Goal: Task Accomplishment & Management: Manage account settings

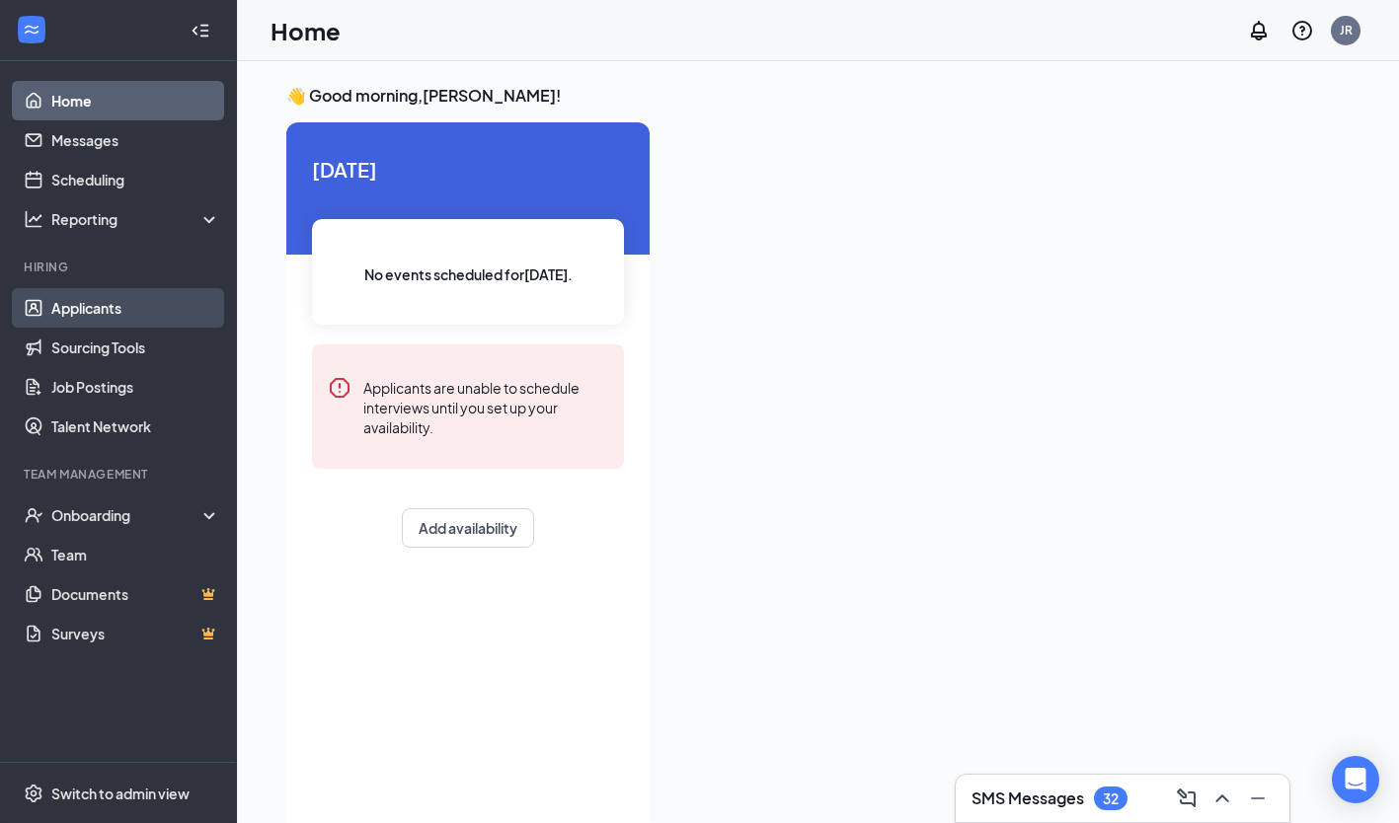
click at [102, 299] on link "Applicants" at bounding box center [135, 307] width 169 height 39
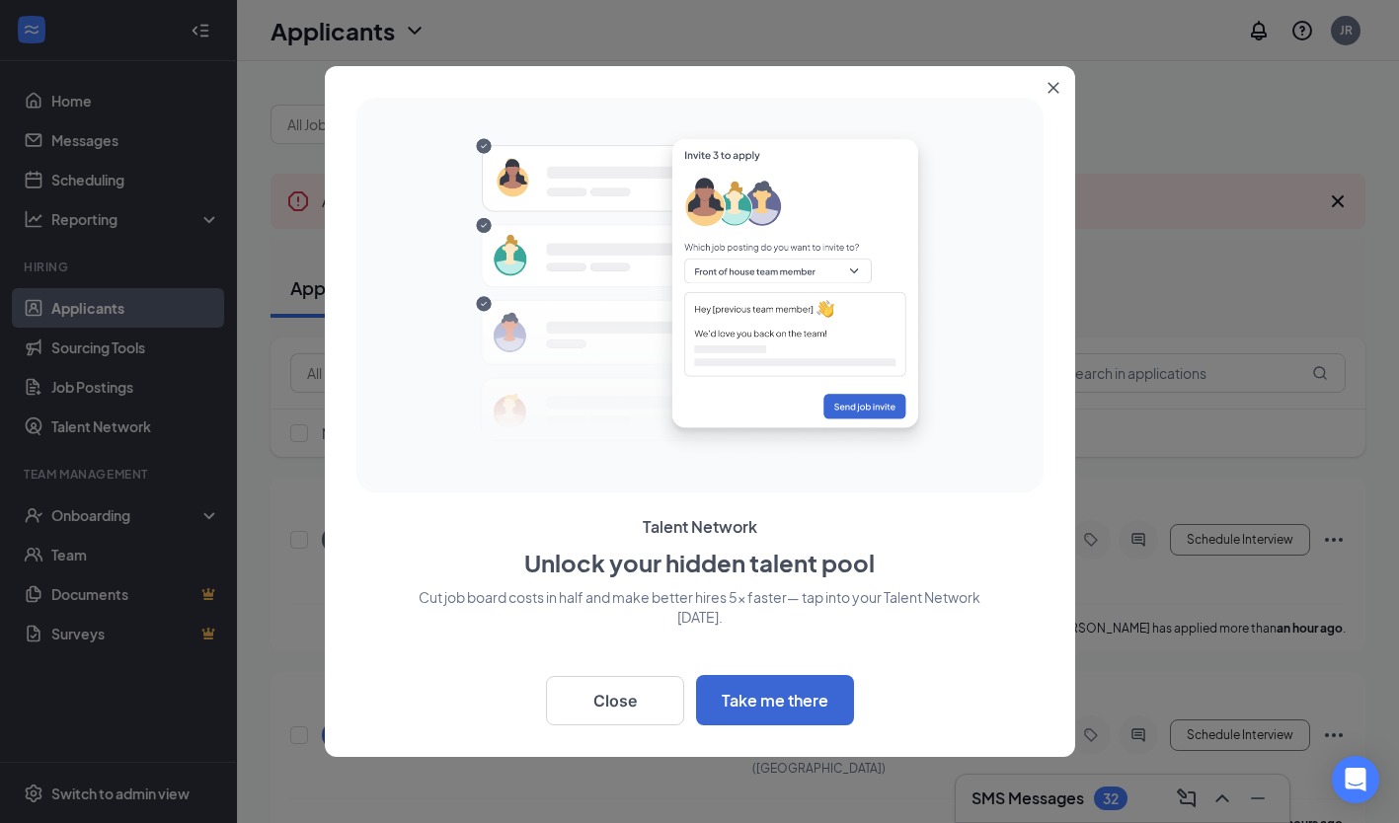
click at [1050, 87] on icon "Close" at bounding box center [1052, 88] width 11 height 11
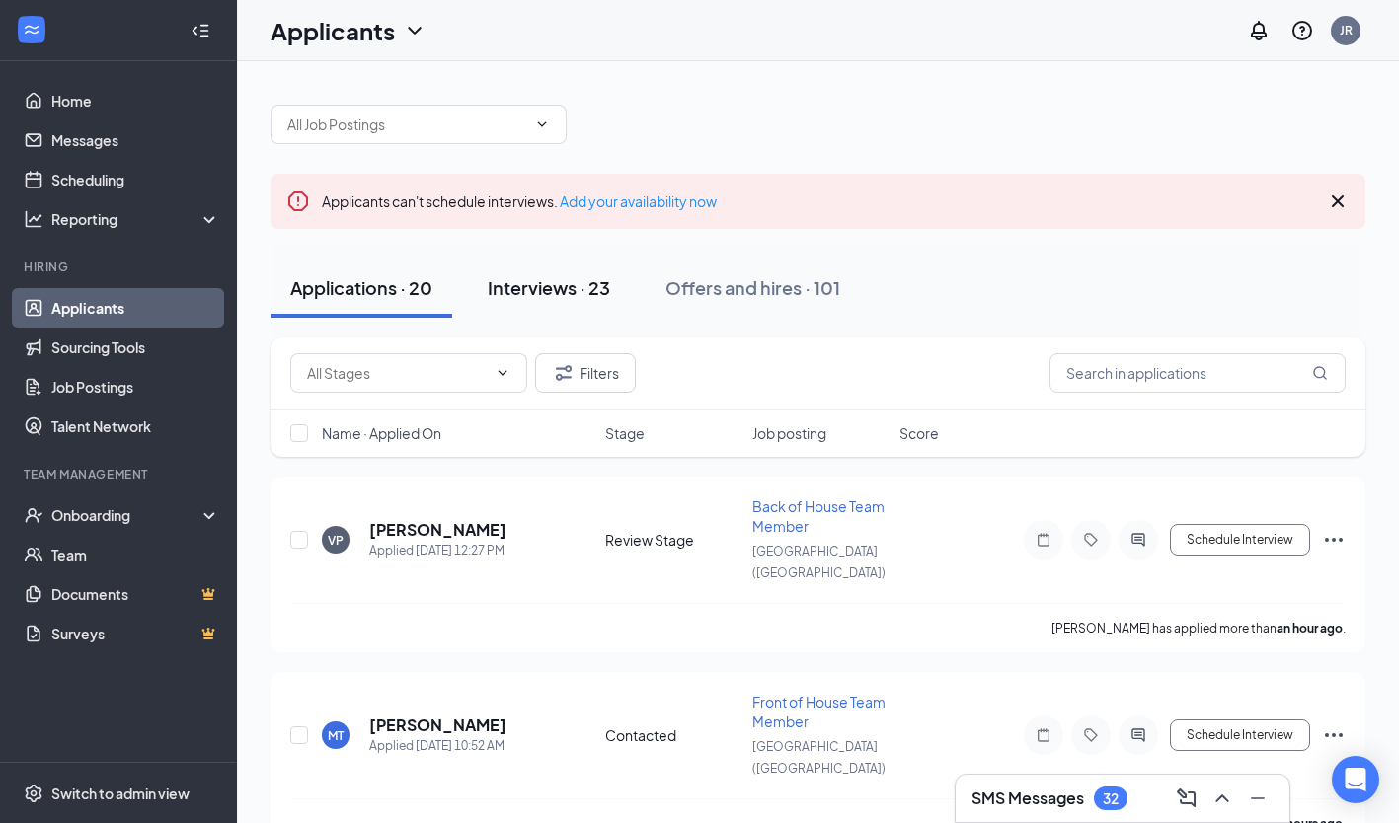
click at [548, 267] on button "Interviews · 23" at bounding box center [549, 288] width 162 height 59
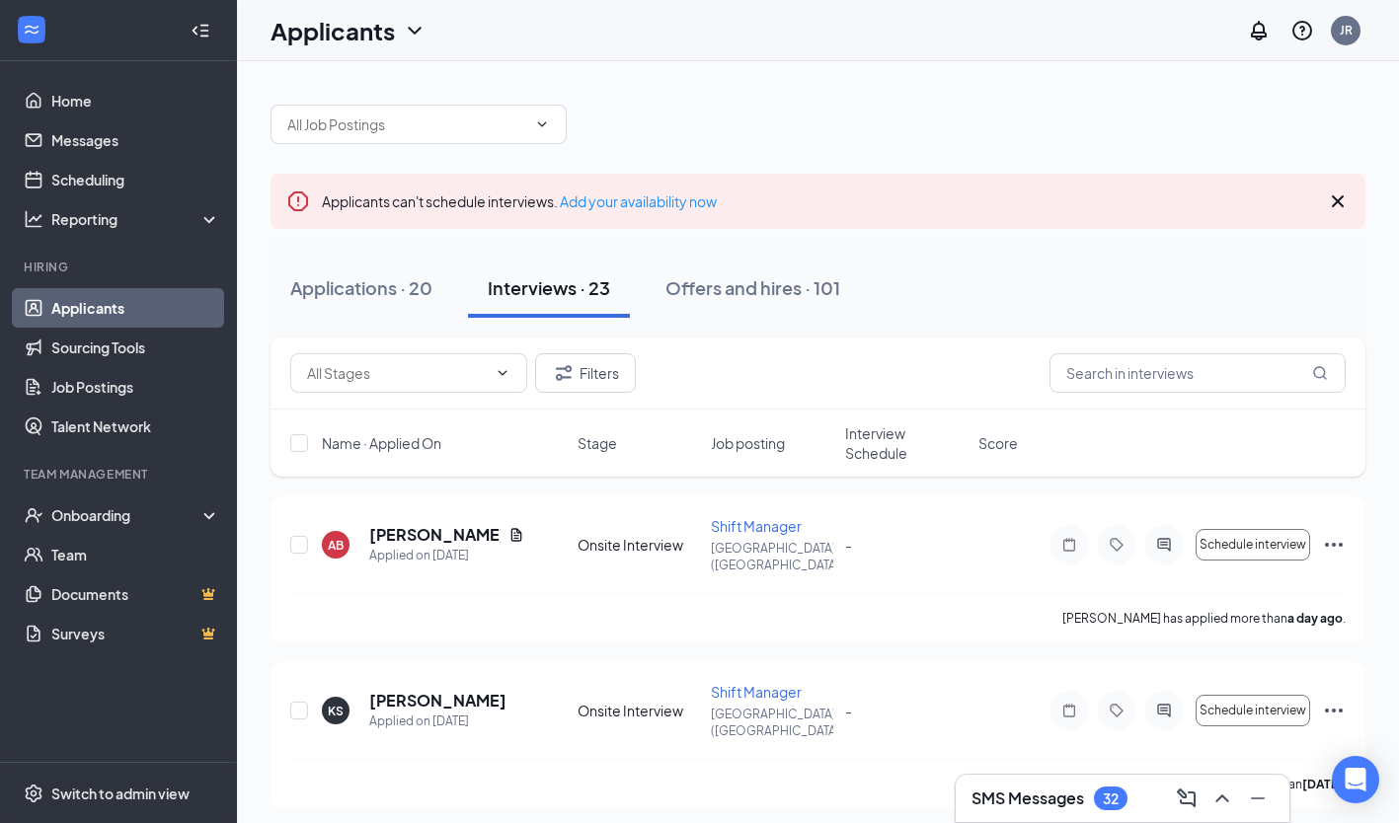
click at [428, 101] on div at bounding box center [817, 114] width 1095 height 59
click at [425, 111] on span at bounding box center [418, 124] width 296 height 39
click at [1077, 356] on input "text" at bounding box center [1197, 372] width 296 height 39
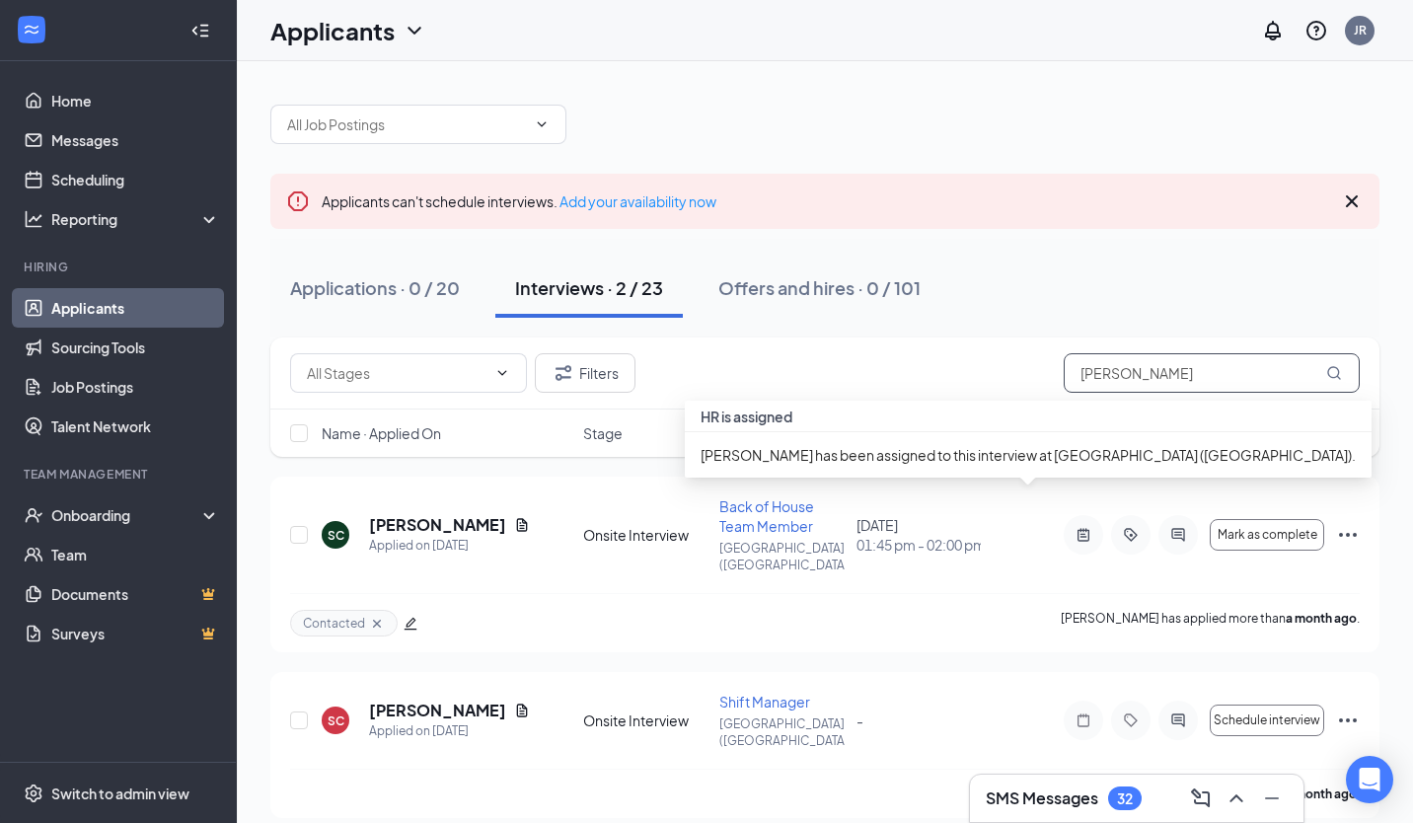
type input "sandra"
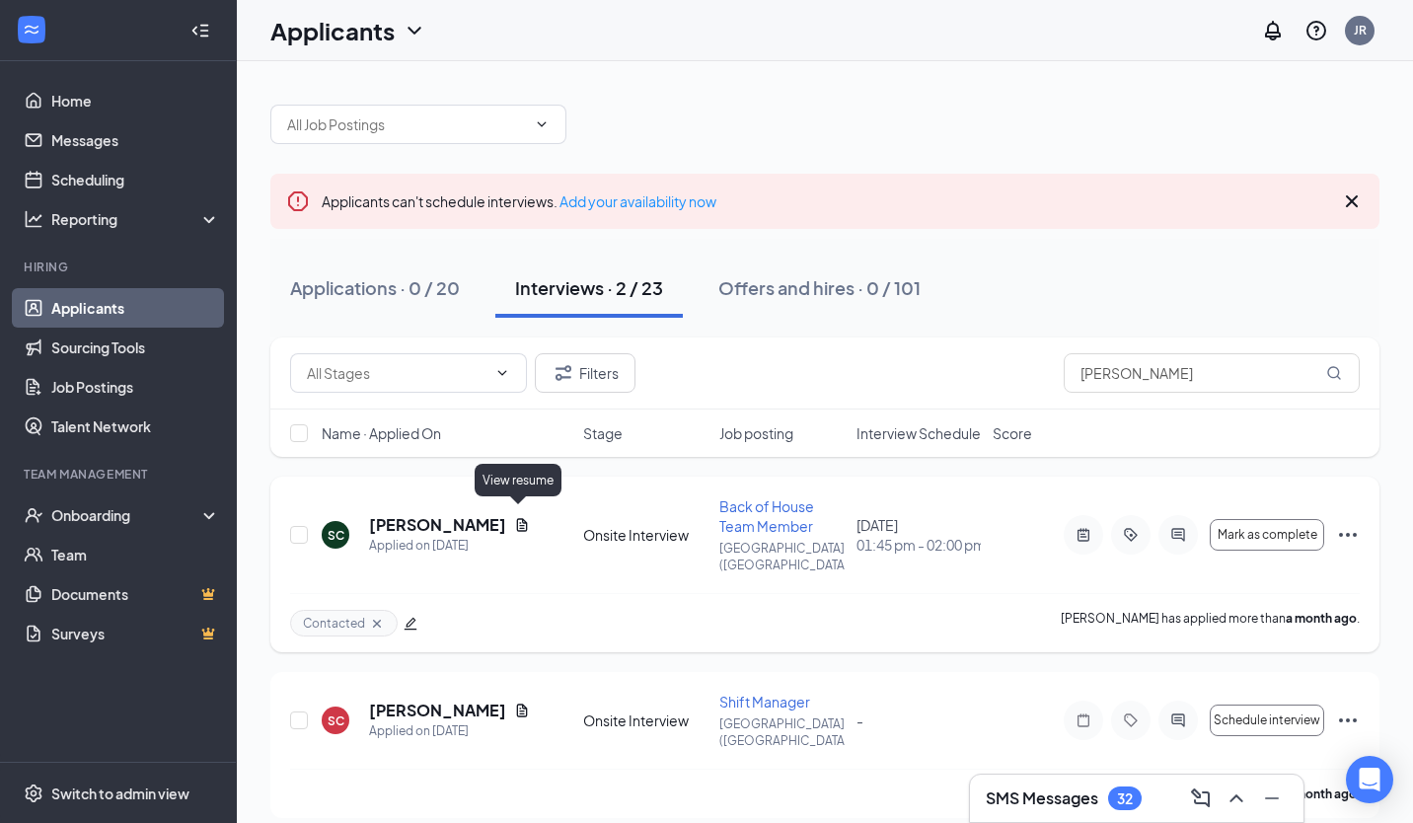
click at [514, 517] on icon "Document" at bounding box center [522, 525] width 16 height 16
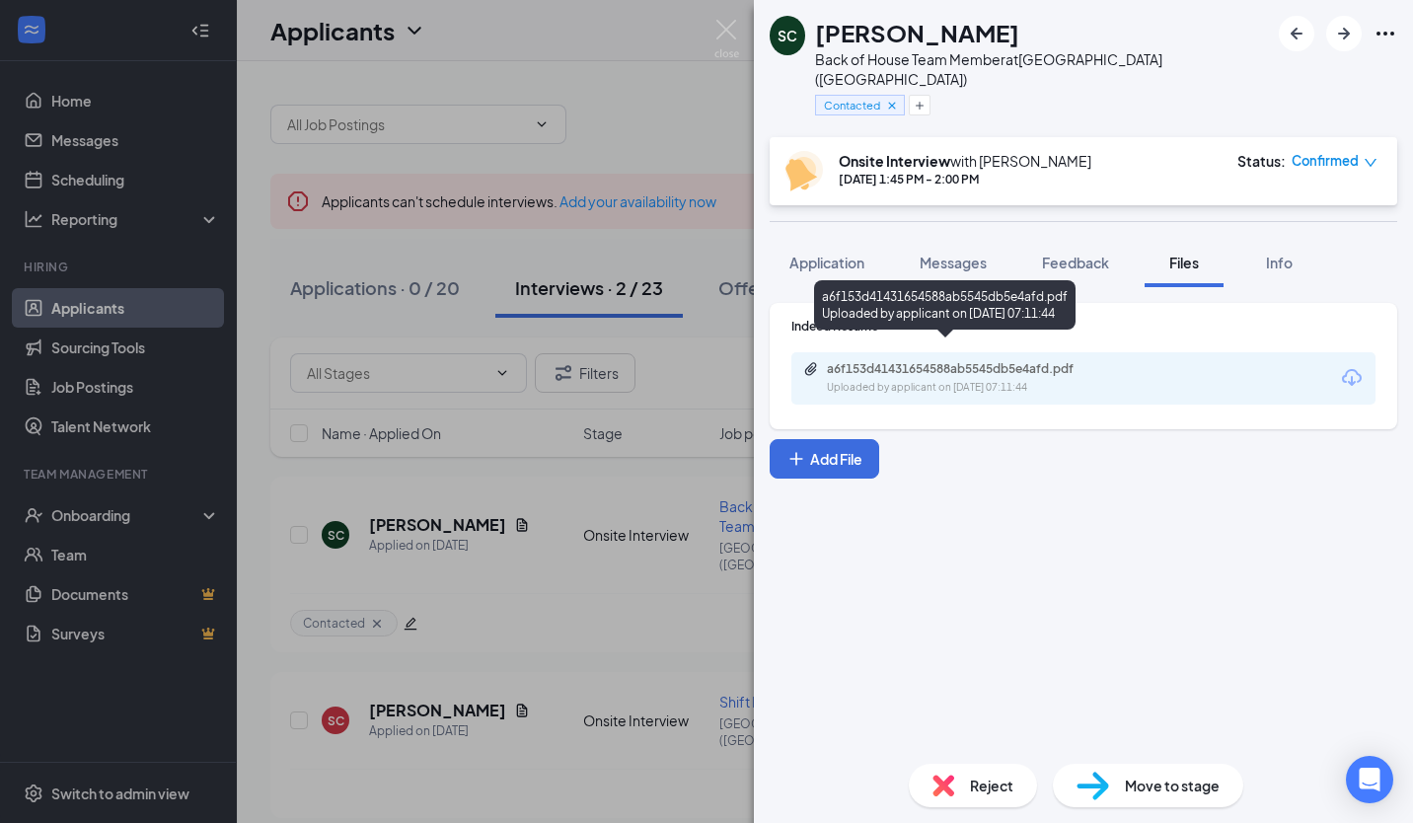
click at [974, 361] on div "a6f153d41431654588ab5545db5e4afd.pdf" at bounding box center [965, 369] width 276 height 16
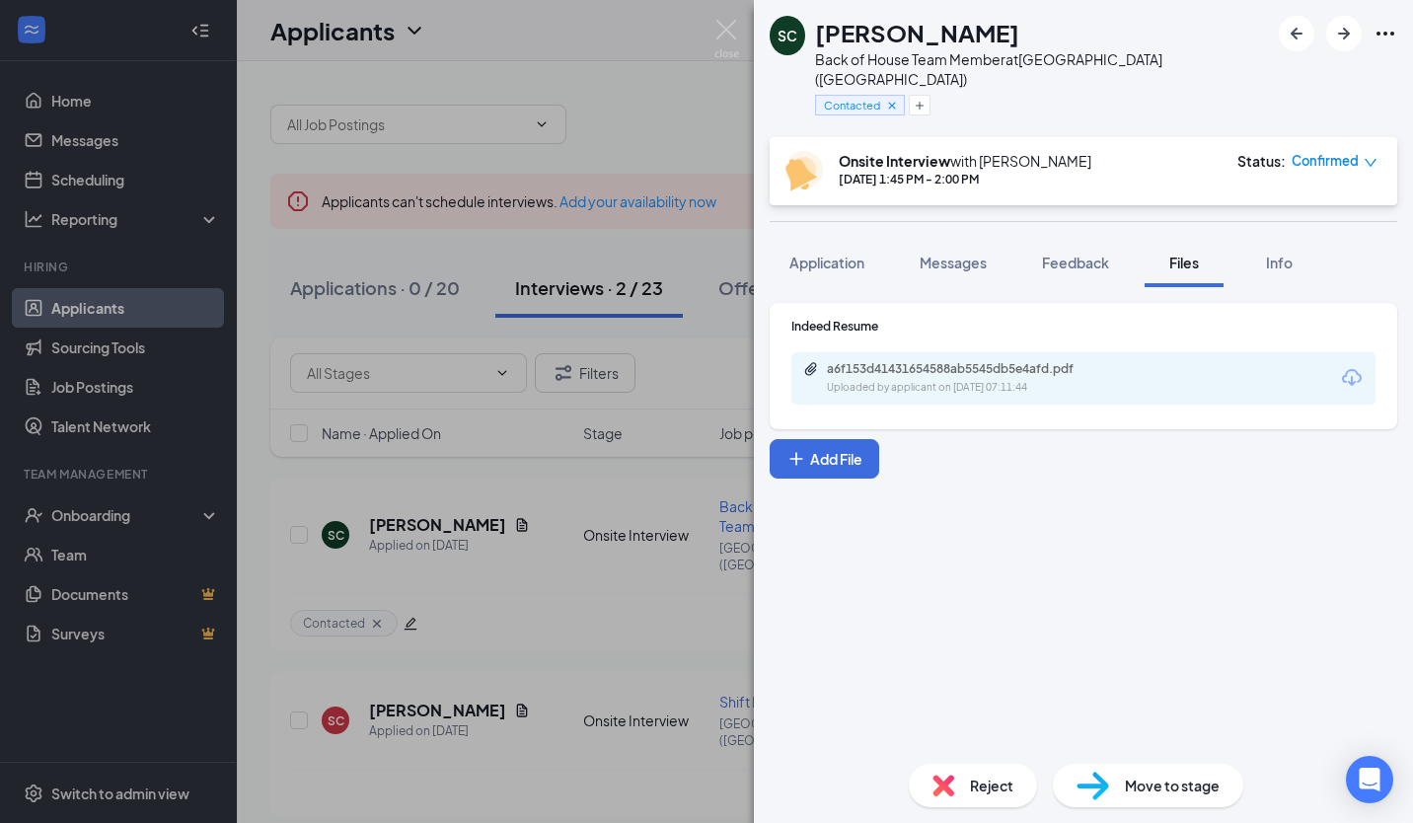
click at [683, 160] on div "SC Sandra Contreras Back of House Team Member at Hackensack (NJ) Contacted Onsi…" at bounding box center [706, 411] width 1413 height 823
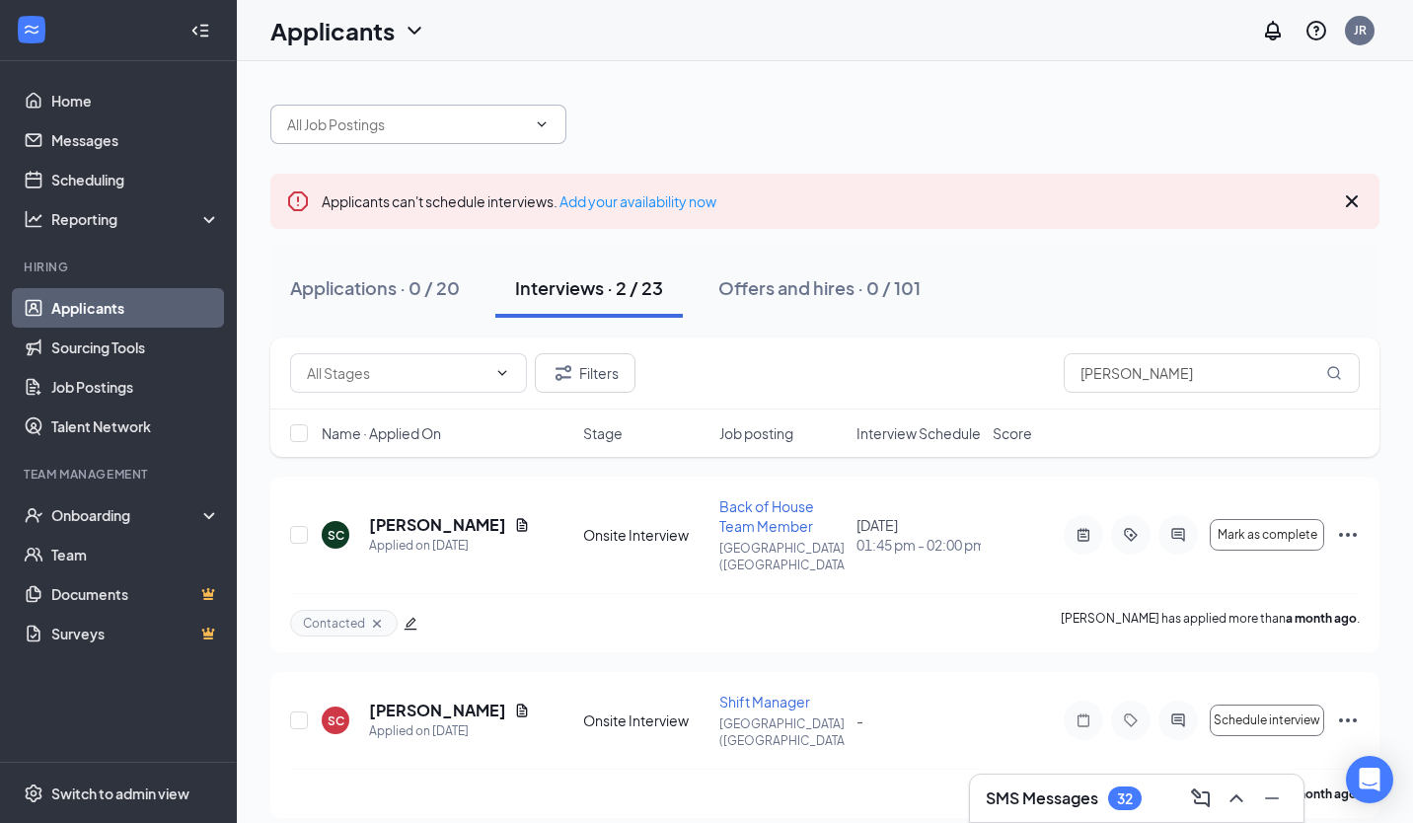
click at [425, 121] on input "text" at bounding box center [406, 125] width 239 height 22
type input "s"
click at [483, 122] on input "[PERSON_NAME]" at bounding box center [406, 125] width 239 height 22
click at [435, 296] on div "Applications · 0 / 20" at bounding box center [375, 287] width 170 height 25
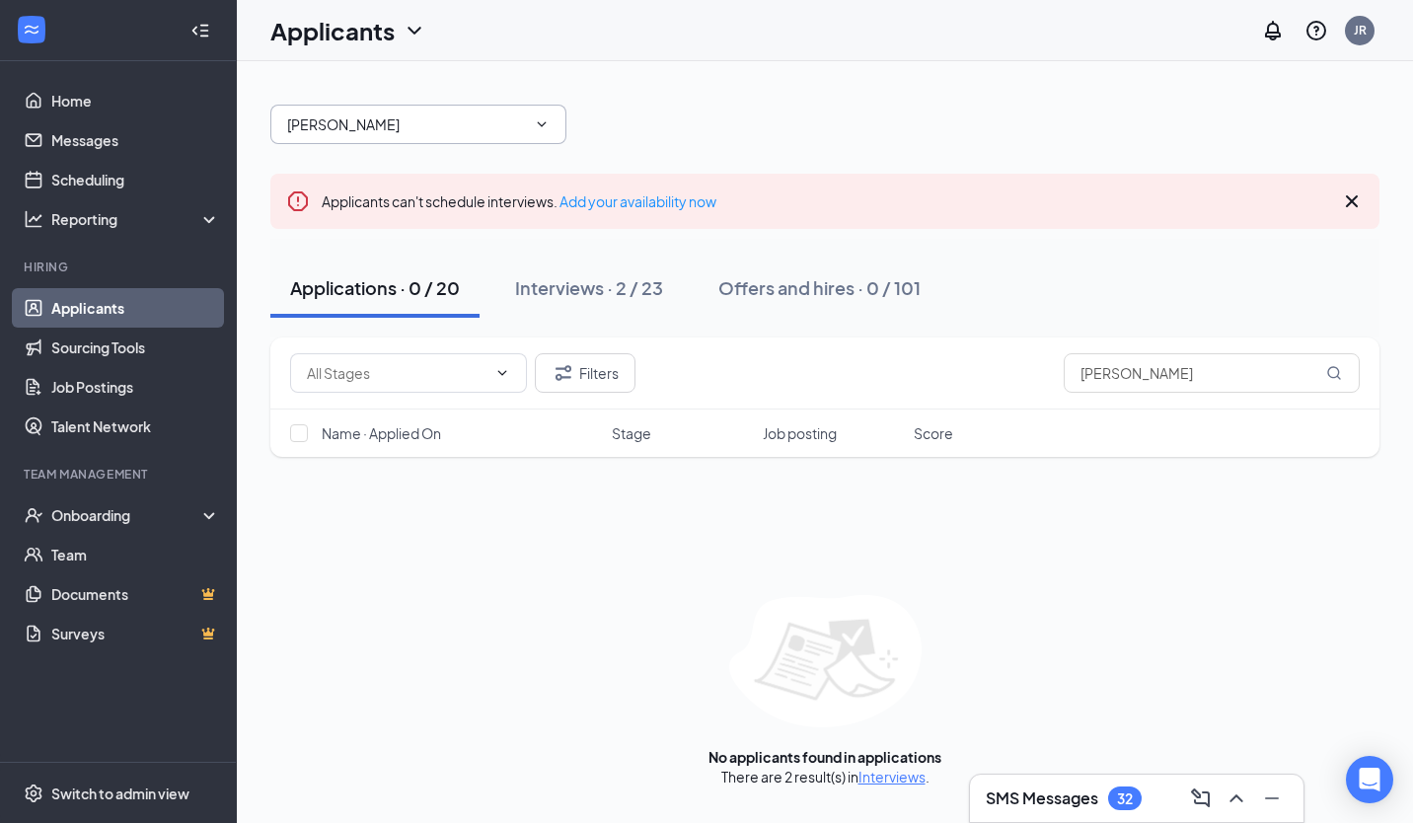
click at [419, 133] on input "[PERSON_NAME]" at bounding box center [406, 125] width 239 height 22
click at [594, 279] on div "Interviews · 2 / 23" at bounding box center [589, 287] width 148 height 25
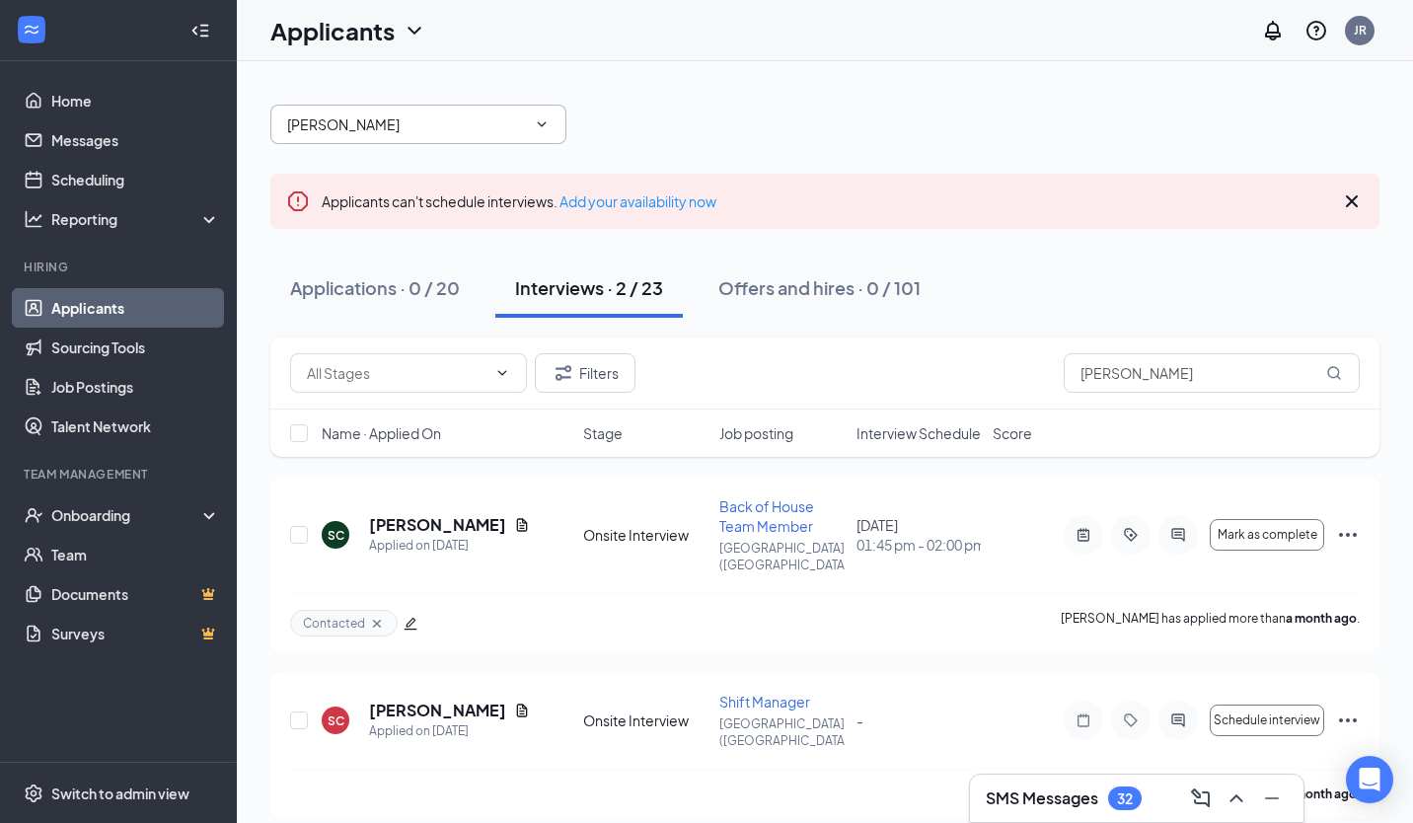
click at [423, 113] on span "carmen No options" at bounding box center [418, 124] width 296 height 39
click at [1350, 195] on icon "Cross" at bounding box center [1352, 202] width 24 height 24
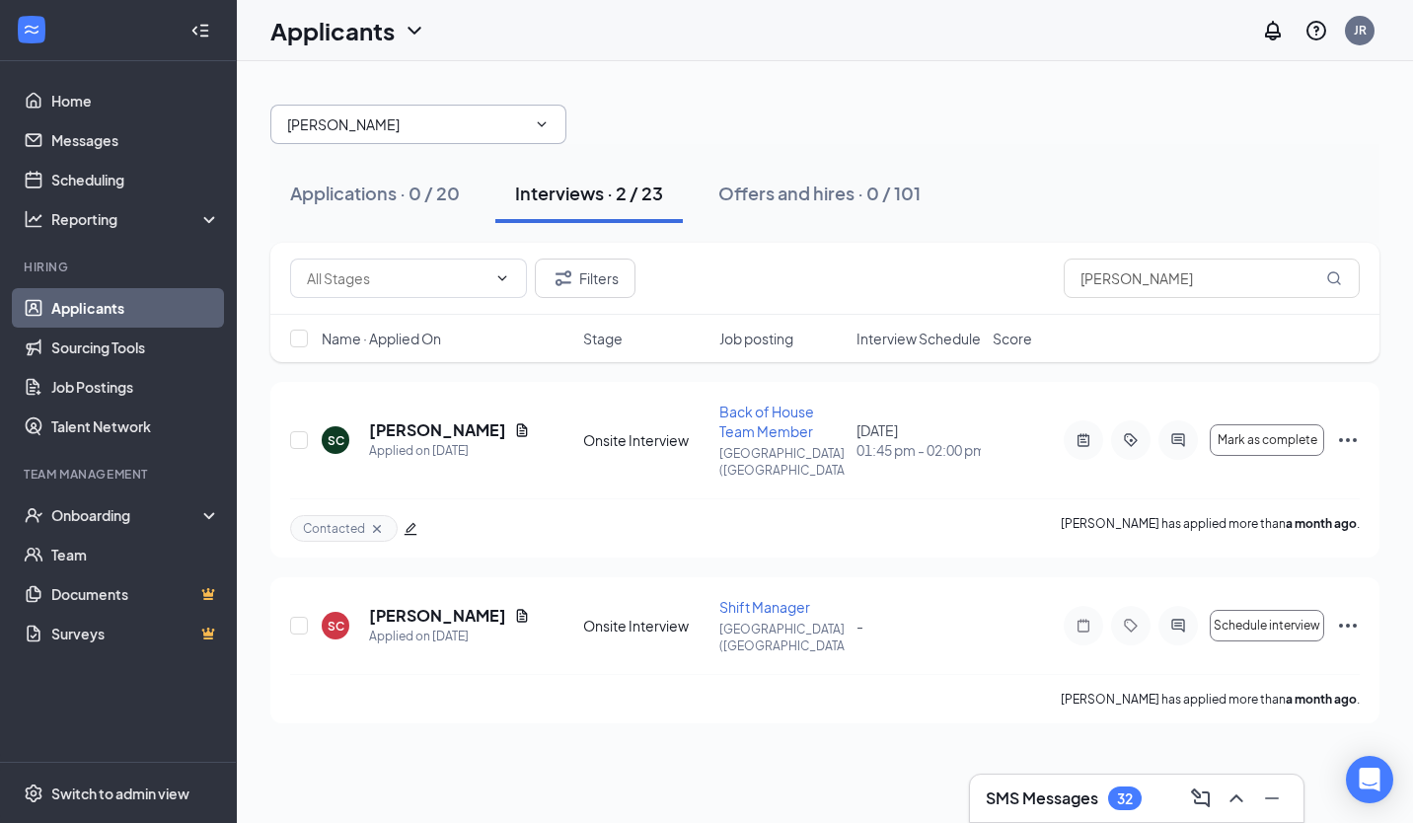
click at [420, 125] on input "[PERSON_NAME]" at bounding box center [406, 125] width 239 height 22
type input "c"
type input "s"
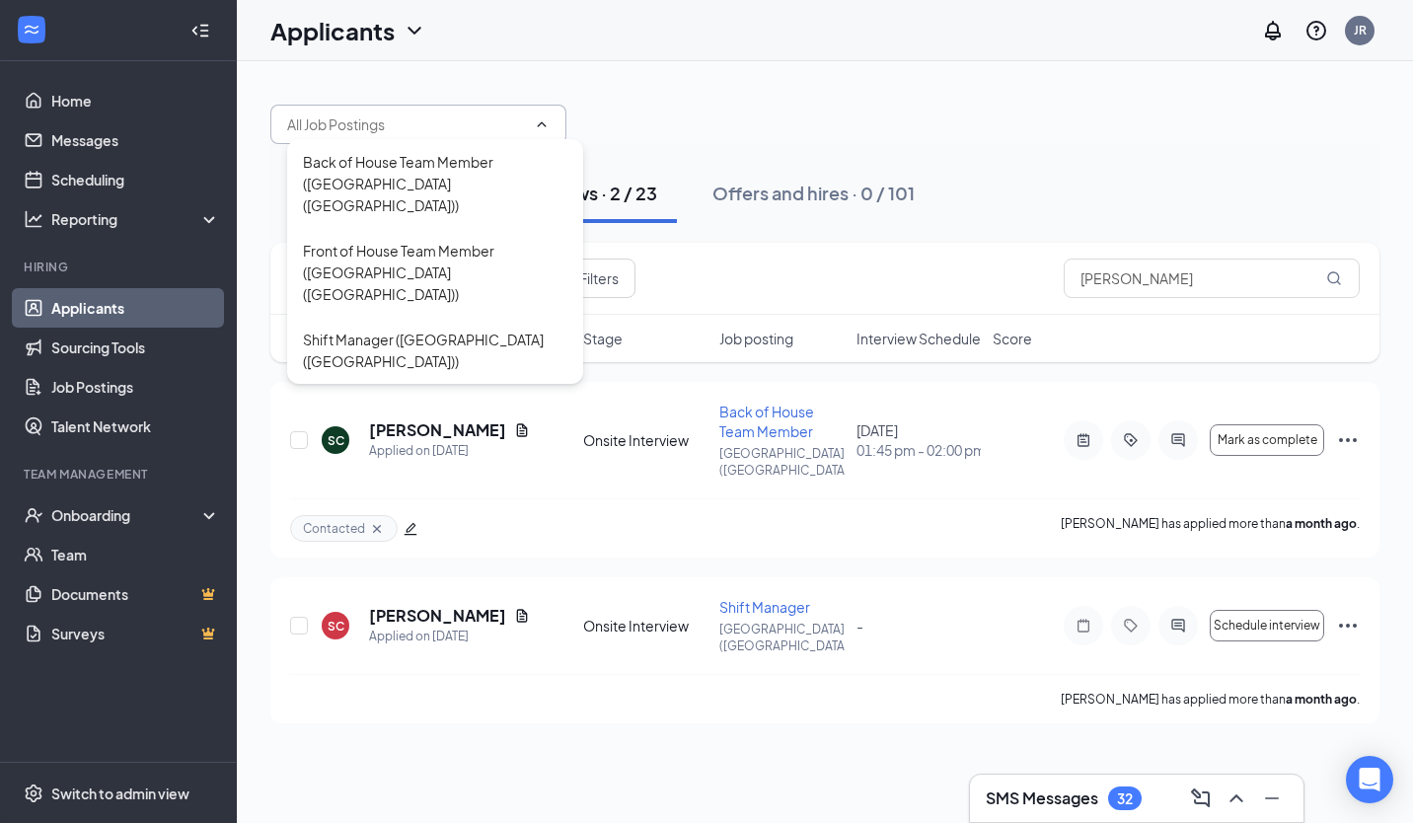
click at [637, 126] on div "Back of House Team Member (Hackensack (NJ)) Front of House Team Member (Hackens…" at bounding box center [824, 114] width 1109 height 59
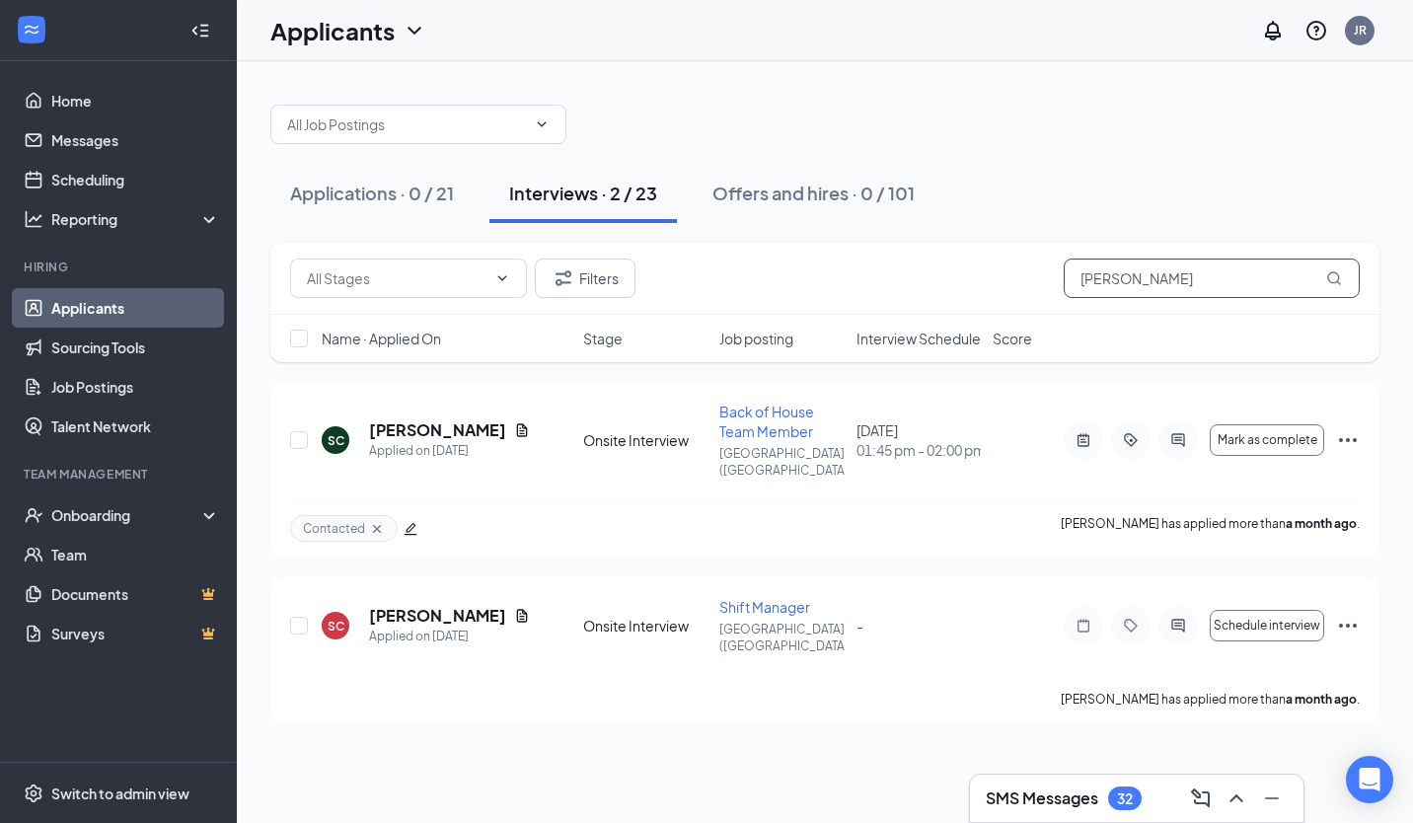
click at [1206, 297] on input "sandra" at bounding box center [1212, 278] width 296 height 39
type input "s"
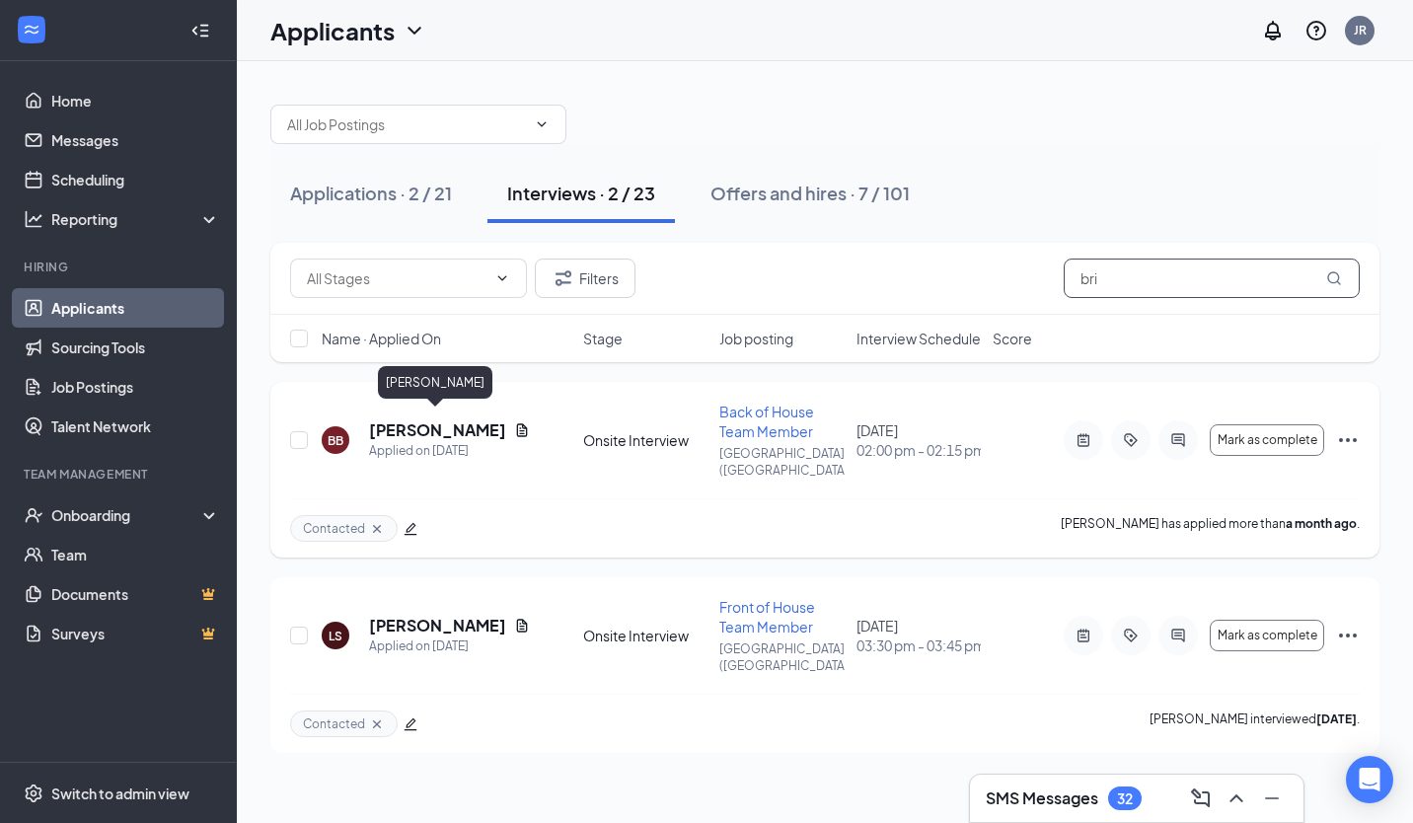
type input "bri"
click at [406, 419] on h5 "[PERSON_NAME]" at bounding box center [437, 430] width 137 height 22
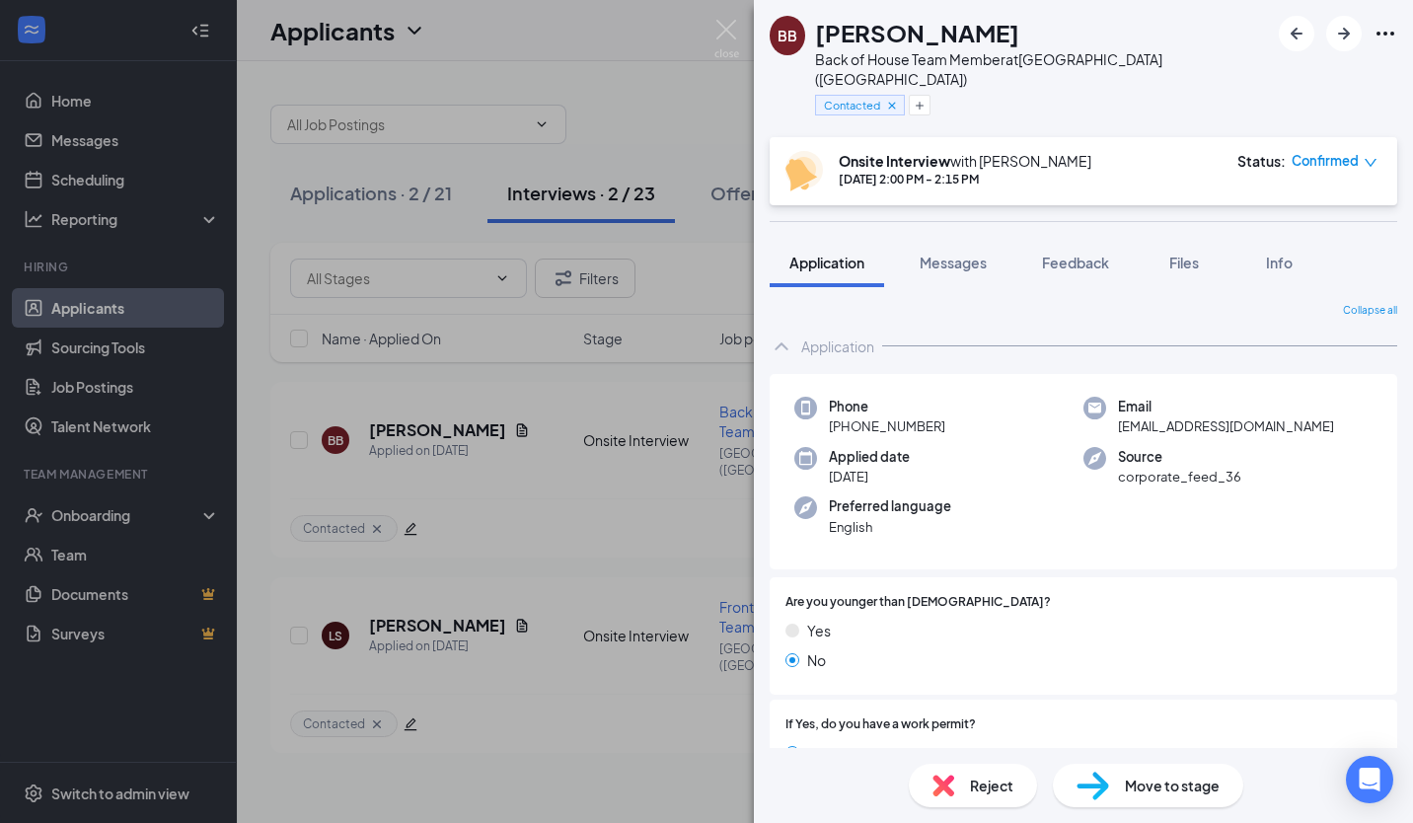
click at [678, 506] on div "BB Brigitte Barrera Back of House Team Member at Hackensack (NJ) Contacted Onsi…" at bounding box center [706, 411] width 1413 height 823
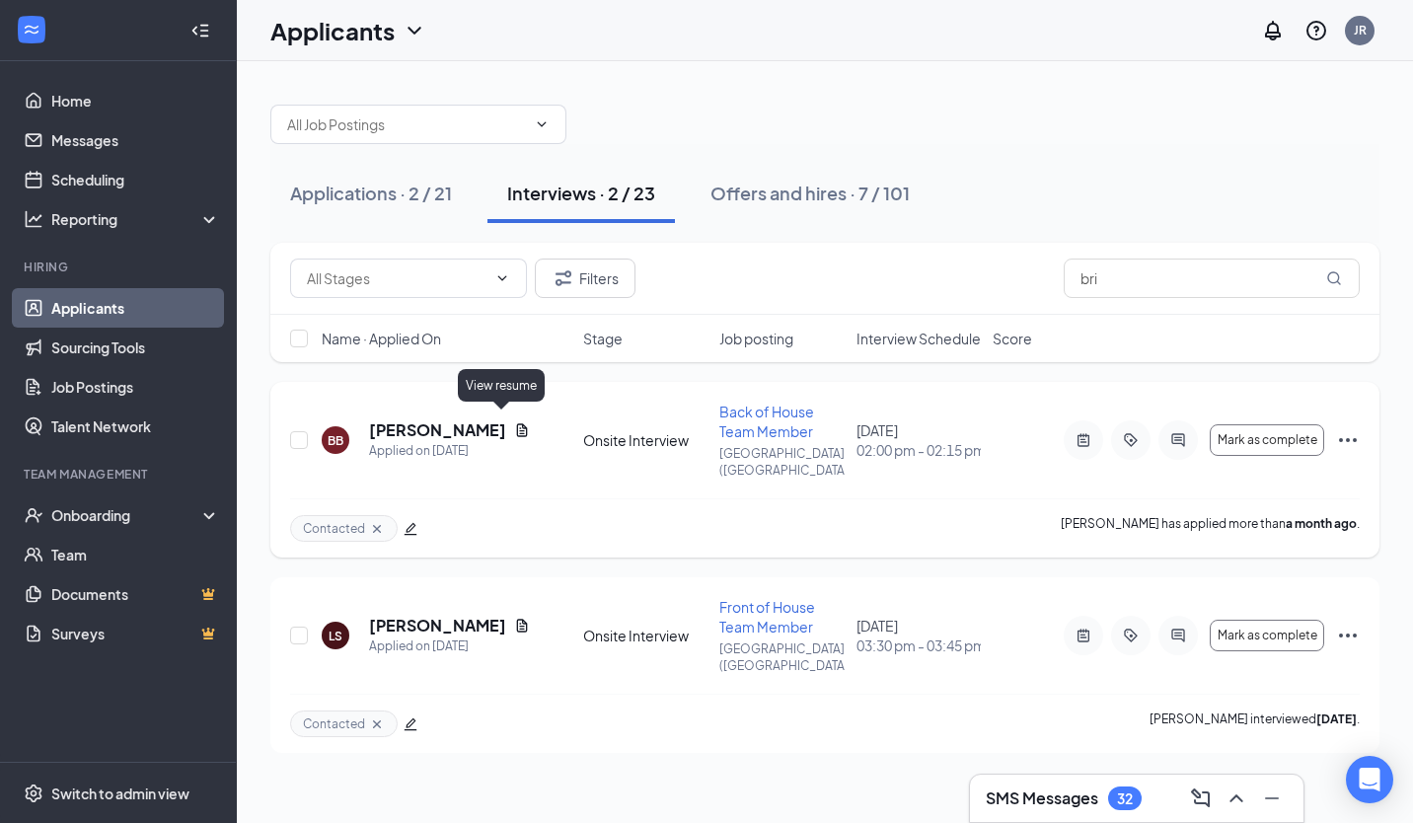
click at [514, 422] on icon "Document" at bounding box center [522, 430] width 16 height 16
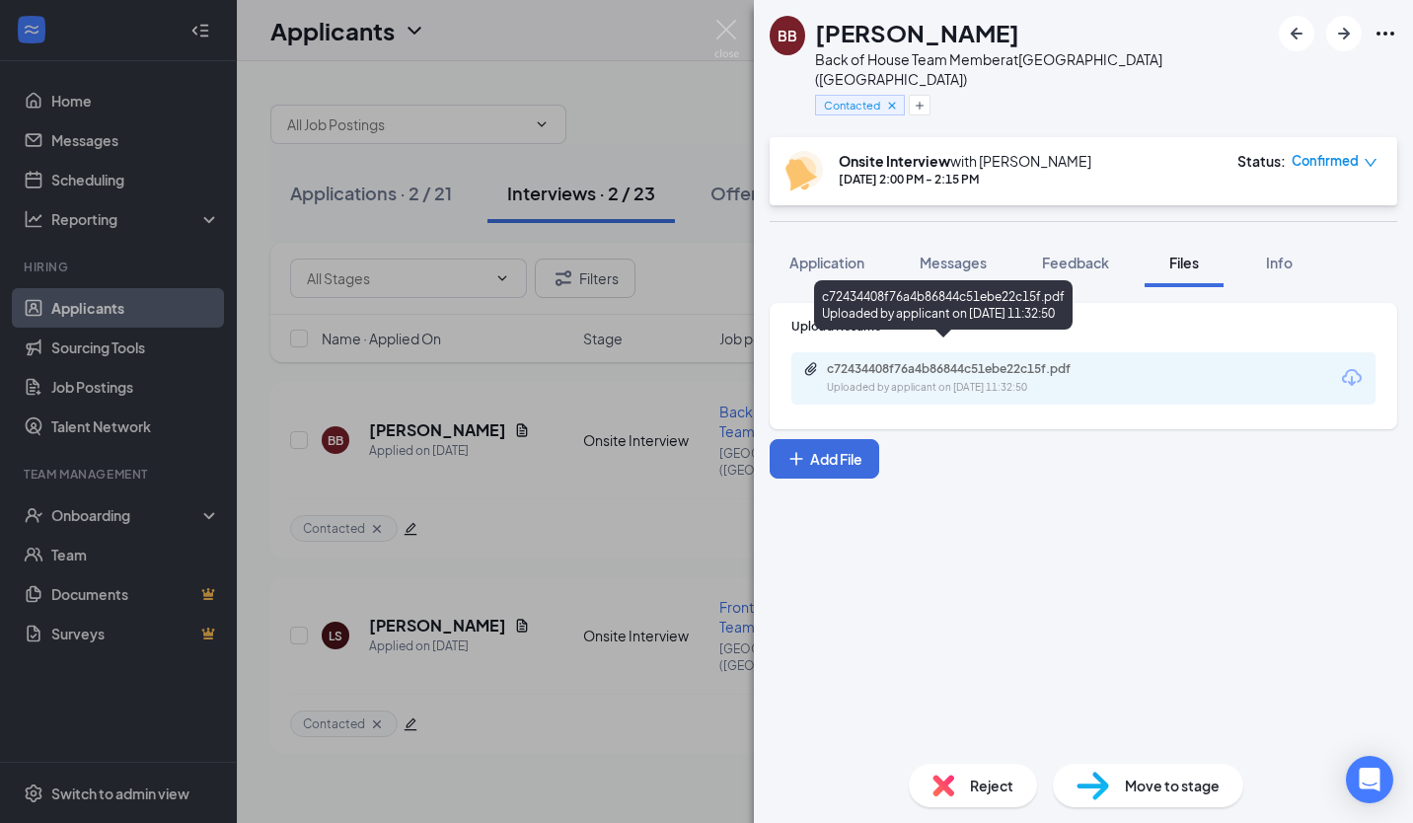
click at [980, 361] on div "c72434408f76a4b86844c51ebe22c15f.pdf" at bounding box center [965, 369] width 276 height 16
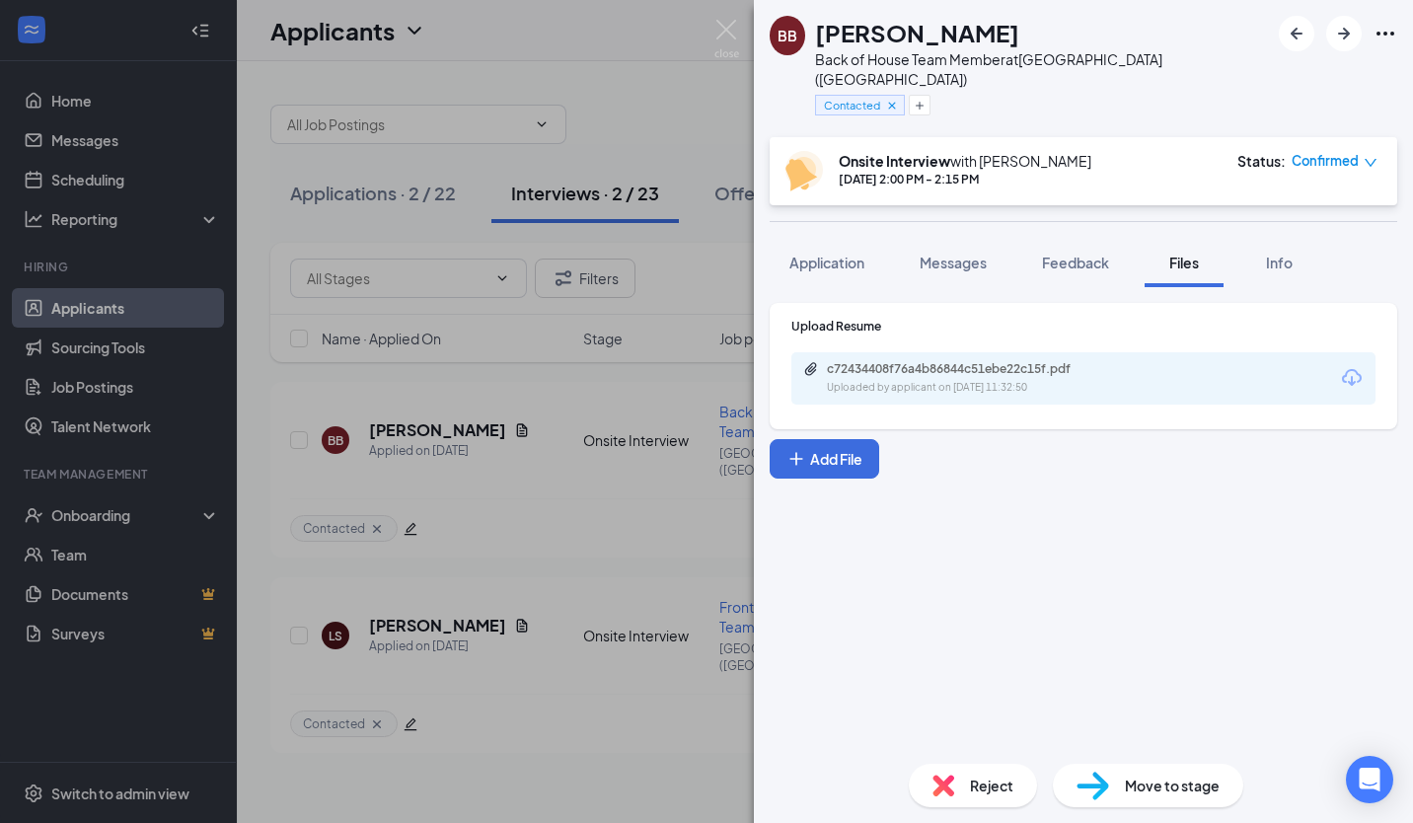
click at [635, 769] on div "BB Brigitte Barrera Back of House Team Member at Hackensack (NJ) Contacted Onsi…" at bounding box center [706, 411] width 1413 height 823
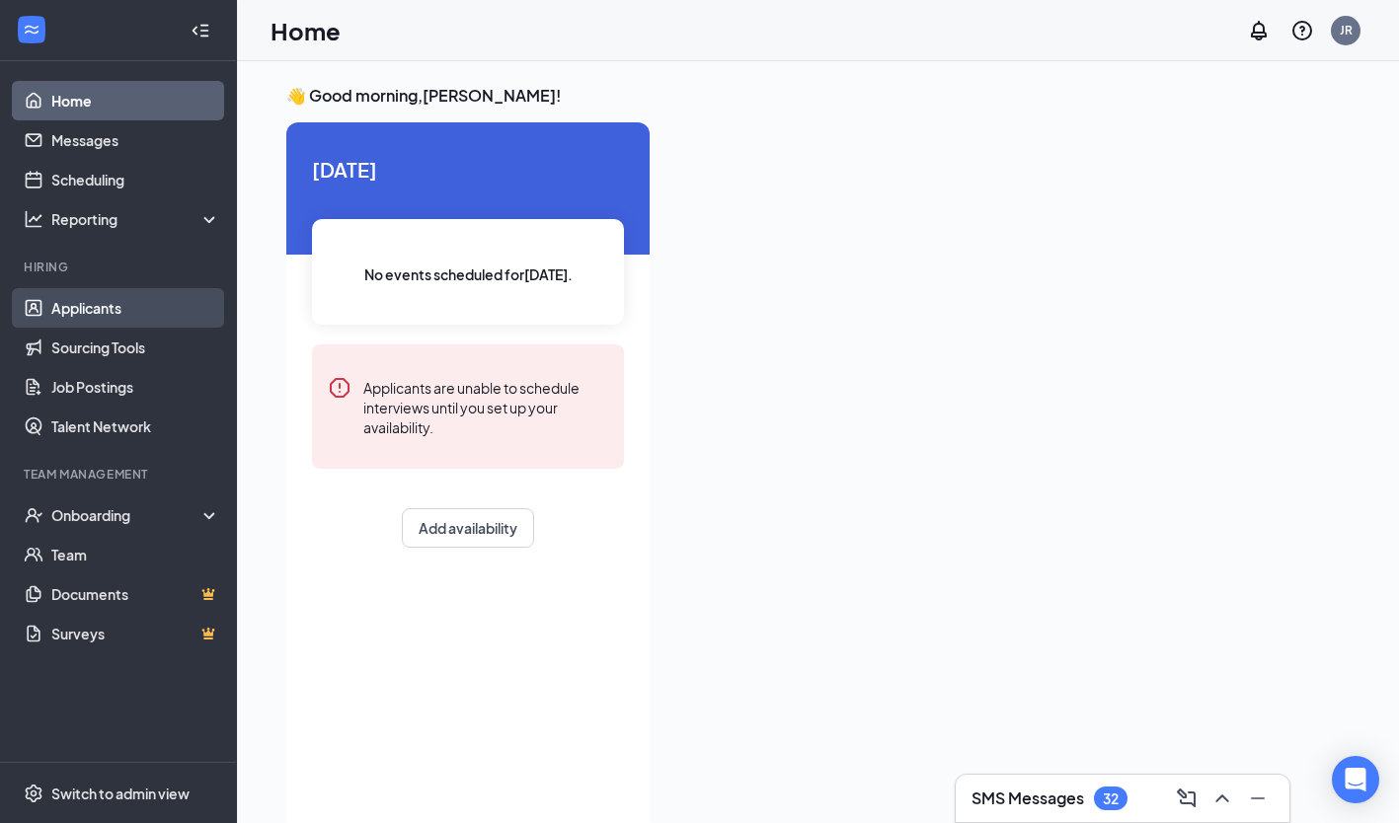
click at [111, 316] on link "Applicants" at bounding box center [135, 307] width 169 height 39
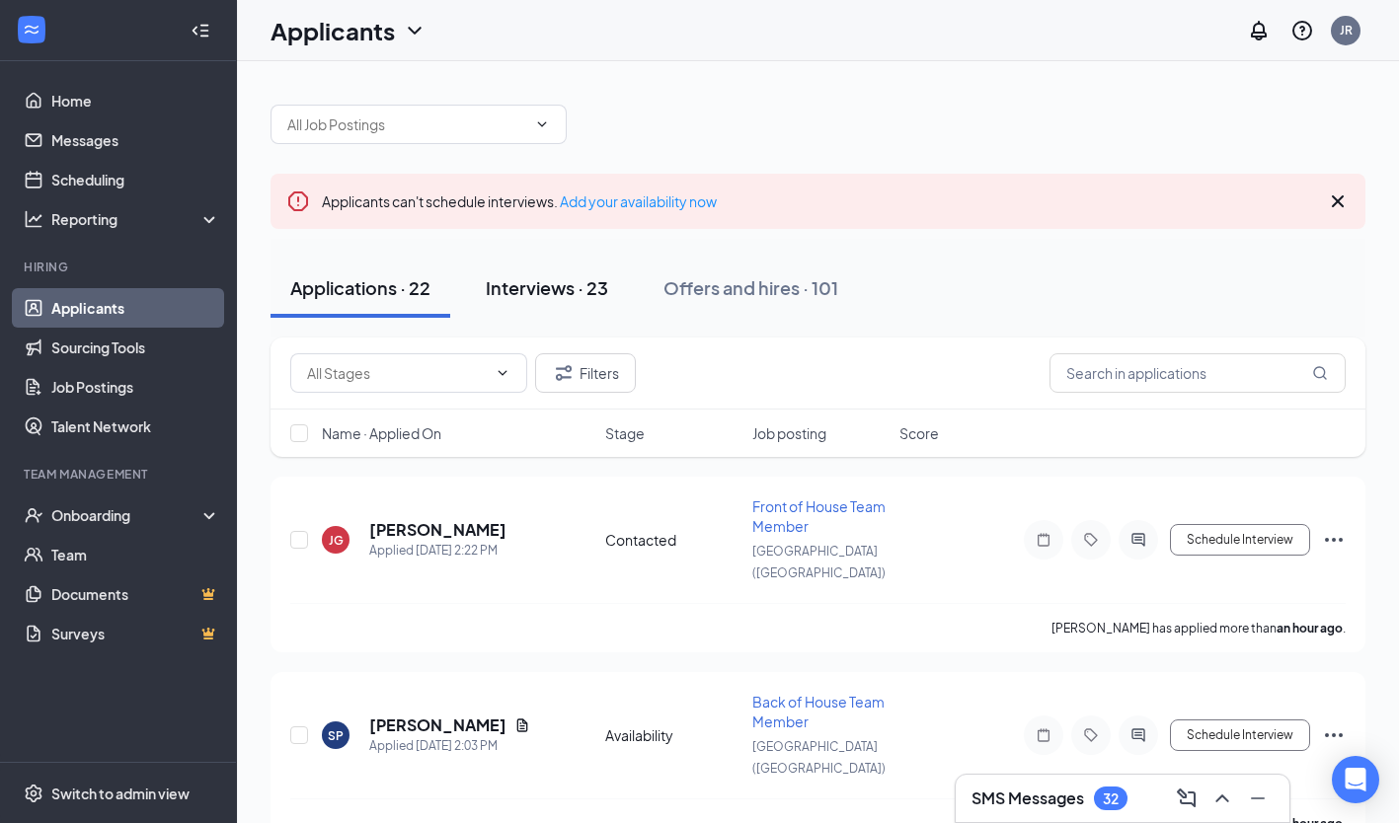
click at [544, 296] on div "Interviews · 23" at bounding box center [547, 287] width 122 height 25
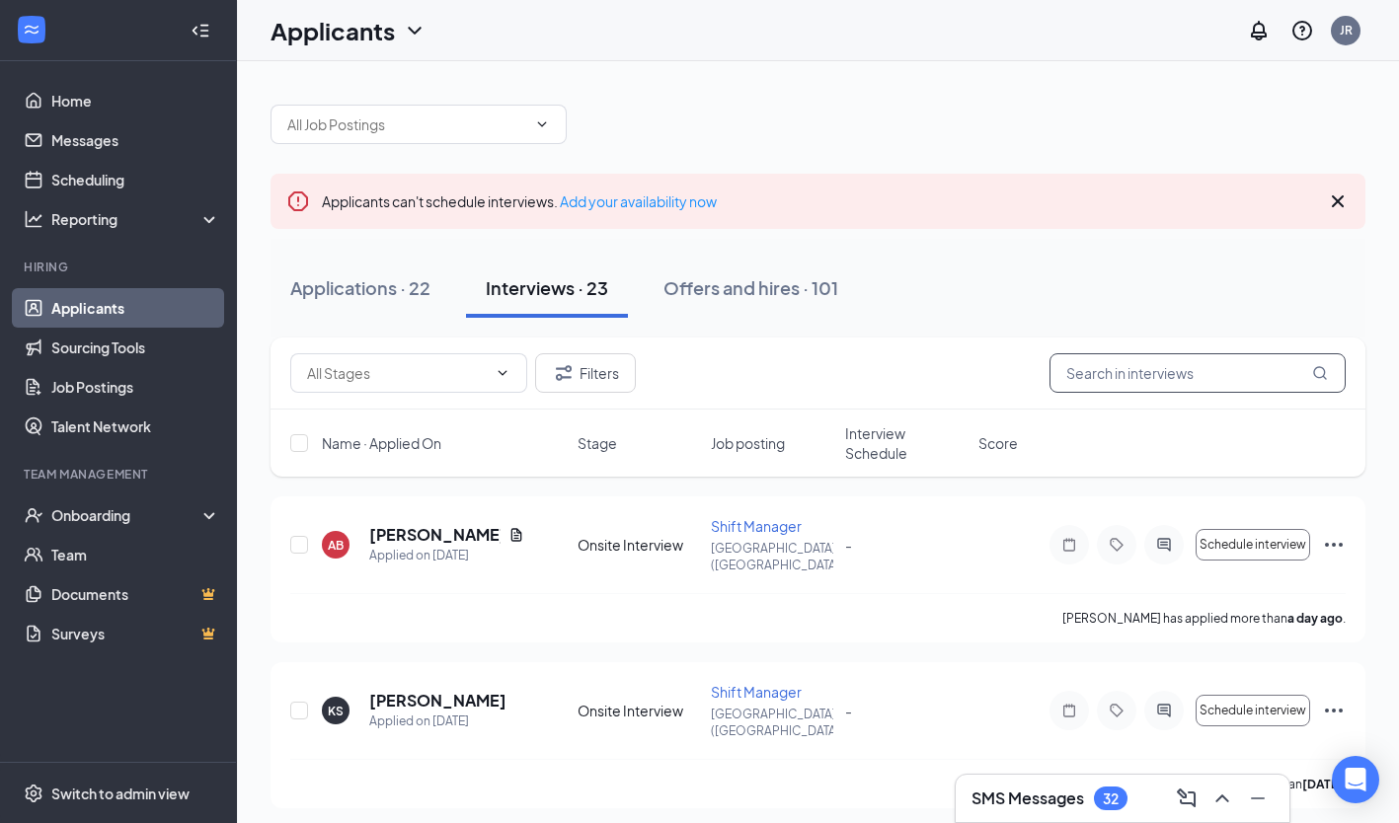
click at [1101, 359] on input "text" at bounding box center [1197, 372] width 296 height 39
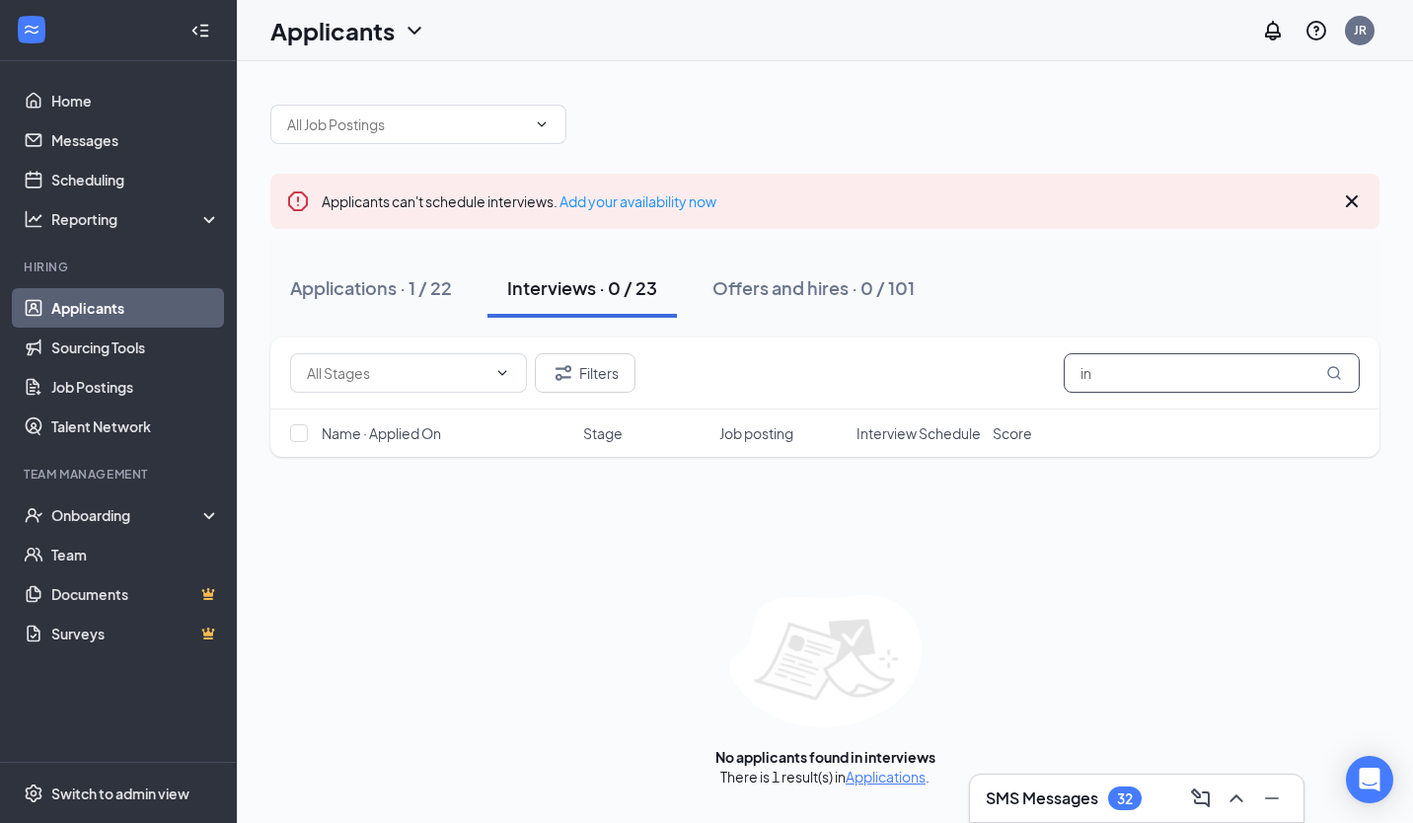
type input "i"
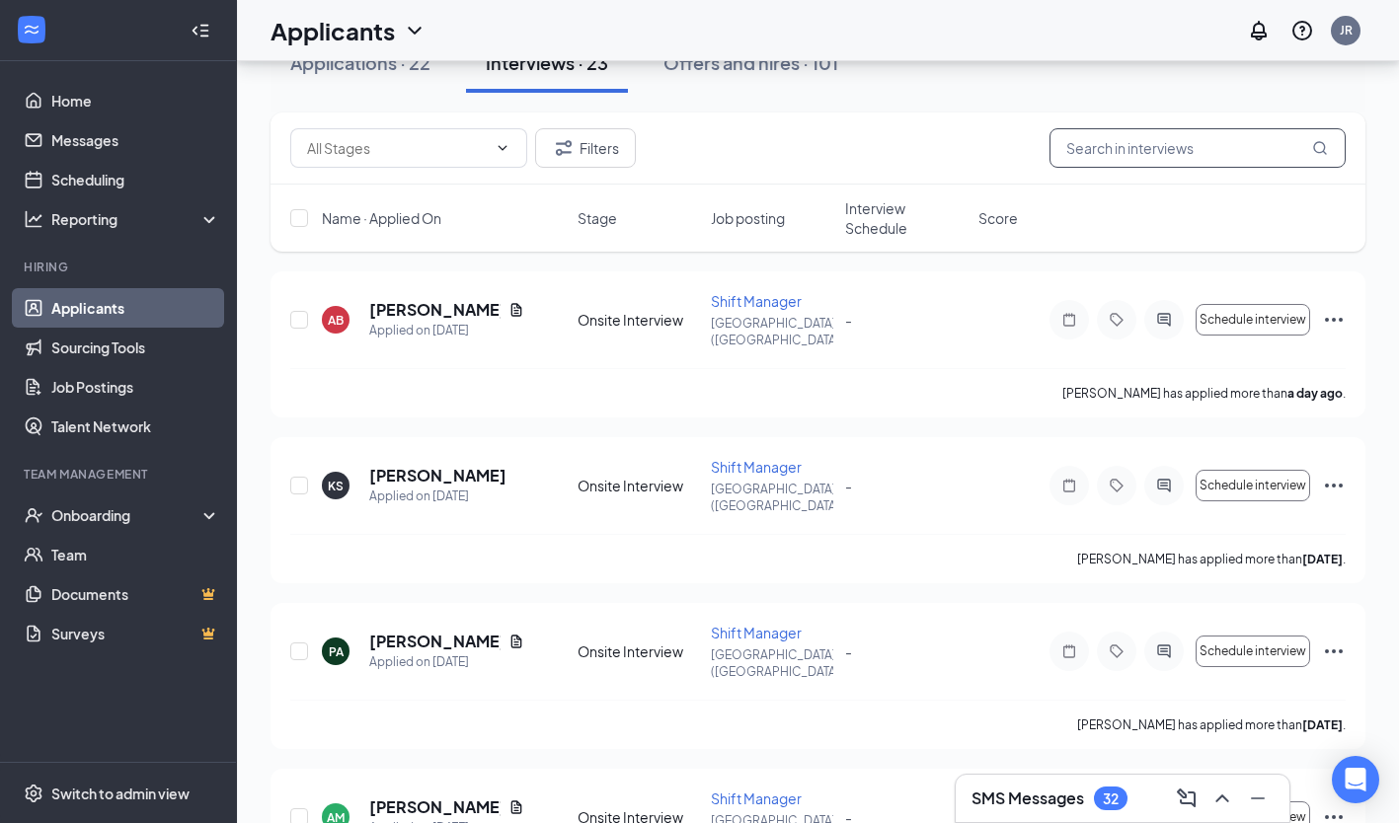
scroll to position [12, 0]
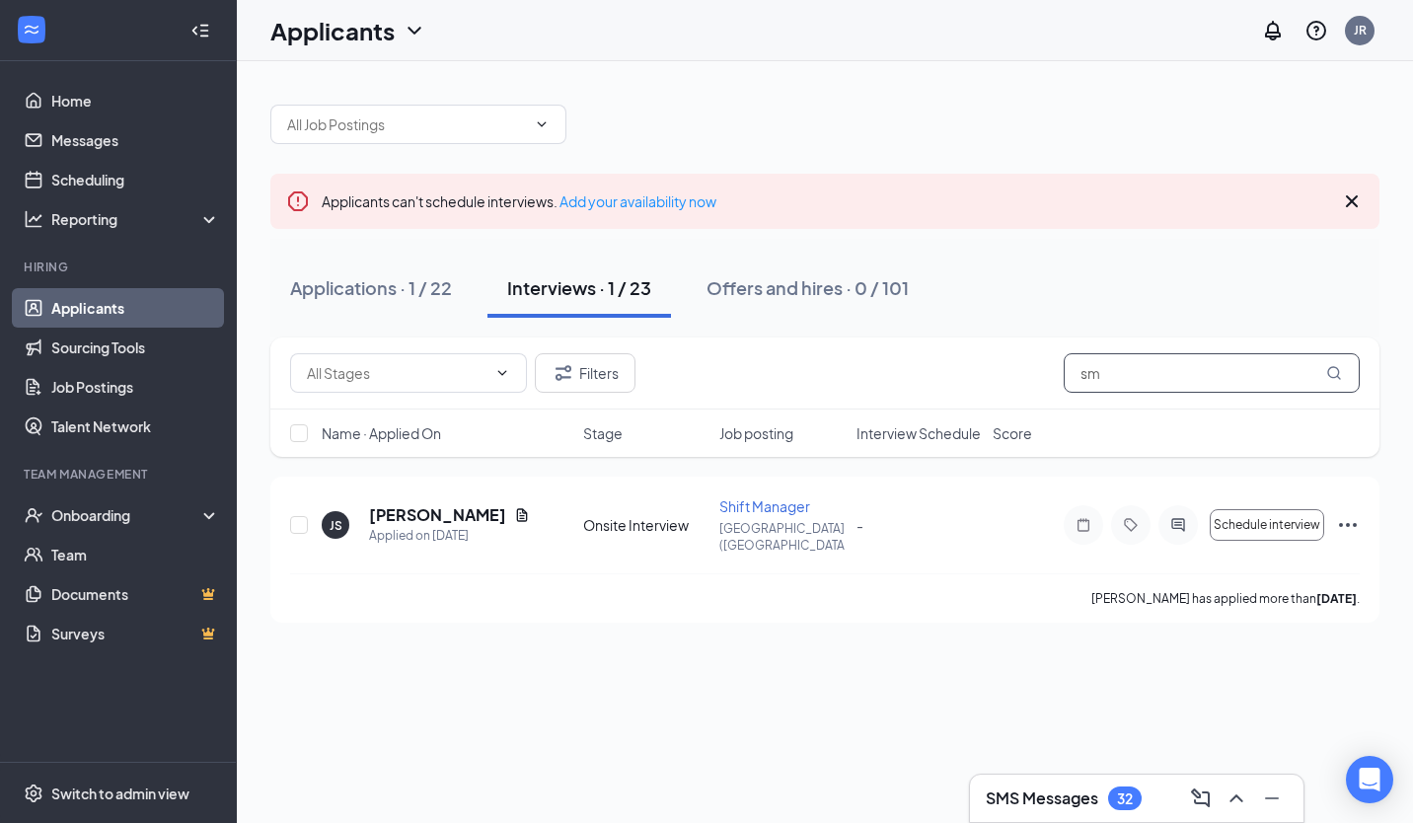
type input "s"
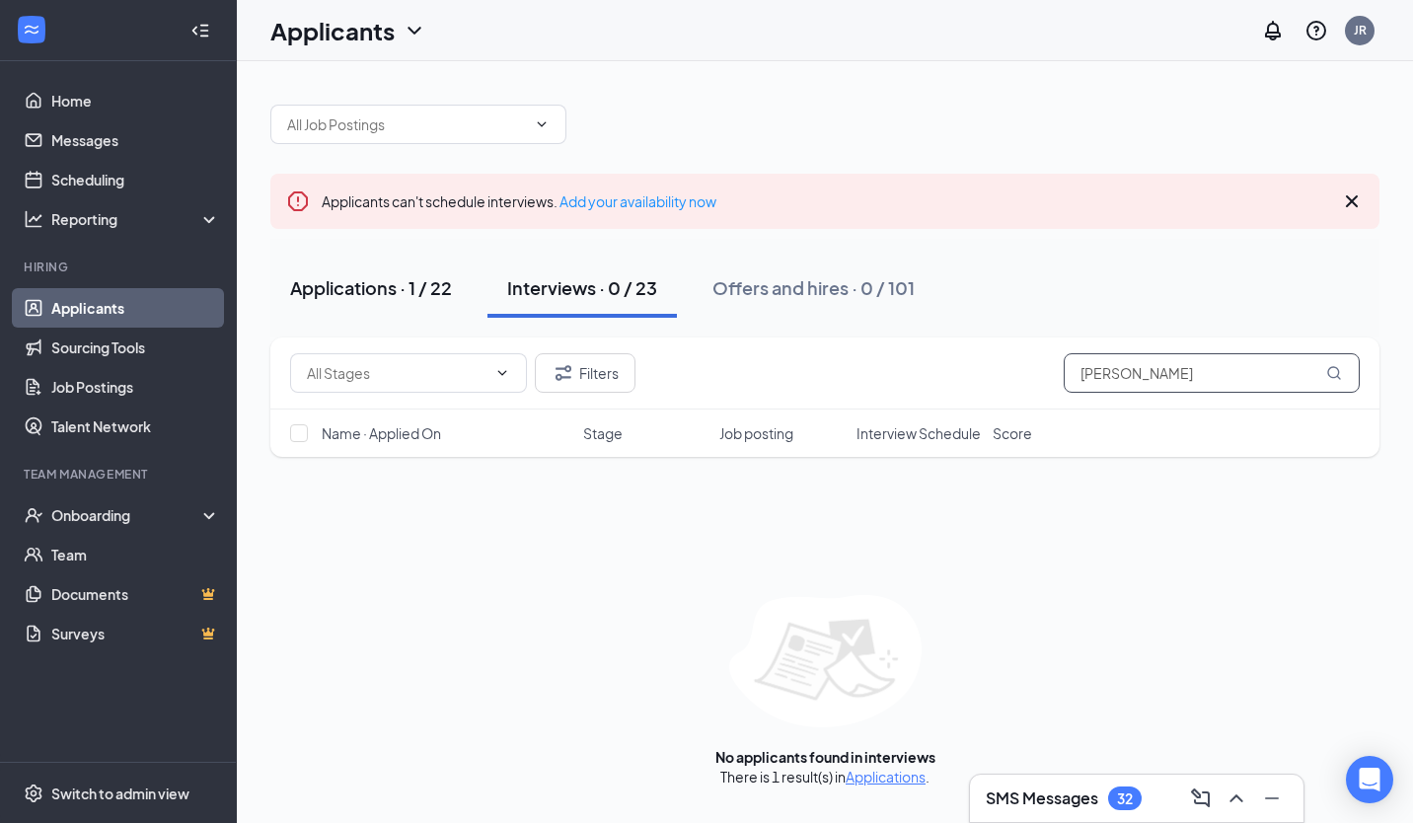
type input "[PERSON_NAME]"
click at [439, 273] on button "Applications · 1 / 22" at bounding box center [370, 288] width 201 height 59
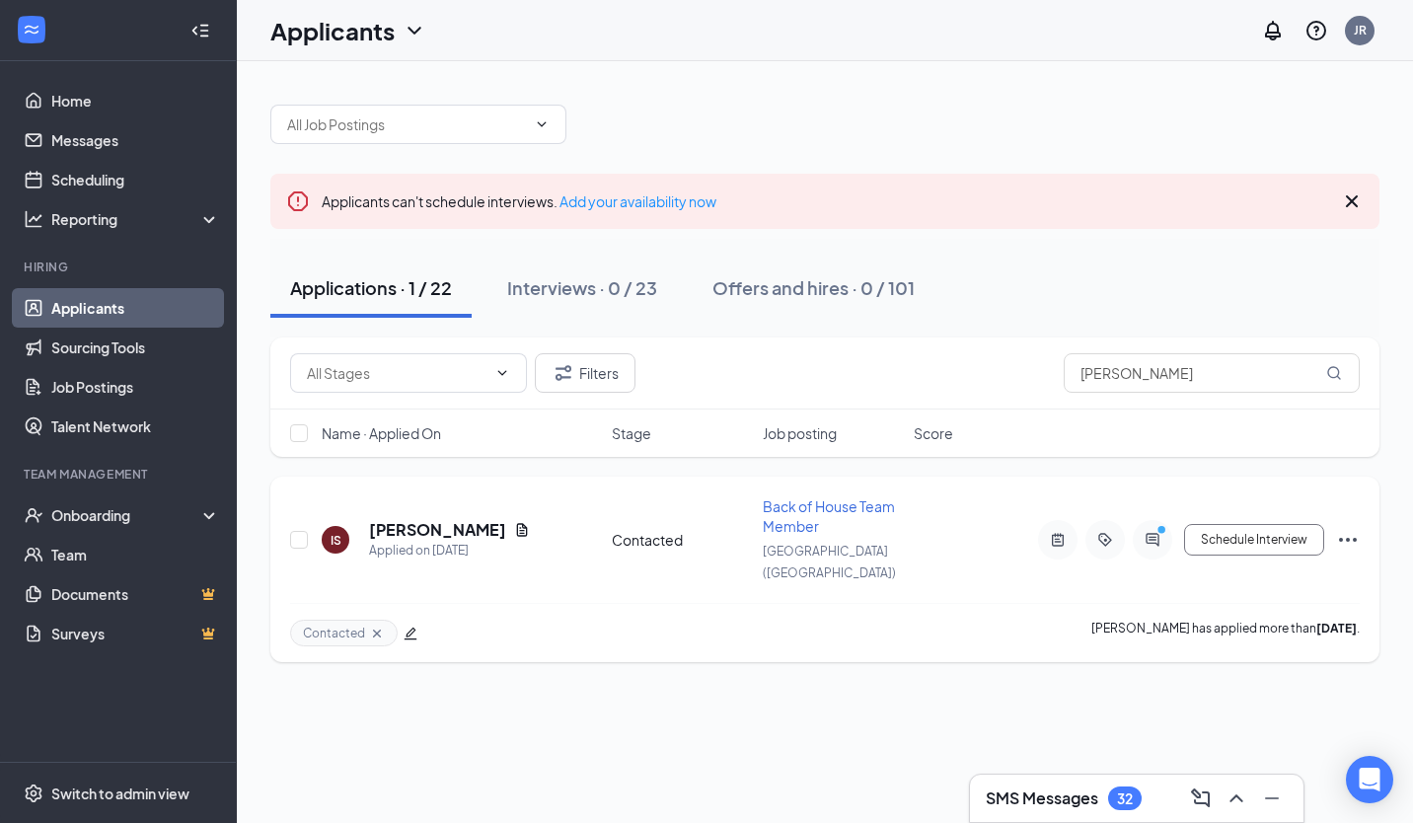
click at [514, 522] on icon "Document" at bounding box center [522, 530] width 16 height 16
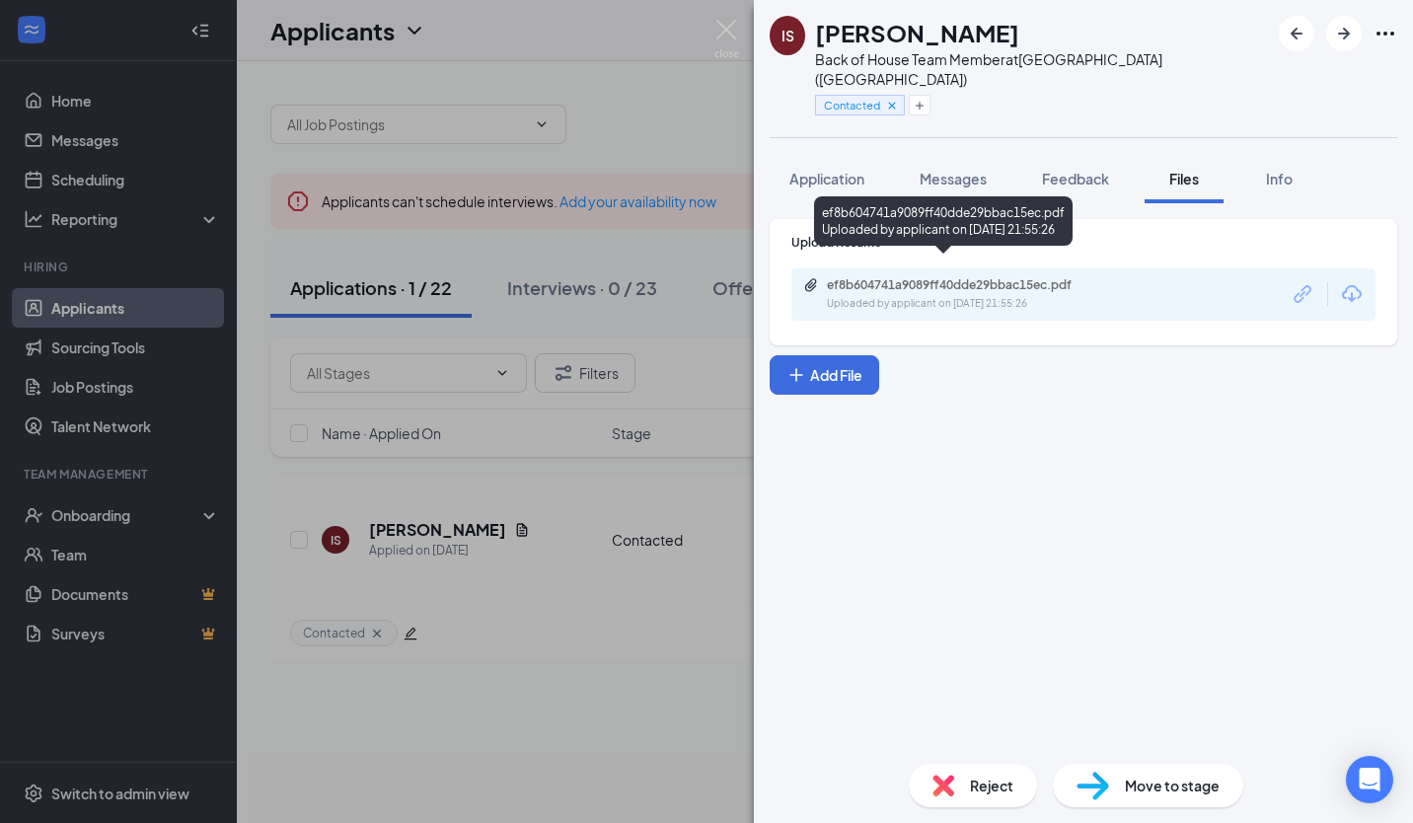
click at [902, 296] on div "Uploaded by applicant on [DATE] 21:55:26" at bounding box center [975, 304] width 296 height 16
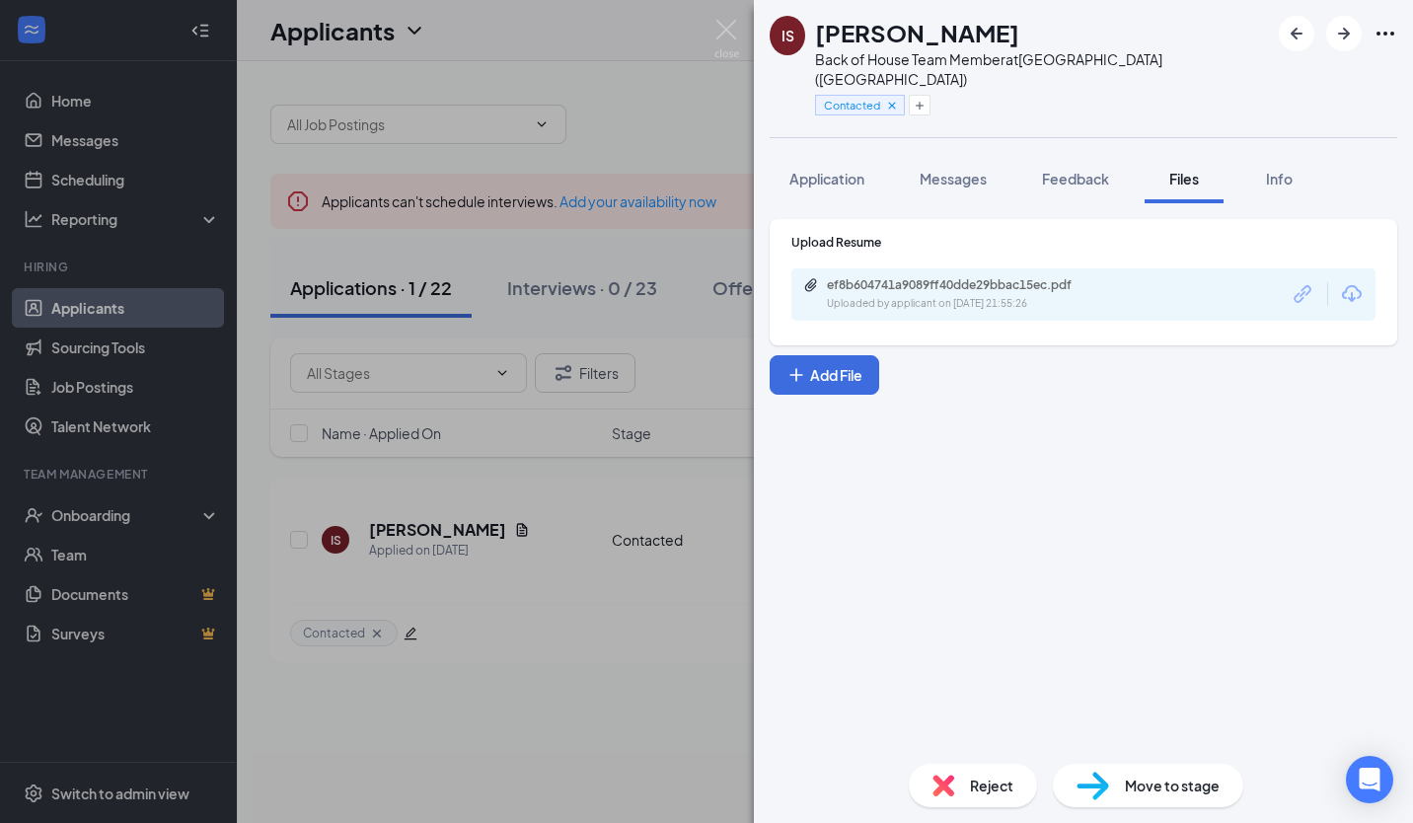
click at [658, 690] on div "IS [PERSON_NAME] Back of House Team Member at [GEOGRAPHIC_DATA] ([GEOGRAPHIC_DA…" at bounding box center [706, 411] width 1413 height 823
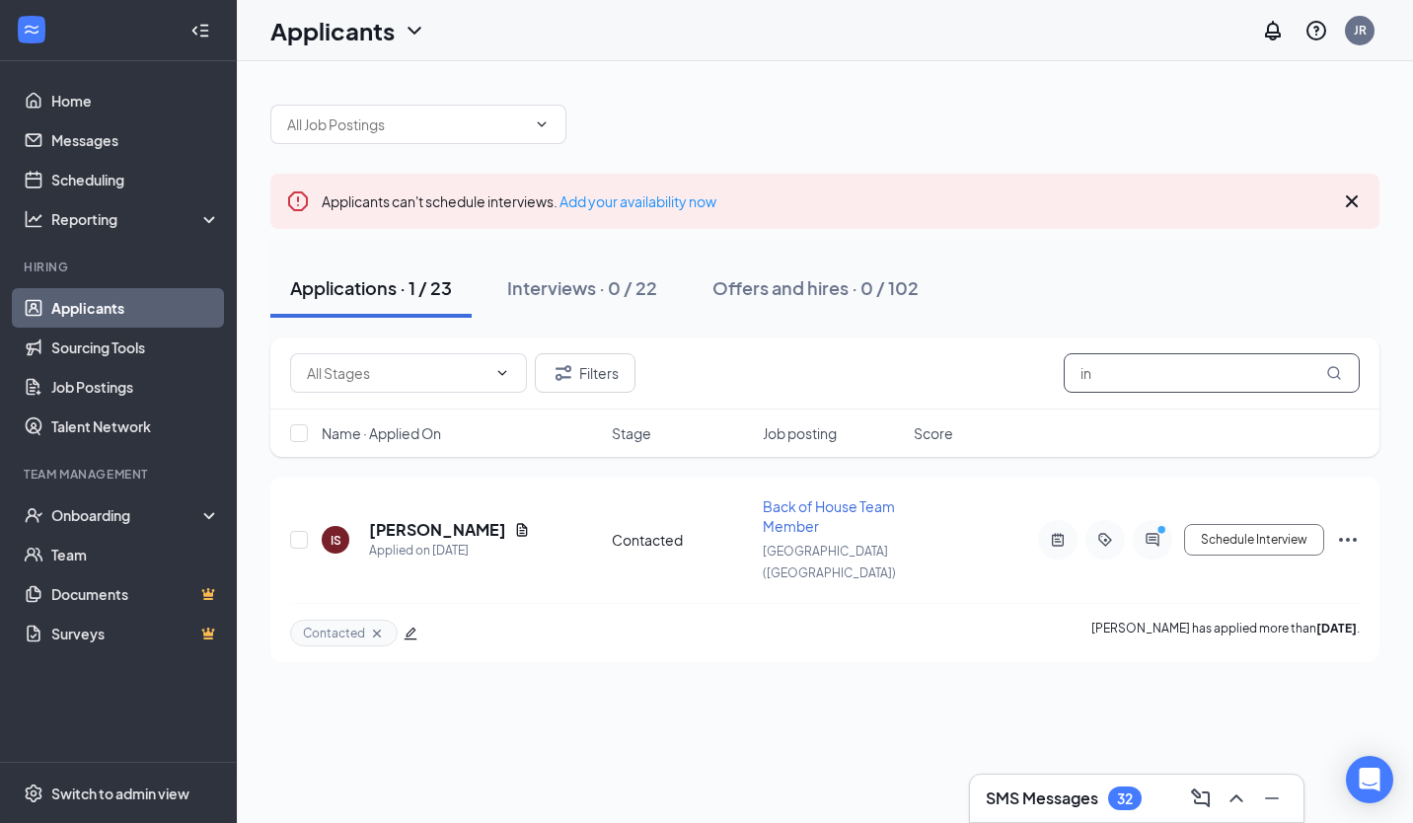
type input "i"
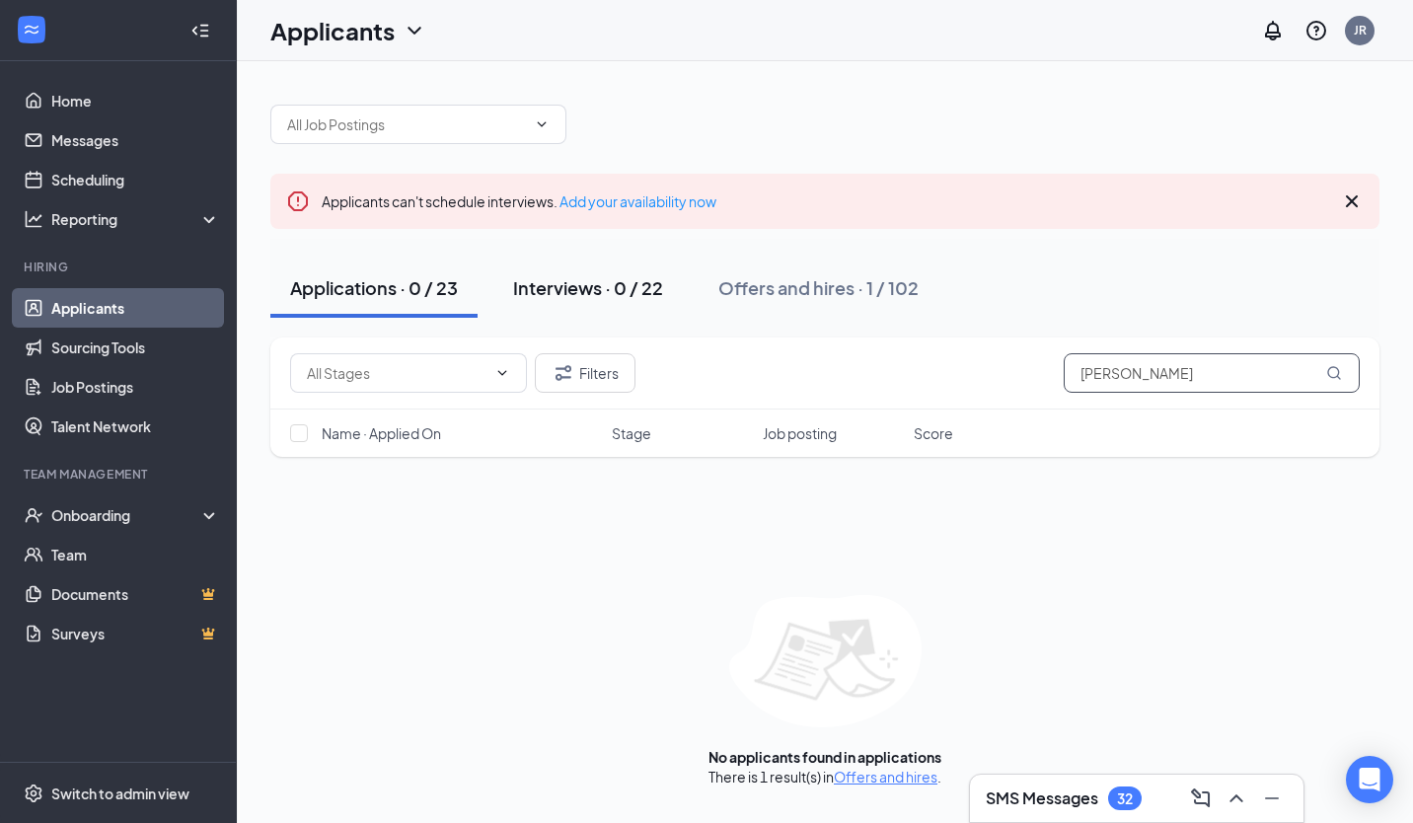
type input "[PERSON_NAME]"
click at [592, 287] on div "Interviews · 0 / 22" at bounding box center [588, 287] width 150 height 25
click at [1171, 369] on input "[PERSON_NAME]" at bounding box center [1212, 372] width 296 height 39
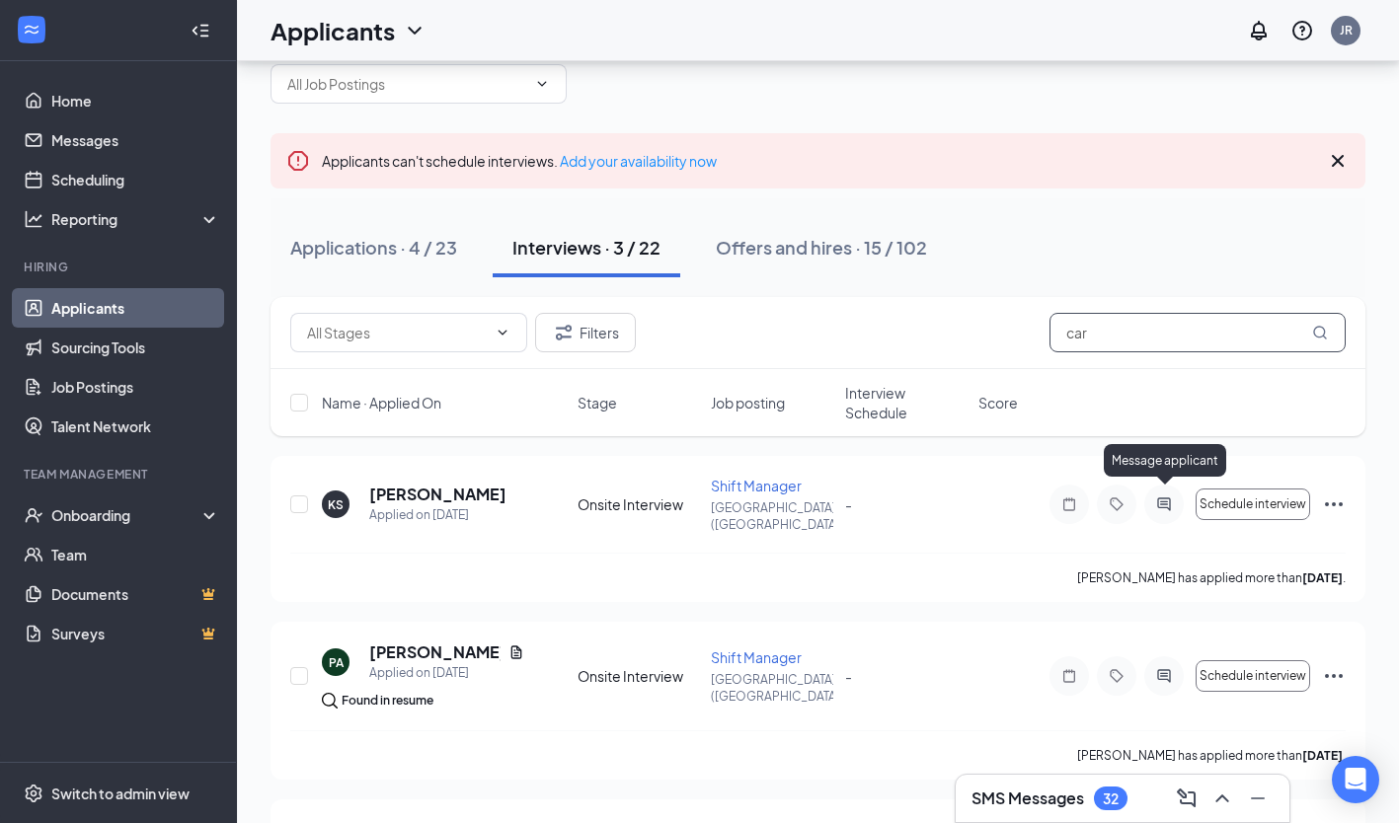
scroll to position [30, 0]
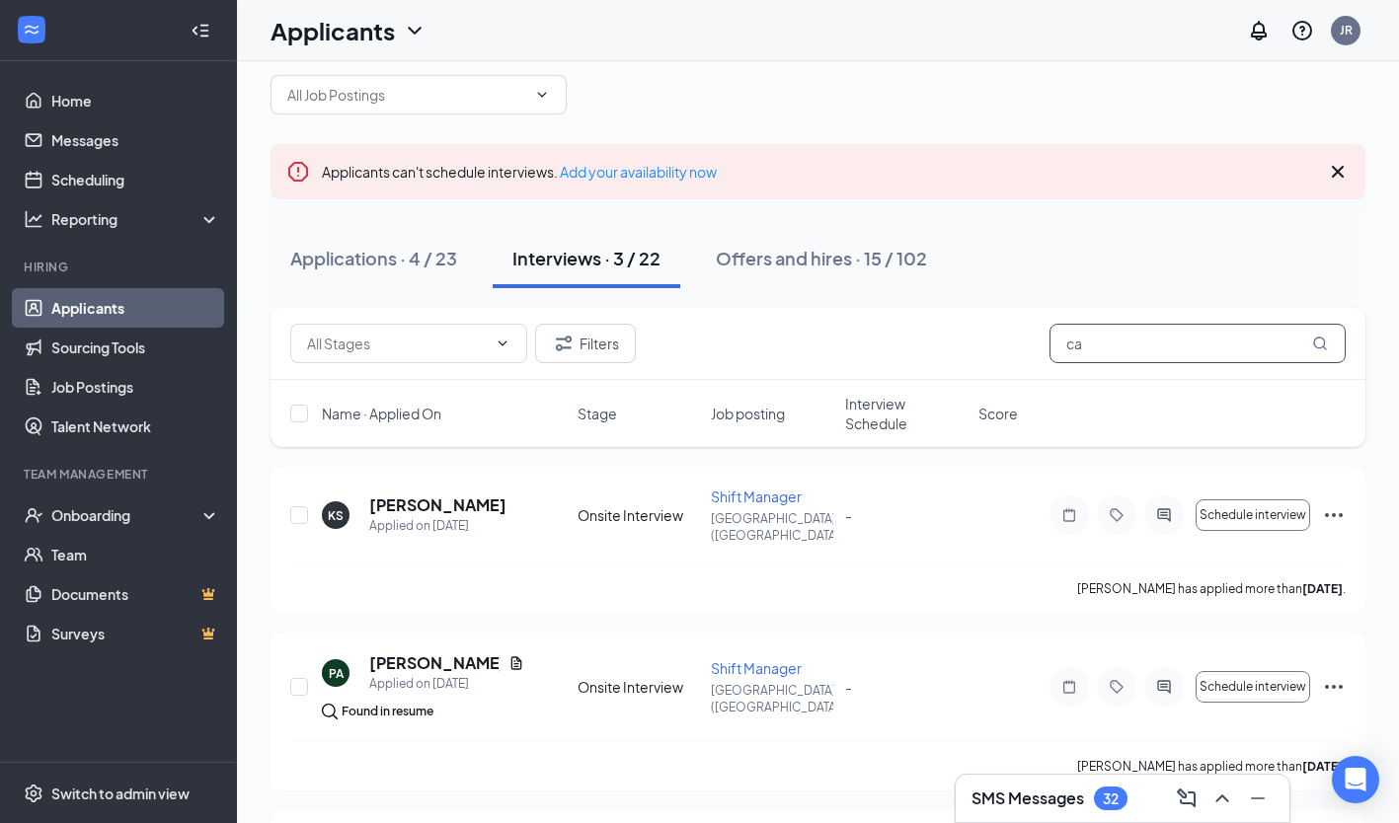
type input "c"
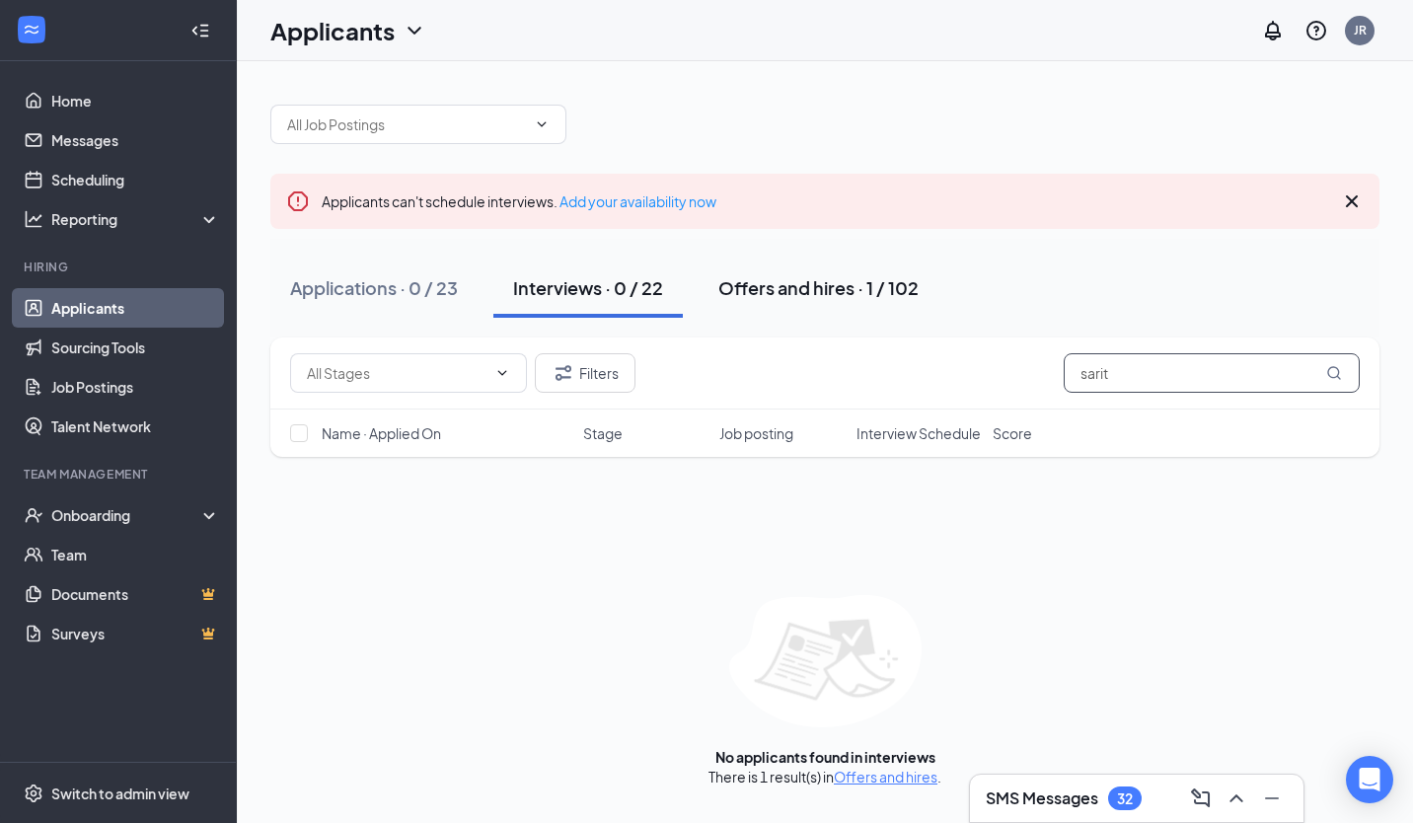
type input "sarit"
click at [826, 277] on div "Offers and hires · 1 / 102" at bounding box center [819, 287] width 200 height 25
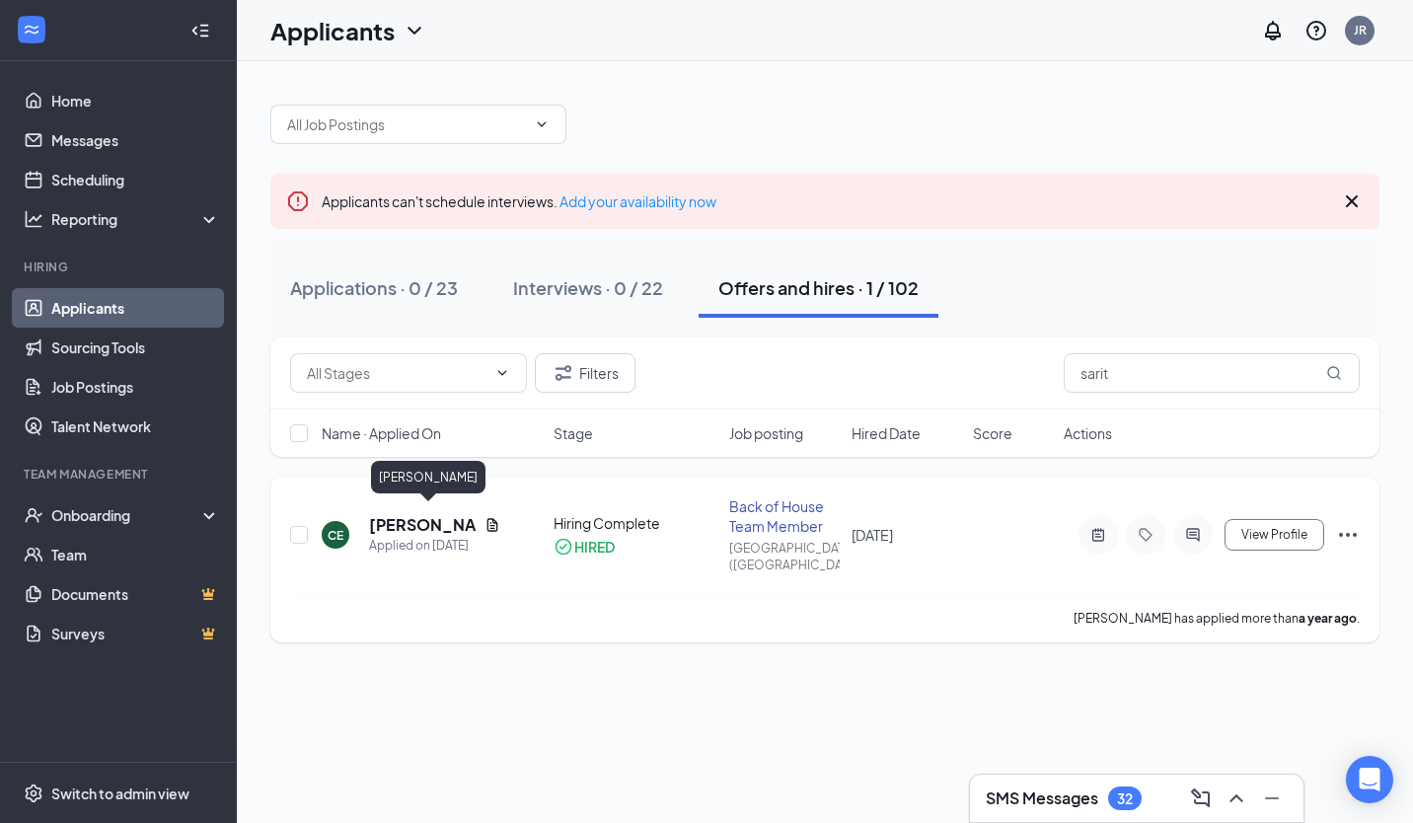
click at [419, 526] on h5 "[PERSON_NAME]" at bounding box center [423, 525] width 108 height 22
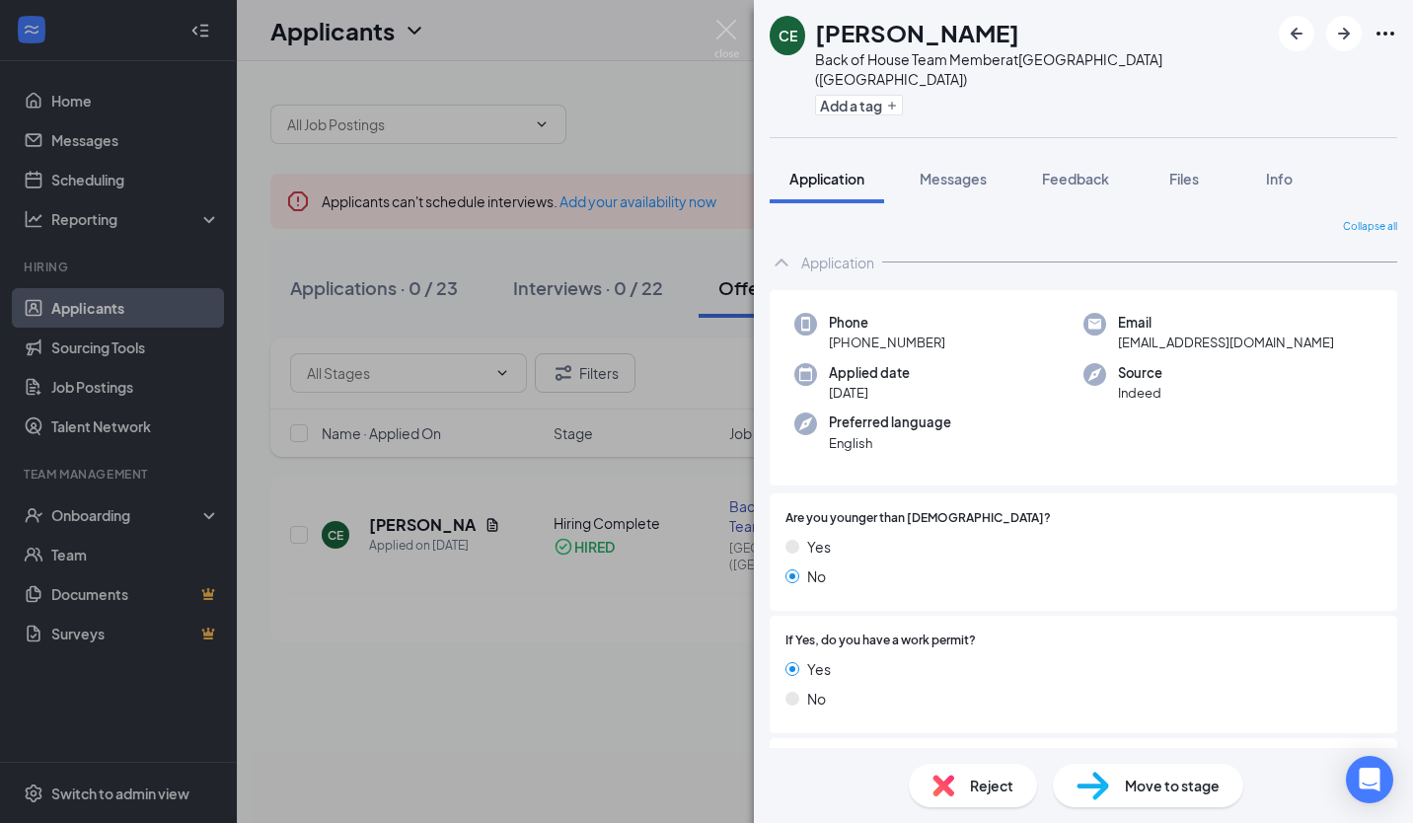
click at [549, 685] on div "CE [PERSON_NAME] Back of House Team Member at [GEOGRAPHIC_DATA] ([GEOGRAPHIC_DA…" at bounding box center [706, 411] width 1413 height 823
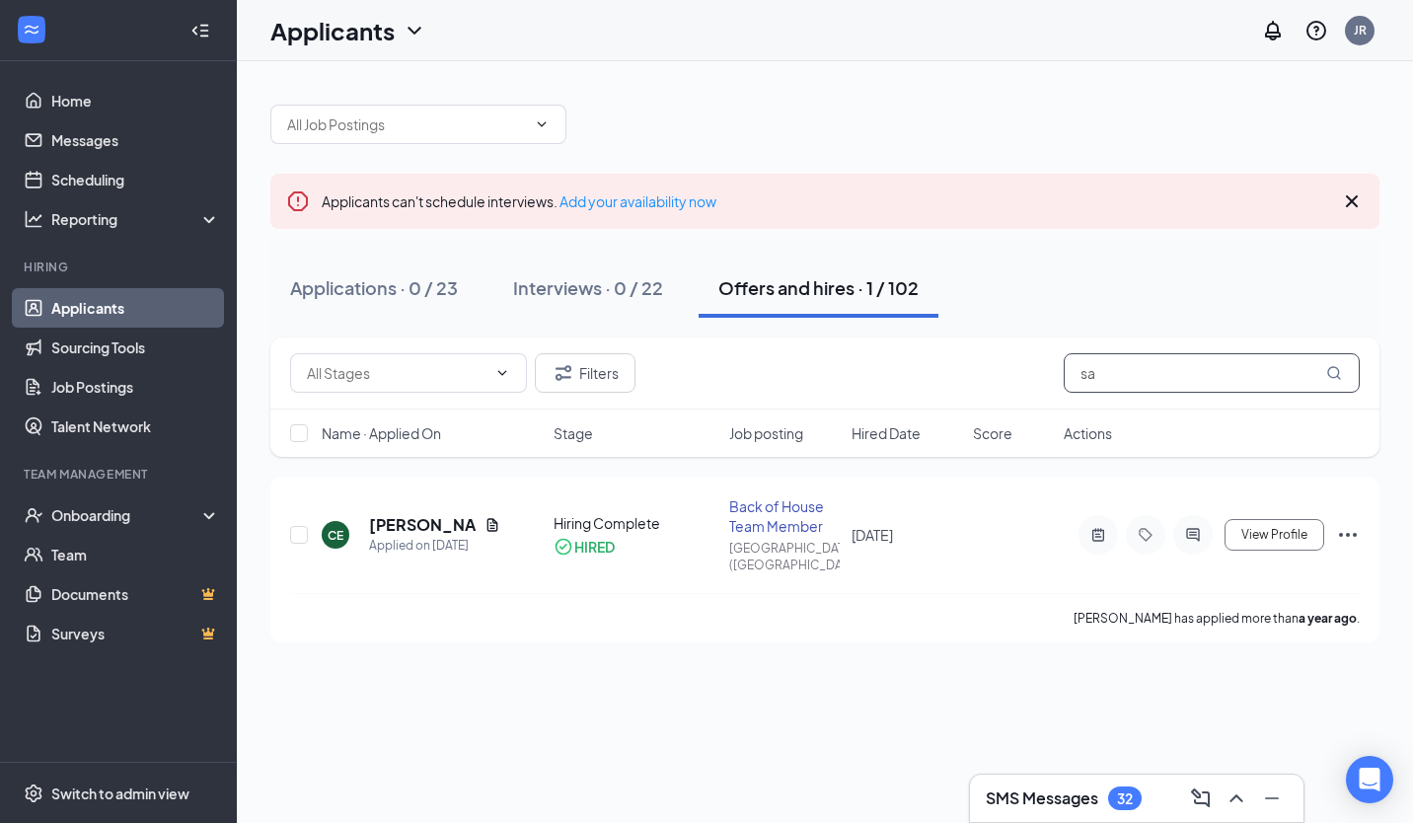
type input "s"
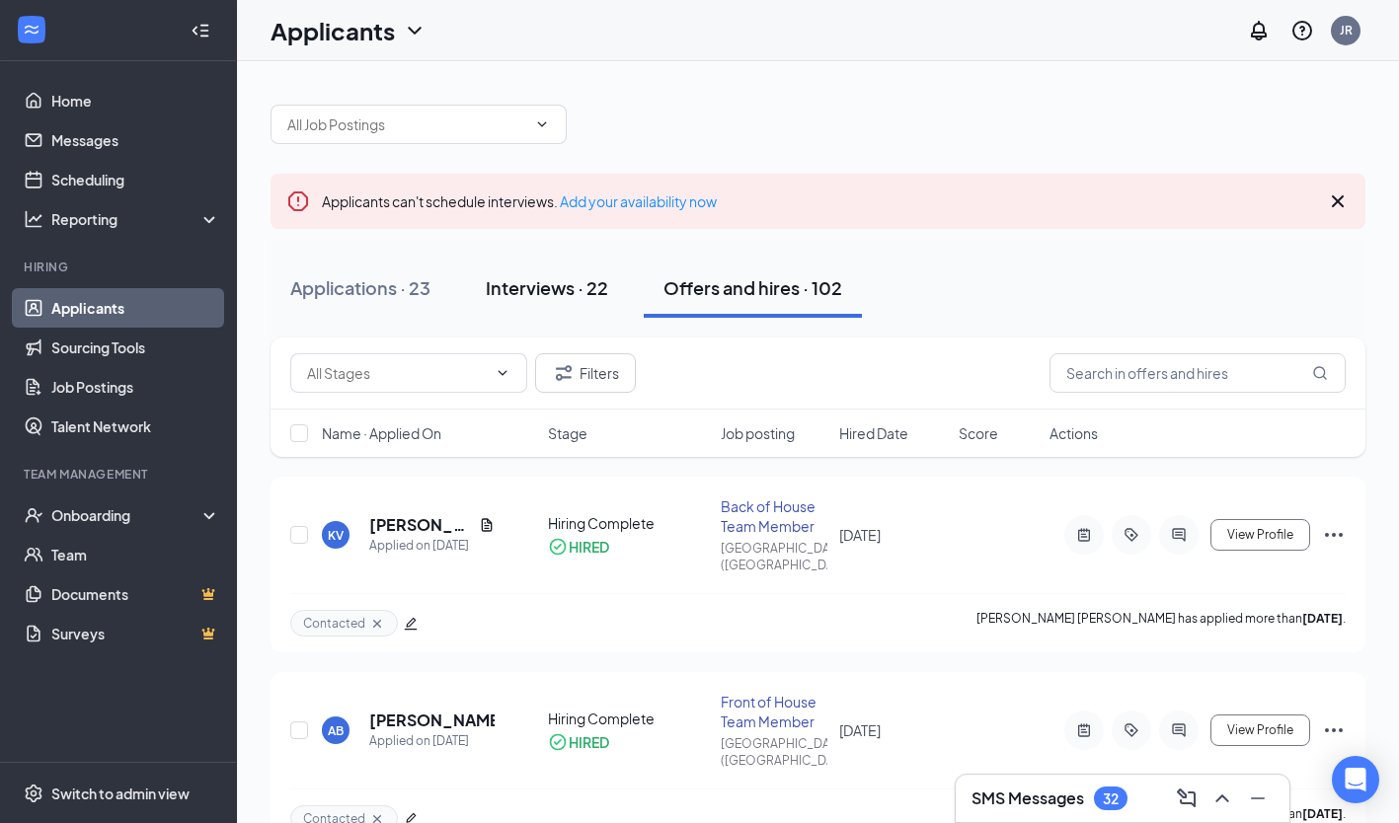
click at [528, 294] on div "Interviews · 22" at bounding box center [547, 287] width 122 height 25
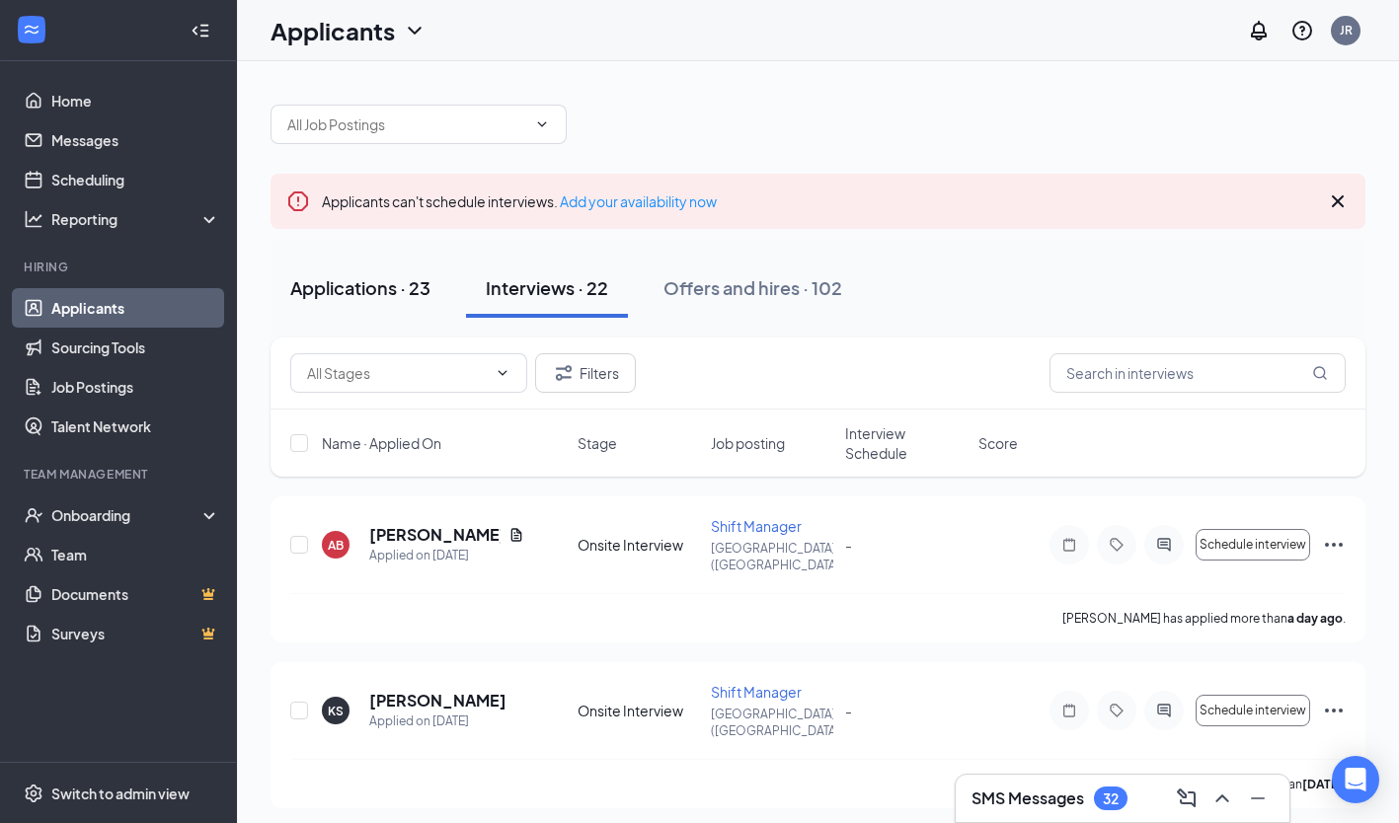
click at [362, 282] on div "Applications · 23" at bounding box center [360, 287] width 140 height 25
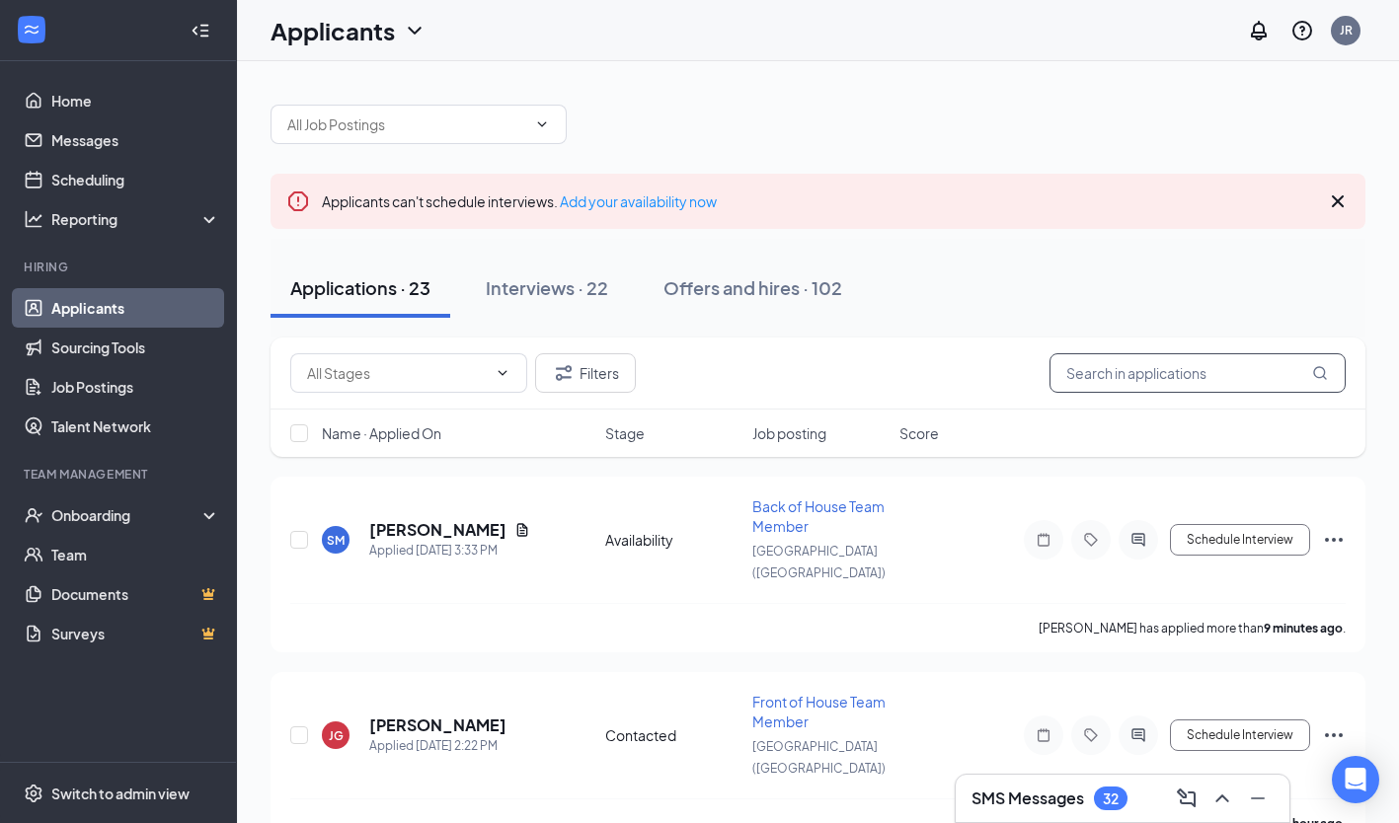
click at [1118, 378] on input "text" at bounding box center [1197, 372] width 296 height 39
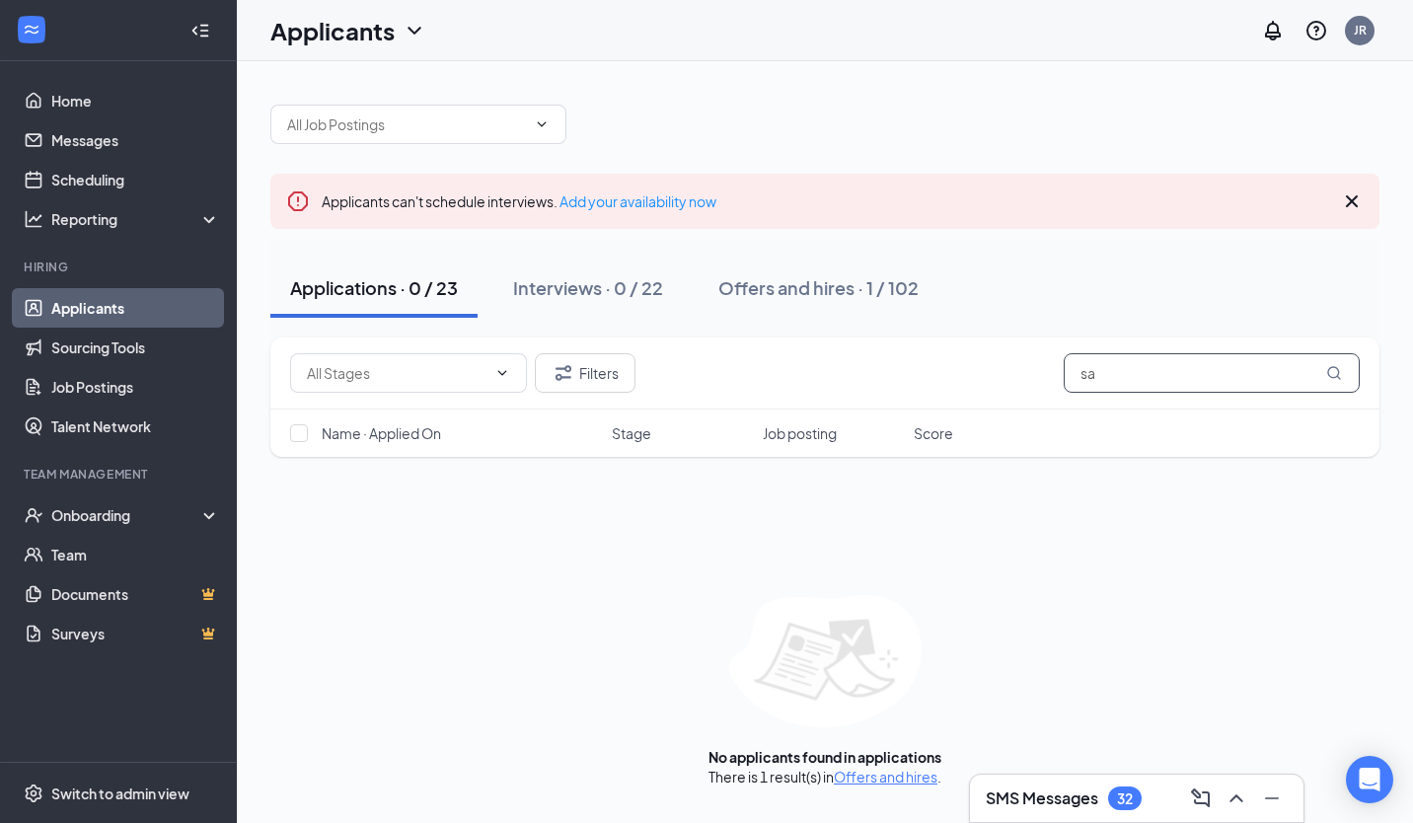
type input "s"
type input "[PERSON_NAME]"
click at [886, 779] on link "Offers and hires" at bounding box center [886, 777] width 104 height 18
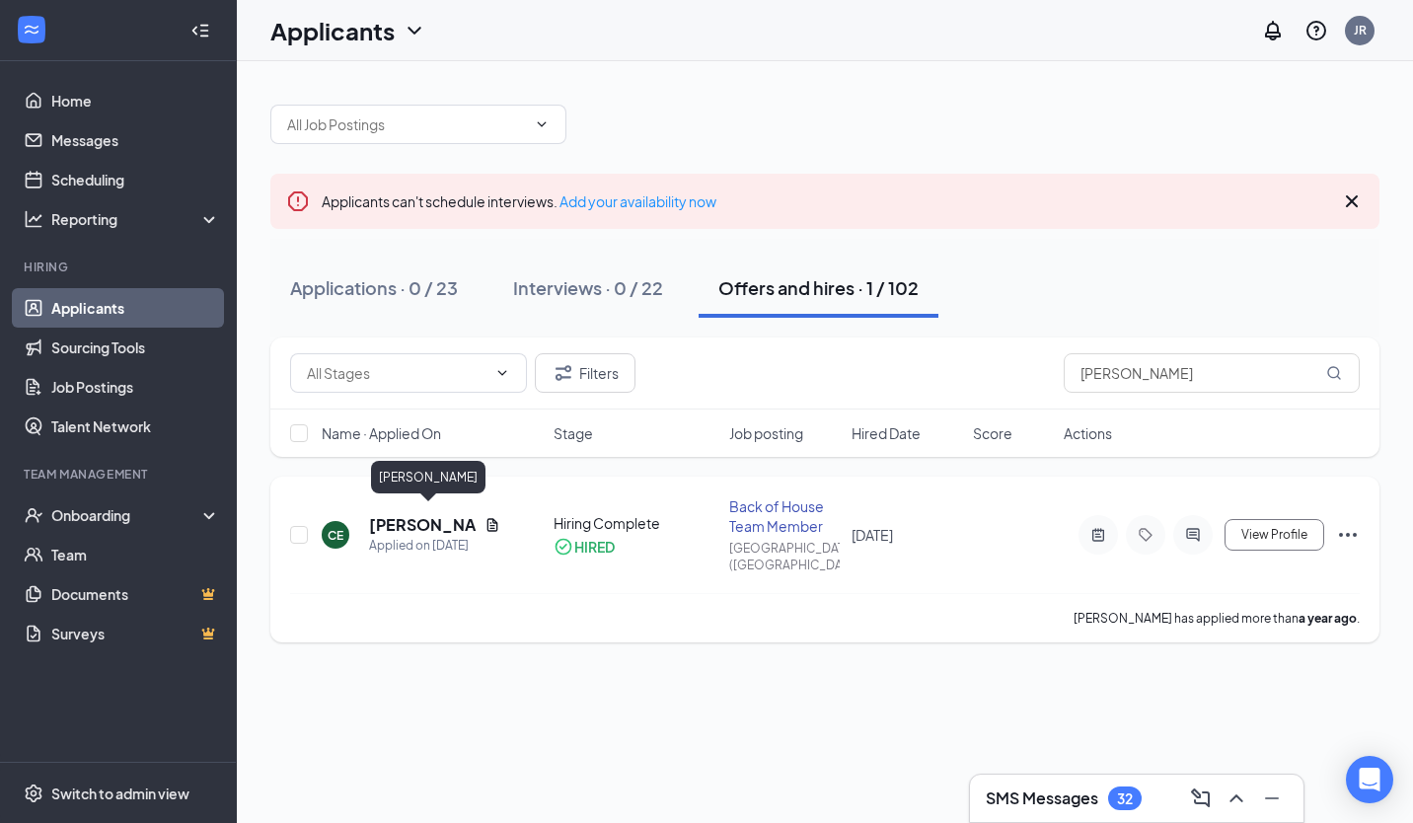
click at [424, 517] on h5 "[PERSON_NAME]" at bounding box center [423, 525] width 108 height 22
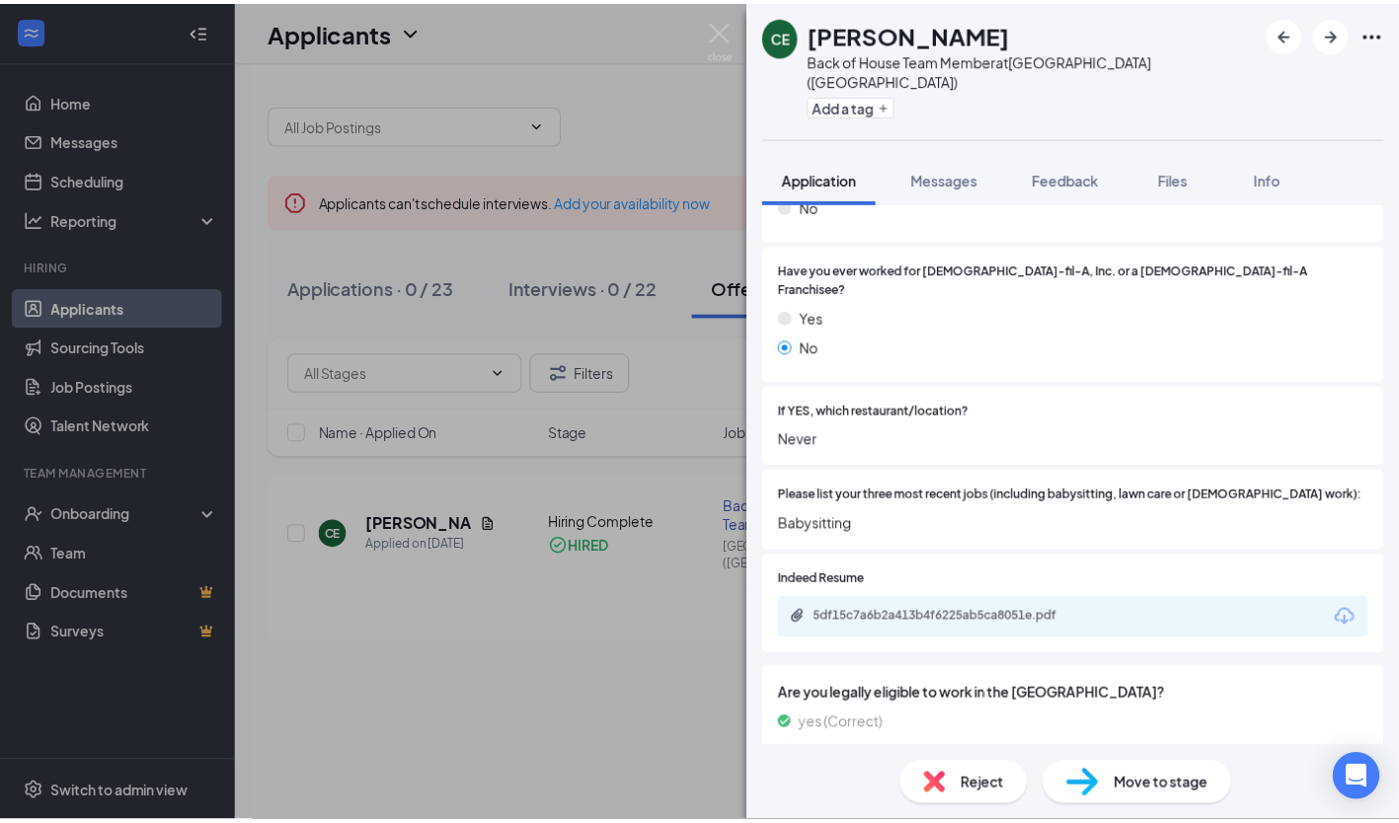
scroll to position [491, 0]
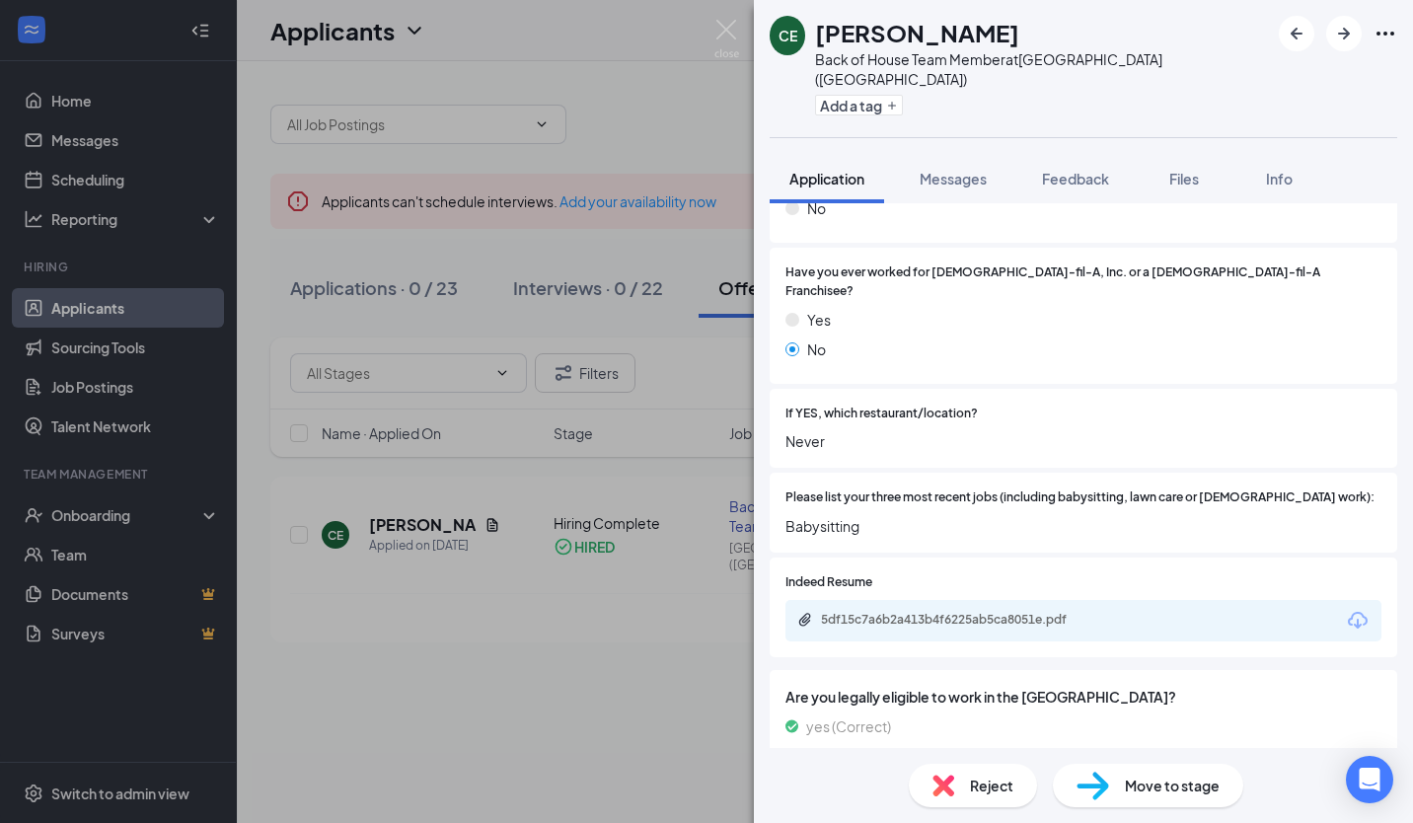
click at [570, 754] on div "CE [PERSON_NAME] Back of House Team Member at [GEOGRAPHIC_DATA] ([GEOGRAPHIC_DA…" at bounding box center [706, 411] width 1413 height 823
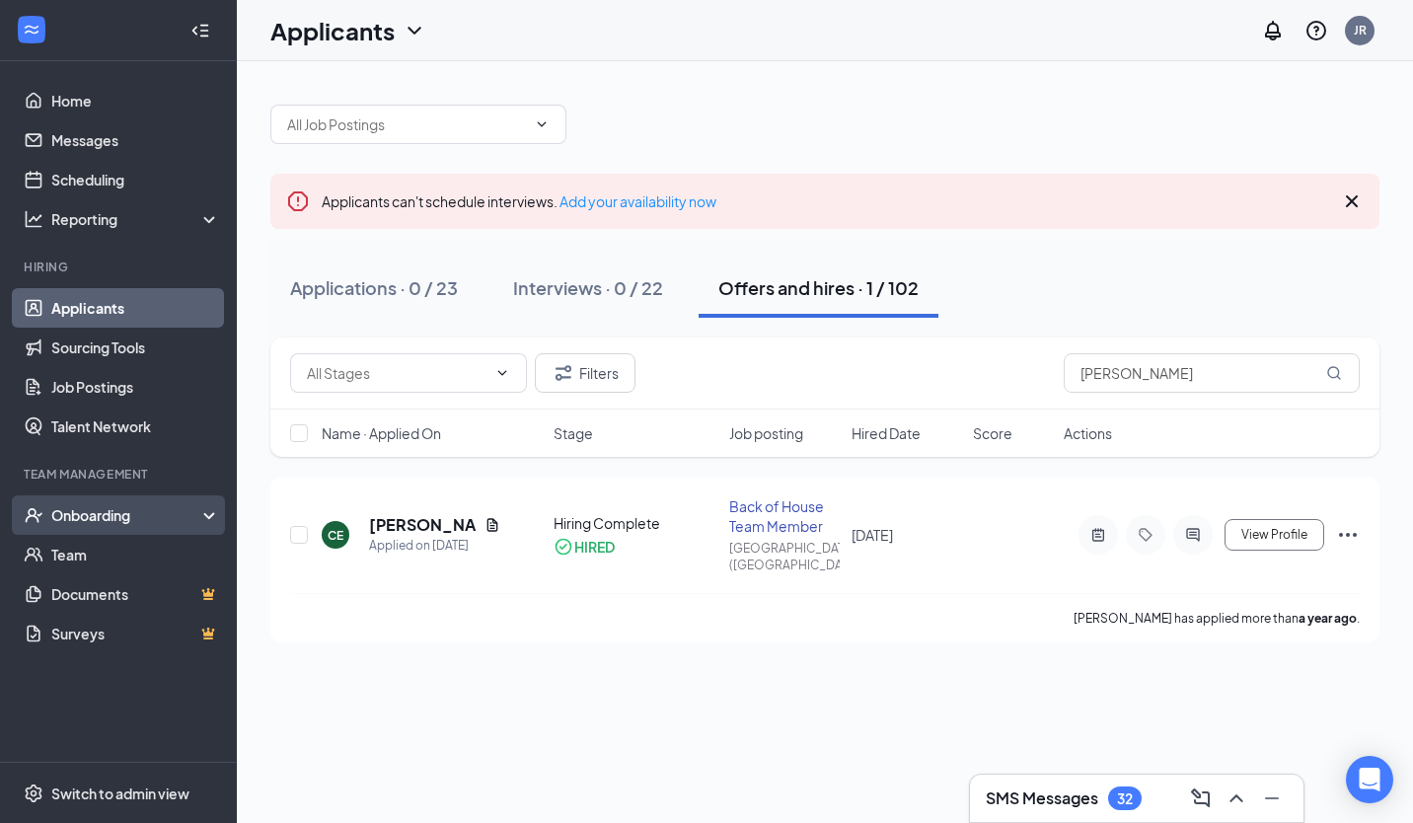
click at [124, 512] on div "Onboarding" at bounding box center [127, 515] width 152 height 20
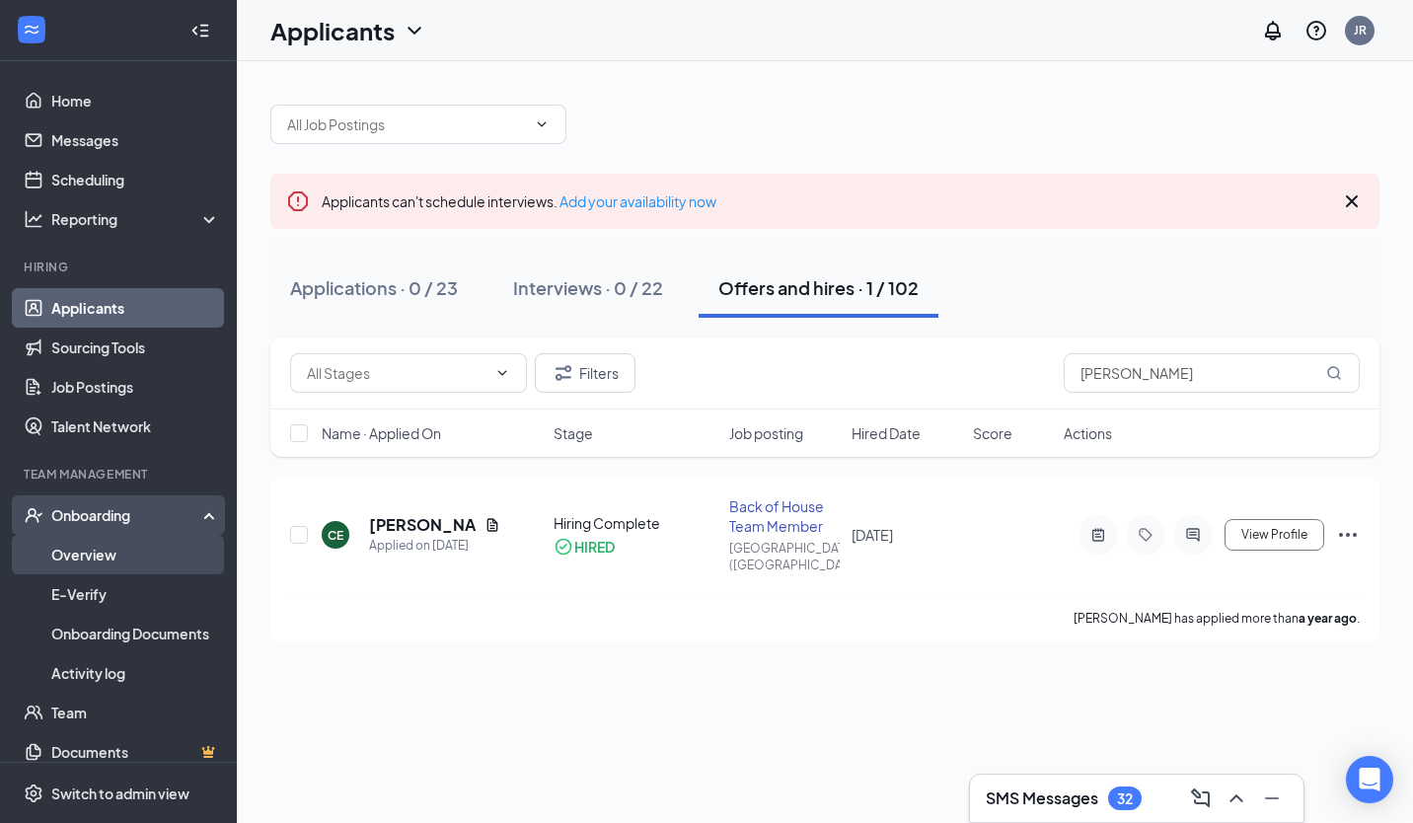
click at [107, 544] on link "Overview" at bounding box center [135, 554] width 169 height 39
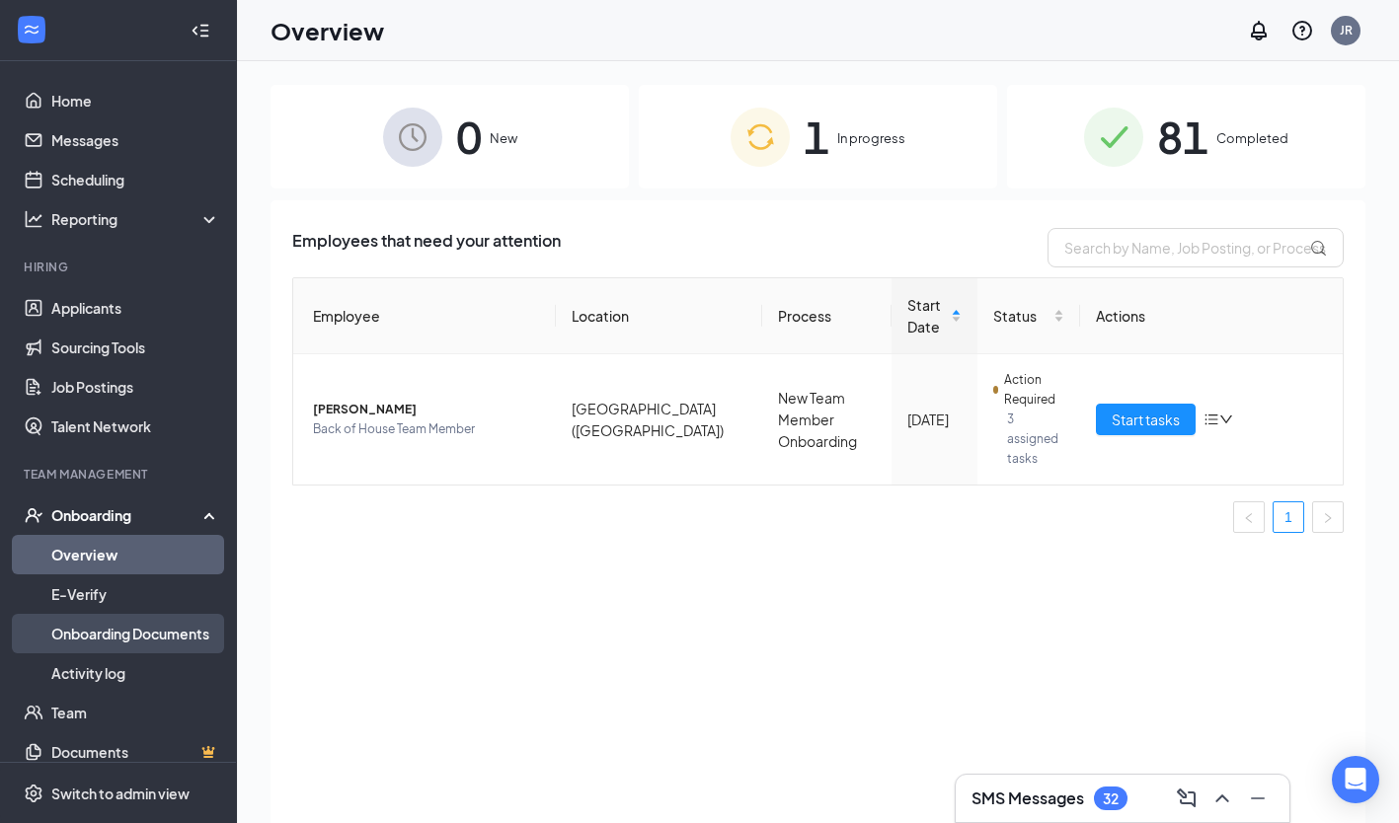
click at [141, 647] on link "Onboarding Documents" at bounding box center [135, 633] width 169 height 39
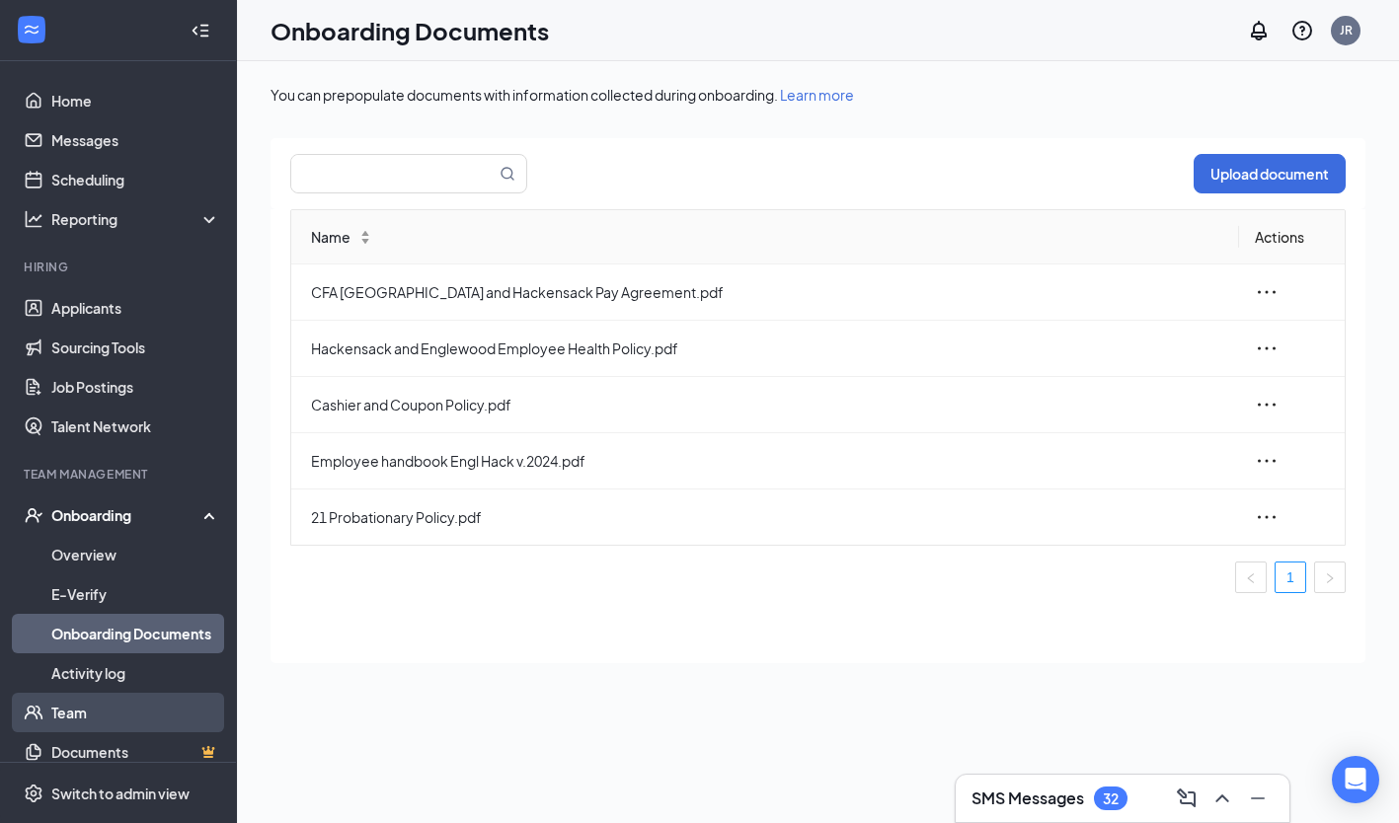
click at [109, 702] on link "Team" at bounding box center [135, 712] width 169 height 39
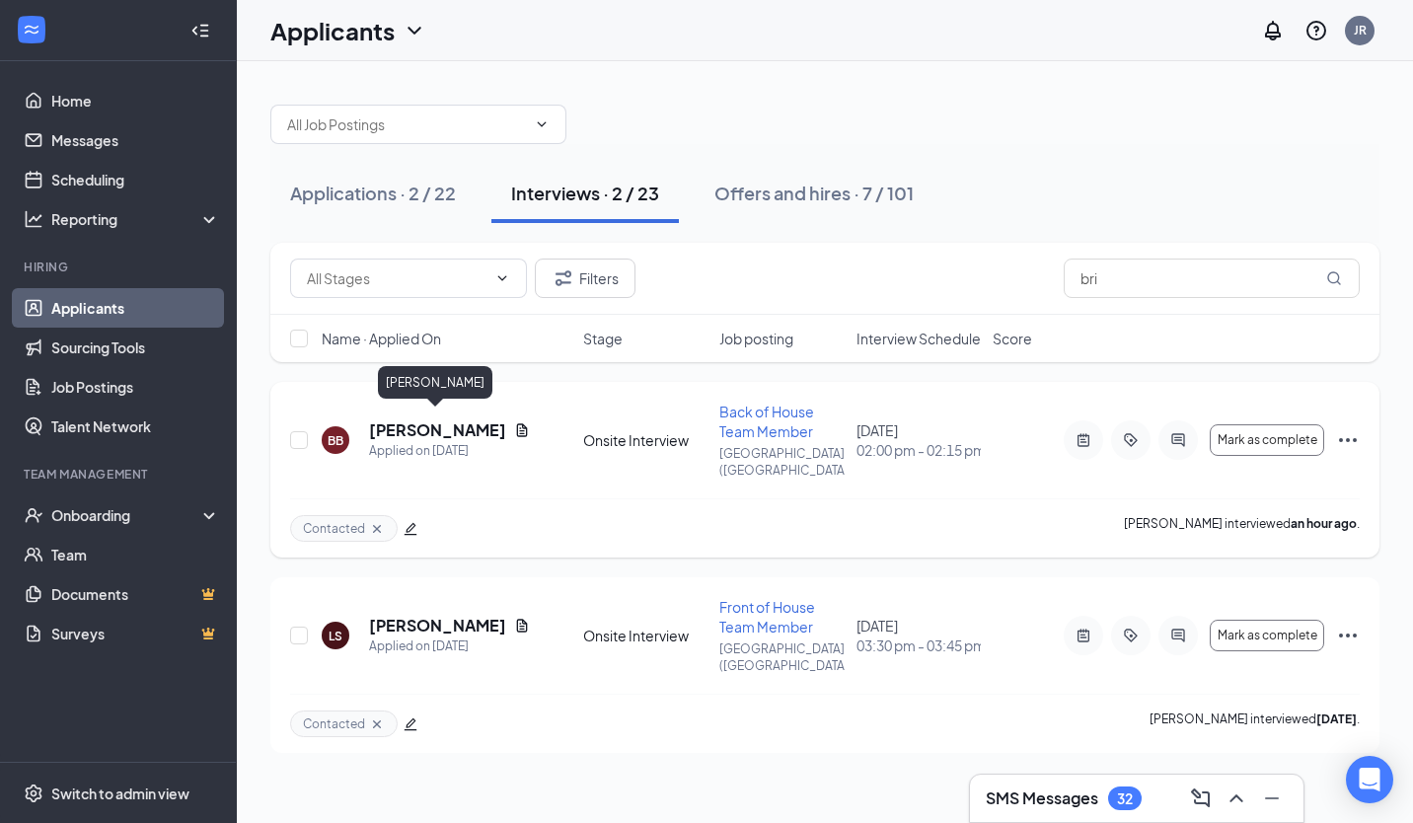
click at [469, 421] on h5 "[PERSON_NAME]" at bounding box center [437, 430] width 137 height 22
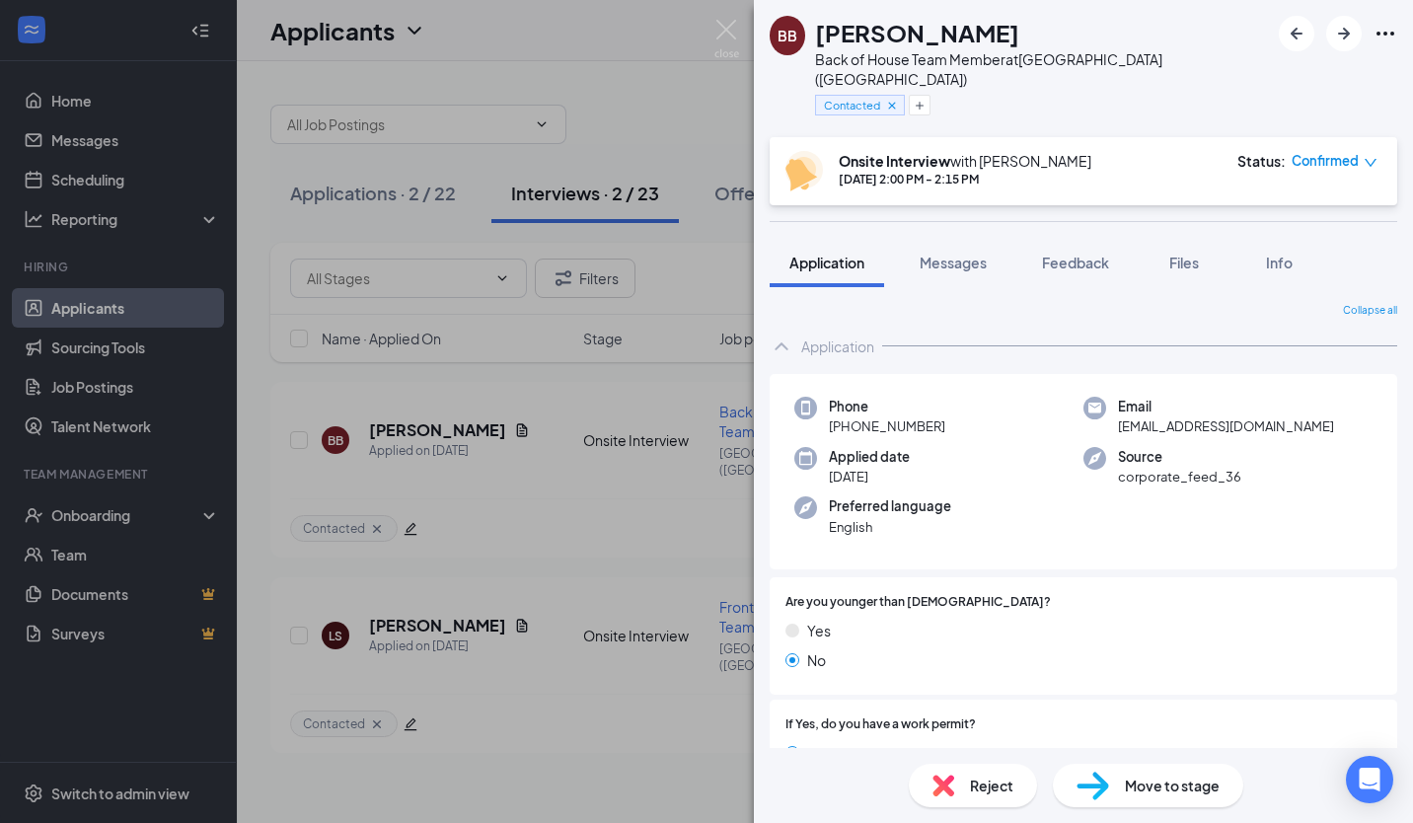
click at [1169, 789] on span "Move to stage" at bounding box center [1172, 786] width 95 height 22
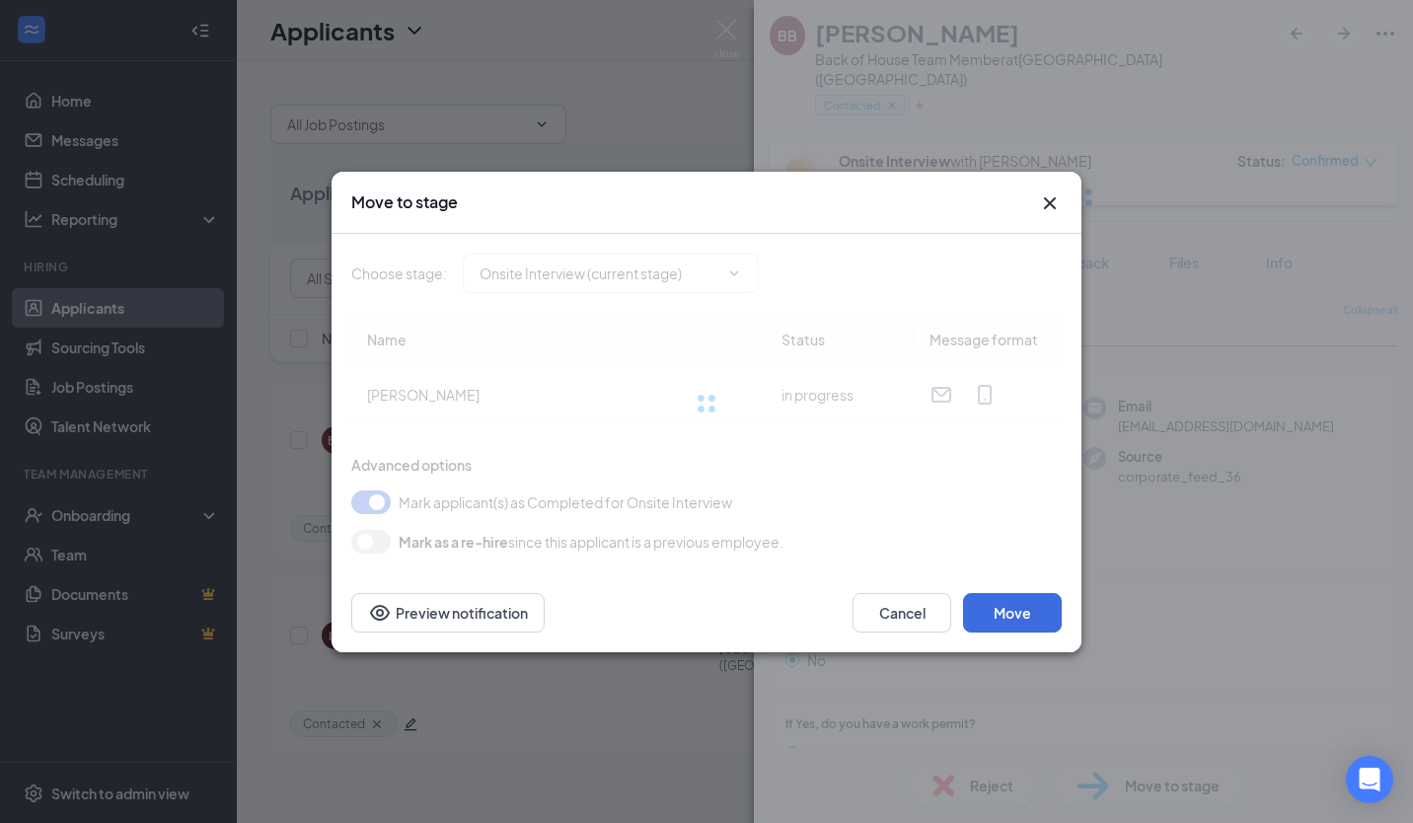
type input "Hiring Complete (final stage)"
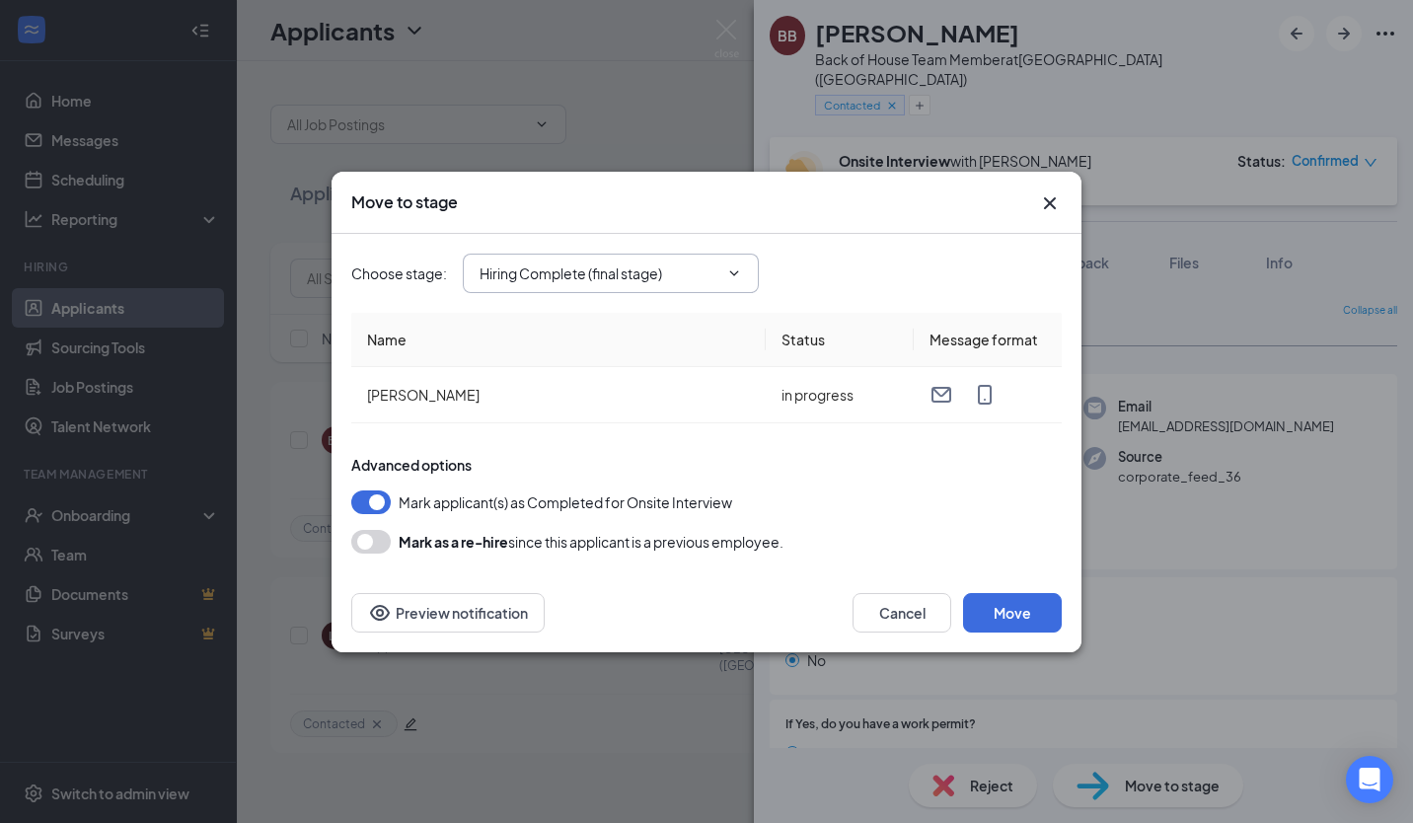
click at [745, 273] on span "Hiring Complete (final stage)" at bounding box center [611, 273] width 296 height 39
click at [1020, 613] on button "Move" at bounding box center [1012, 612] width 99 height 39
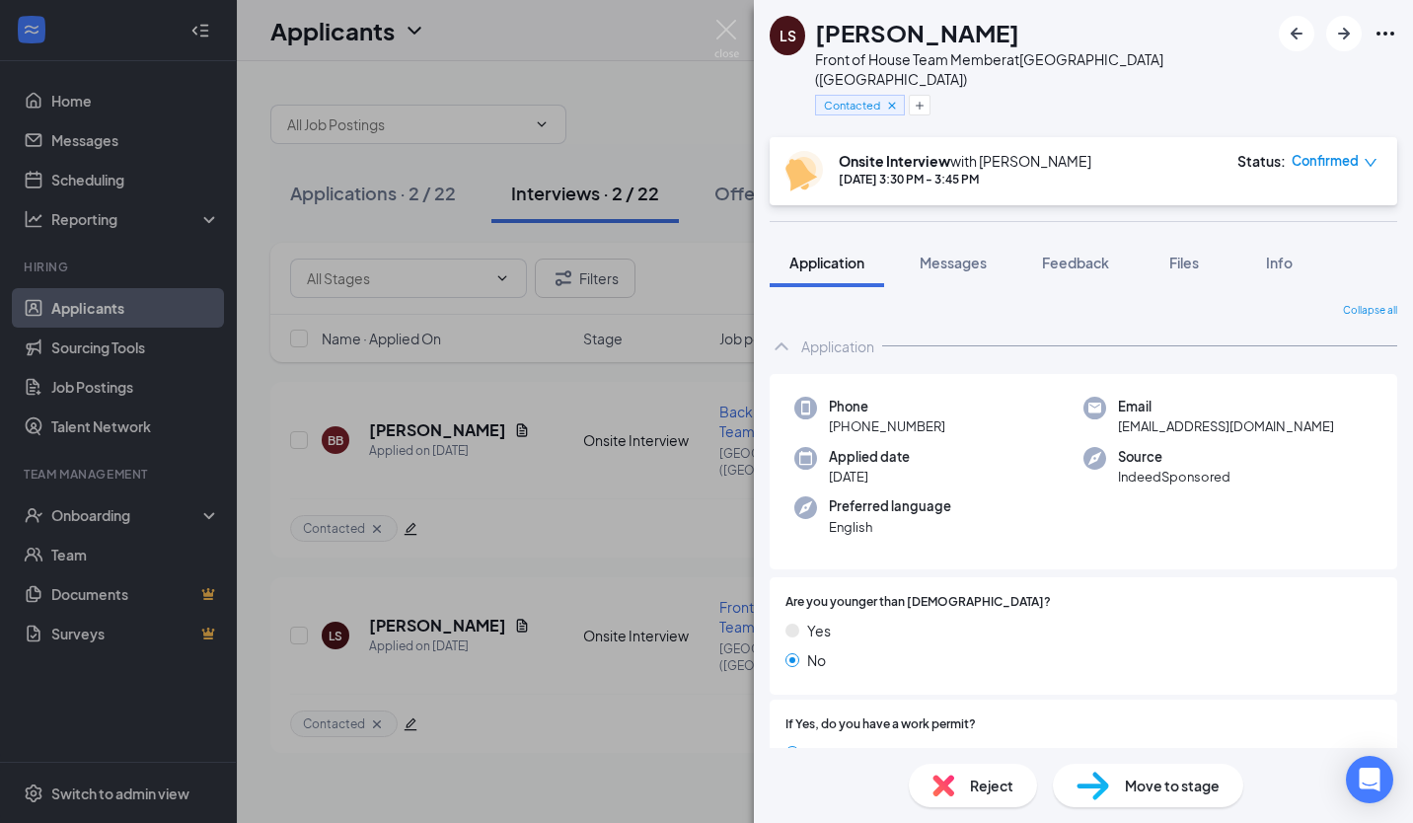
click at [616, 582] on div "LS Lindsey Serrano Front of House Team Member at Hackensack (NJ) Contacted Onsi…" at bounding box center [706, 411] width 1413 height 823
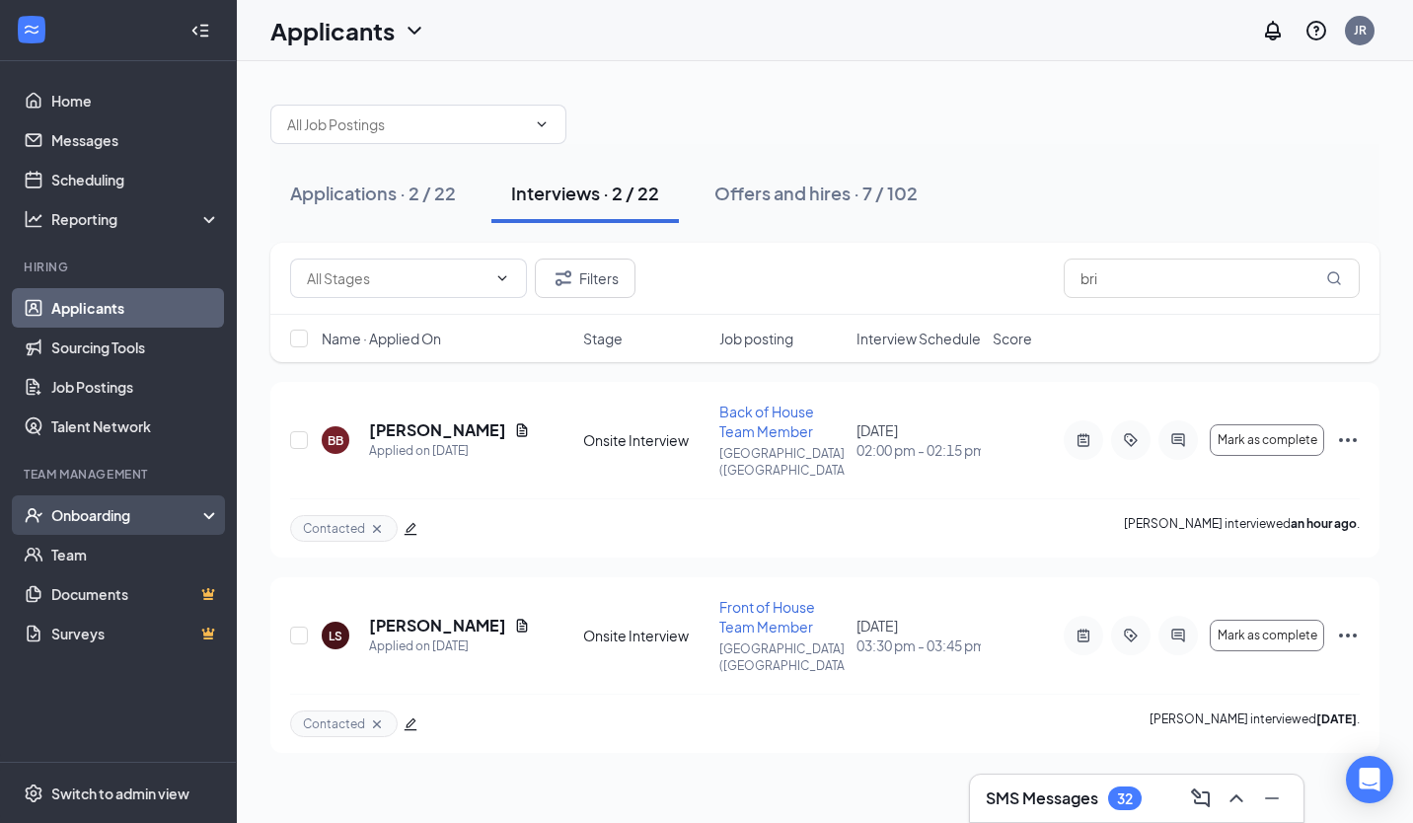
click at [138, 498] on div "Onboarding" at bounding box center [118, 514] width 237 height 39
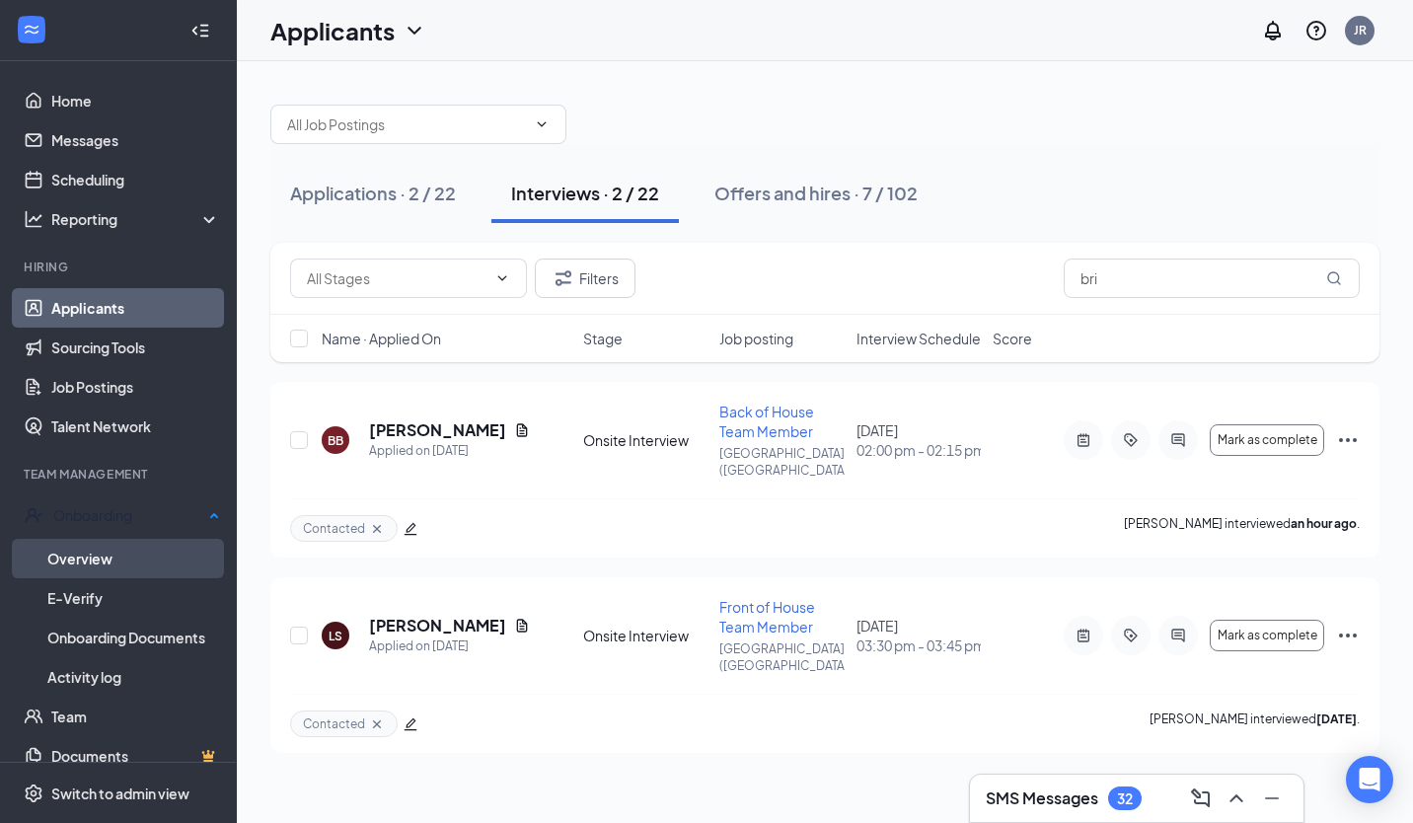
click at [132, 540] on link "Overview" at bounding box center [133, 558] width 173 height 39
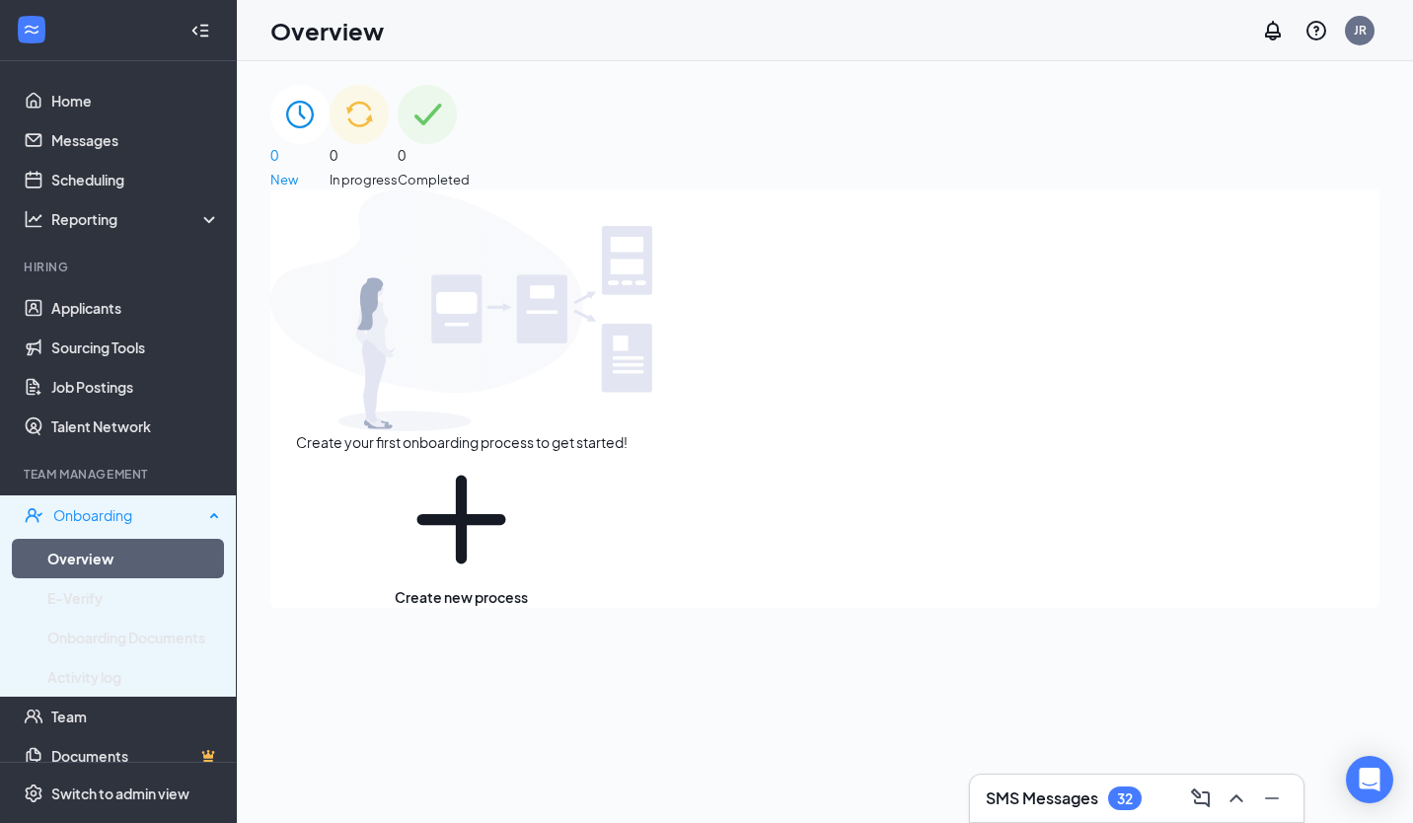
click at [138, 533] on div "Onboarding" at bounding box center [118, 514] width 237 height 39
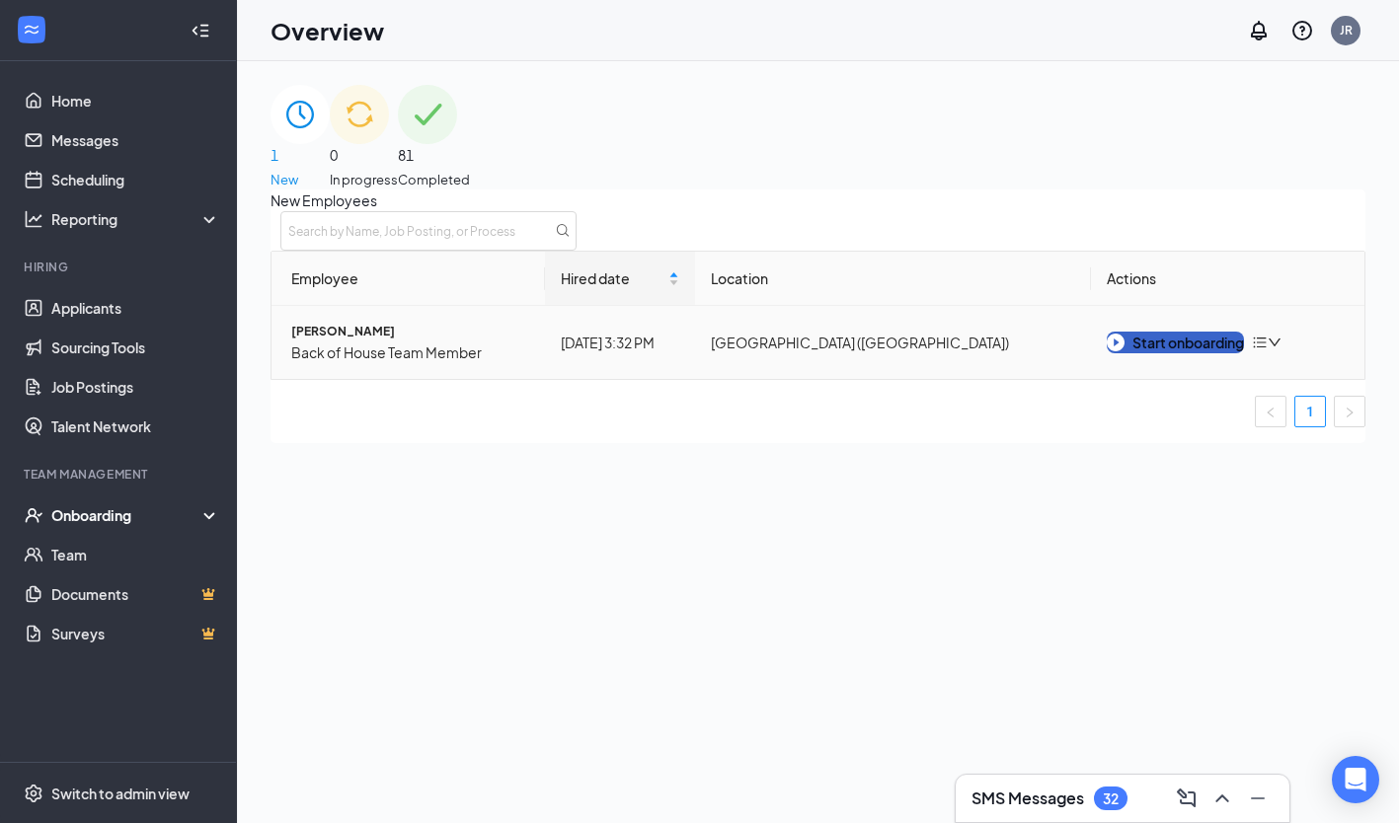
click at [1198, 353] on div "Start onboarding" at bounding box center [1174, 343] width 137 height 22
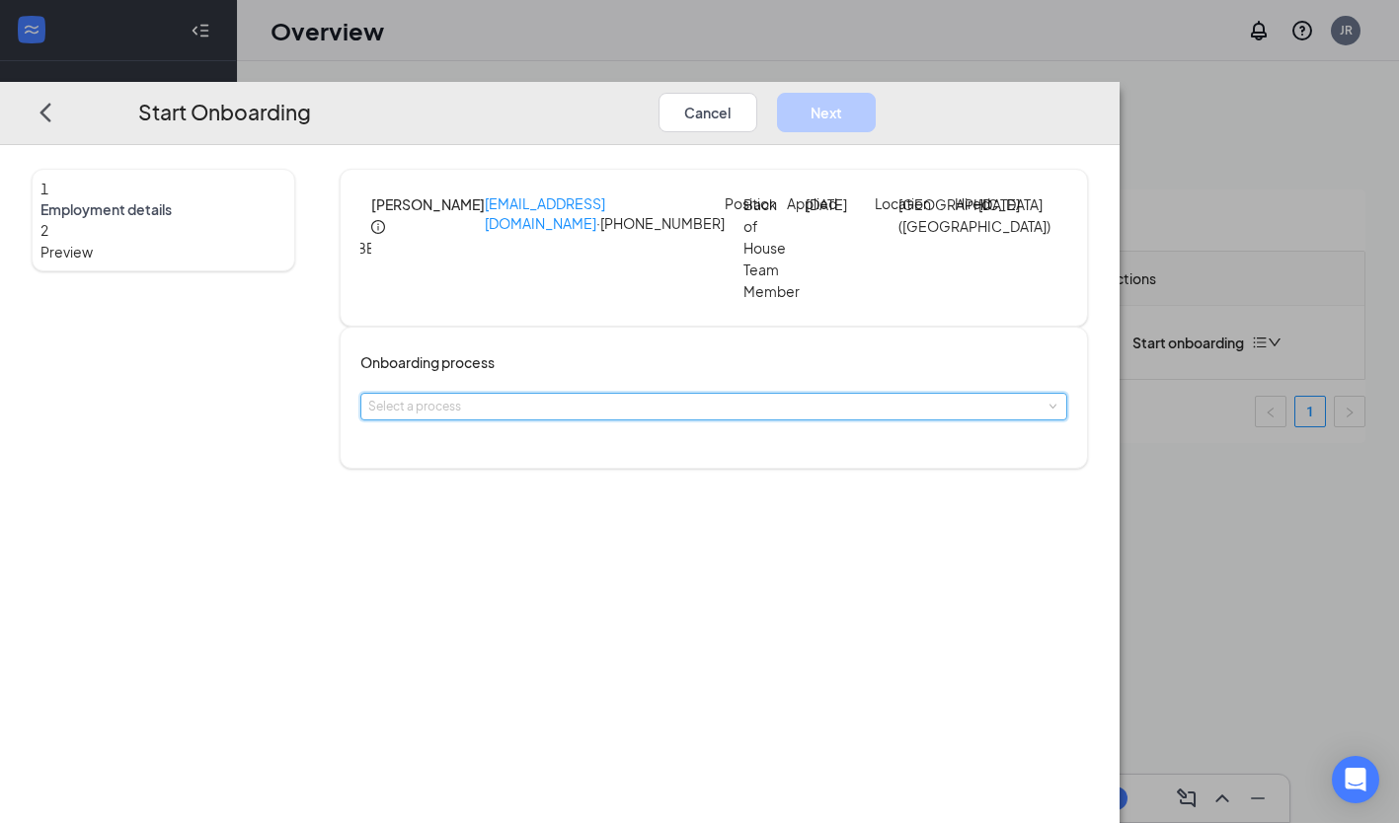
click at [759, 419] on div "Select a process" at bounding box center [713, 407] width 691 height 26
click at [687, 452] on span "New Team Member Onboarding" at bounding box center [584, 461] width 206 height 18
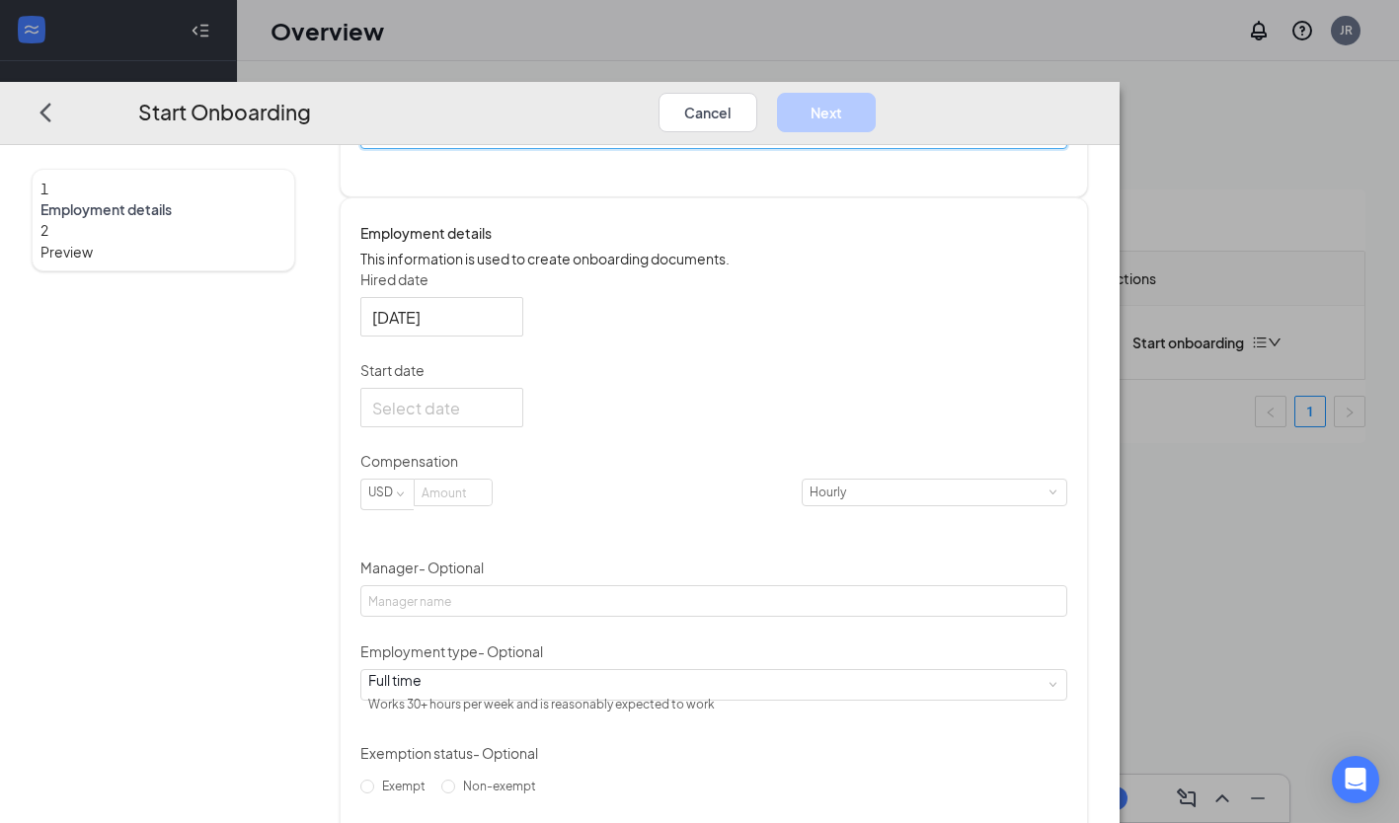
scroll to position [272, 0]
click at [511, 419] on div at bounding box center [441, 407] width 139 height 25
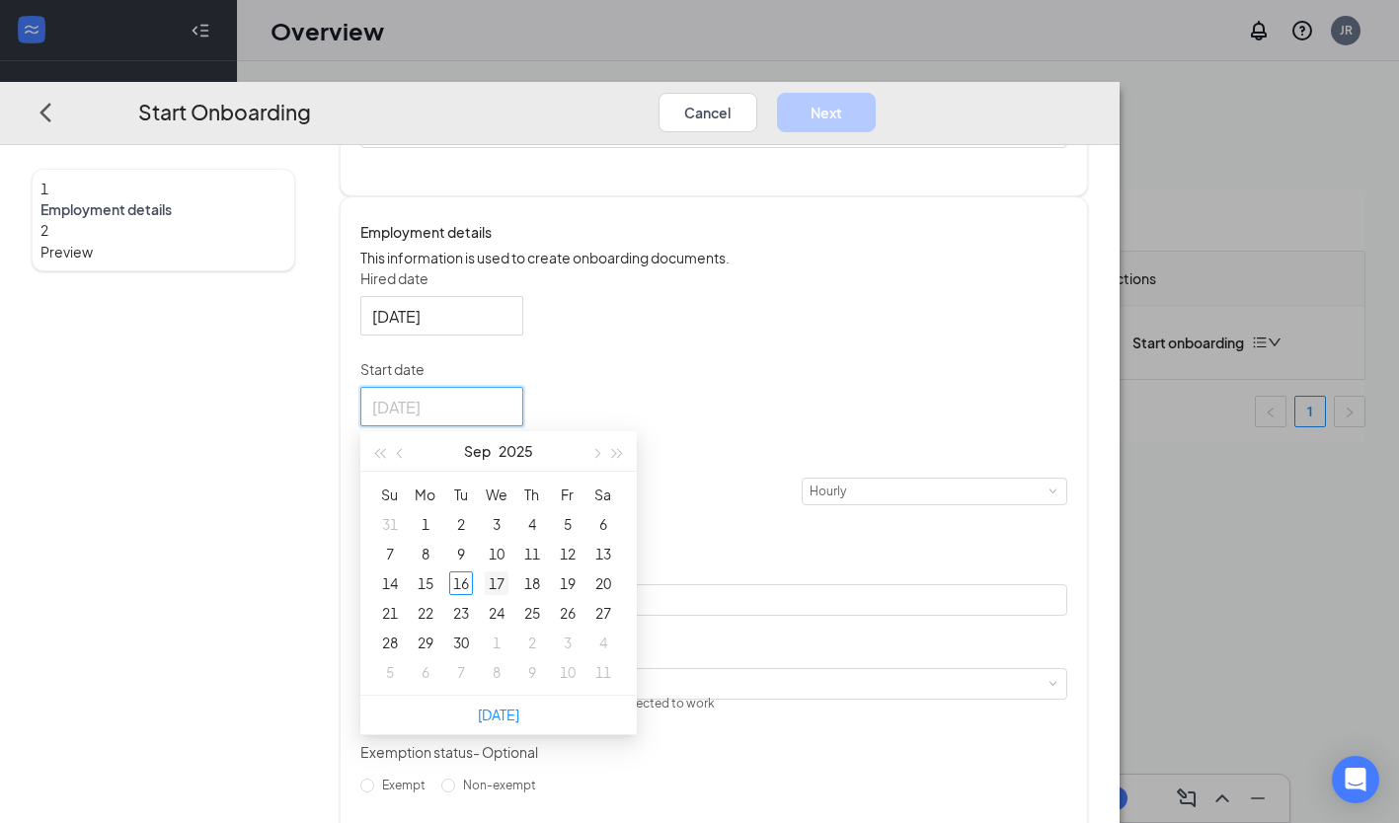
type input "Sep 17, 2025"
click at [508, 596] on div "17" at bounding box center [497, 584] width 24 height 24
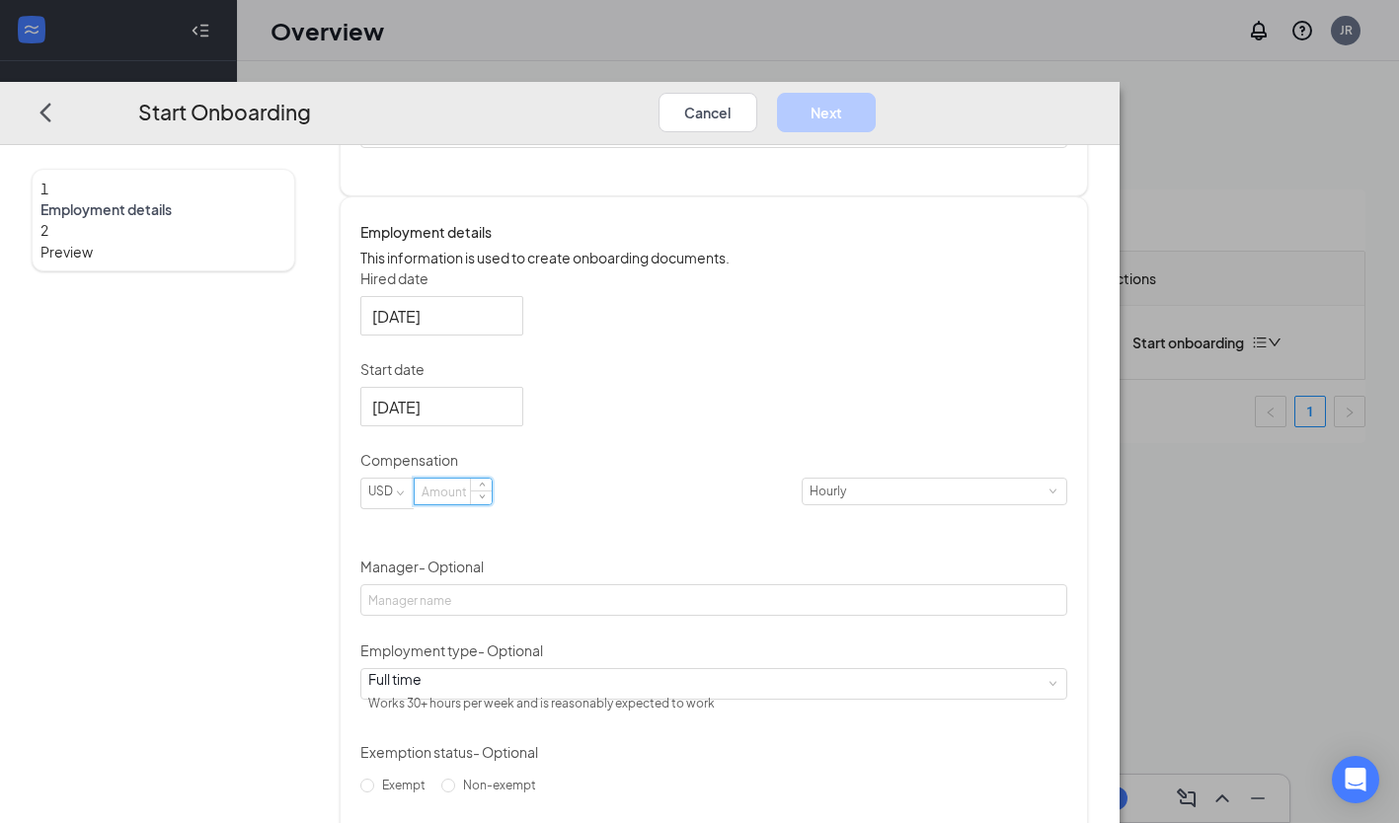
click at [492, 505] on input at bounding box center [453, 493] width 77 height 26
type input "16.85"
click at [1027, 527] on div "Hired date Sep 16, 2025 Start date Sep 17, 2025 Sep 2025 Su Mo Tu We Th Fr Sa 3…" at bounding box center [713, 576] width 707 height 616
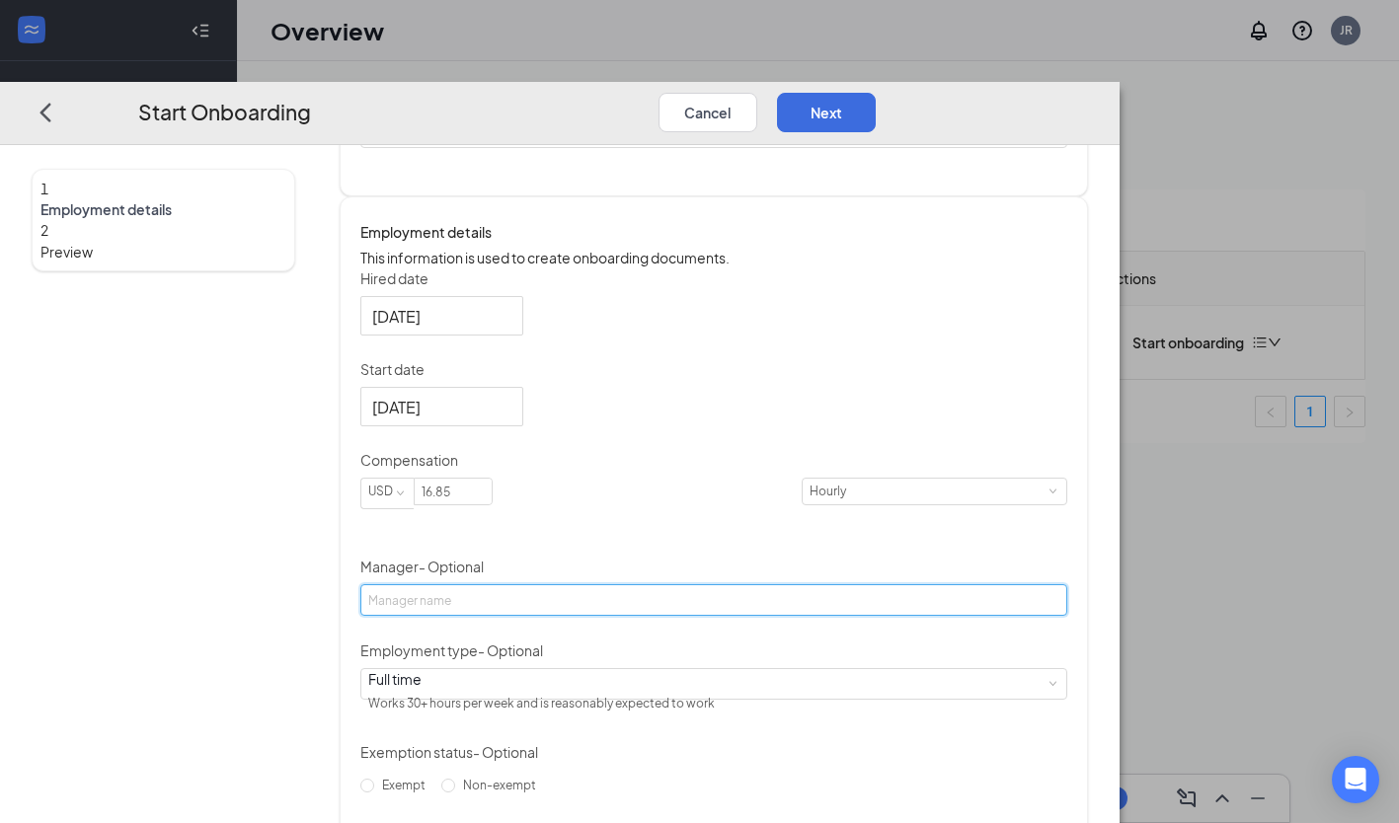
drag, startPoint x: 619, startPoint y: 628, endPoint x: 577, endPoint y: 641, distance: 43.4
click at [577, 617] on input "Manager - Optional" at bounding box center [713, 601] width 707 height 32
type input "[PERSON_NAME]"
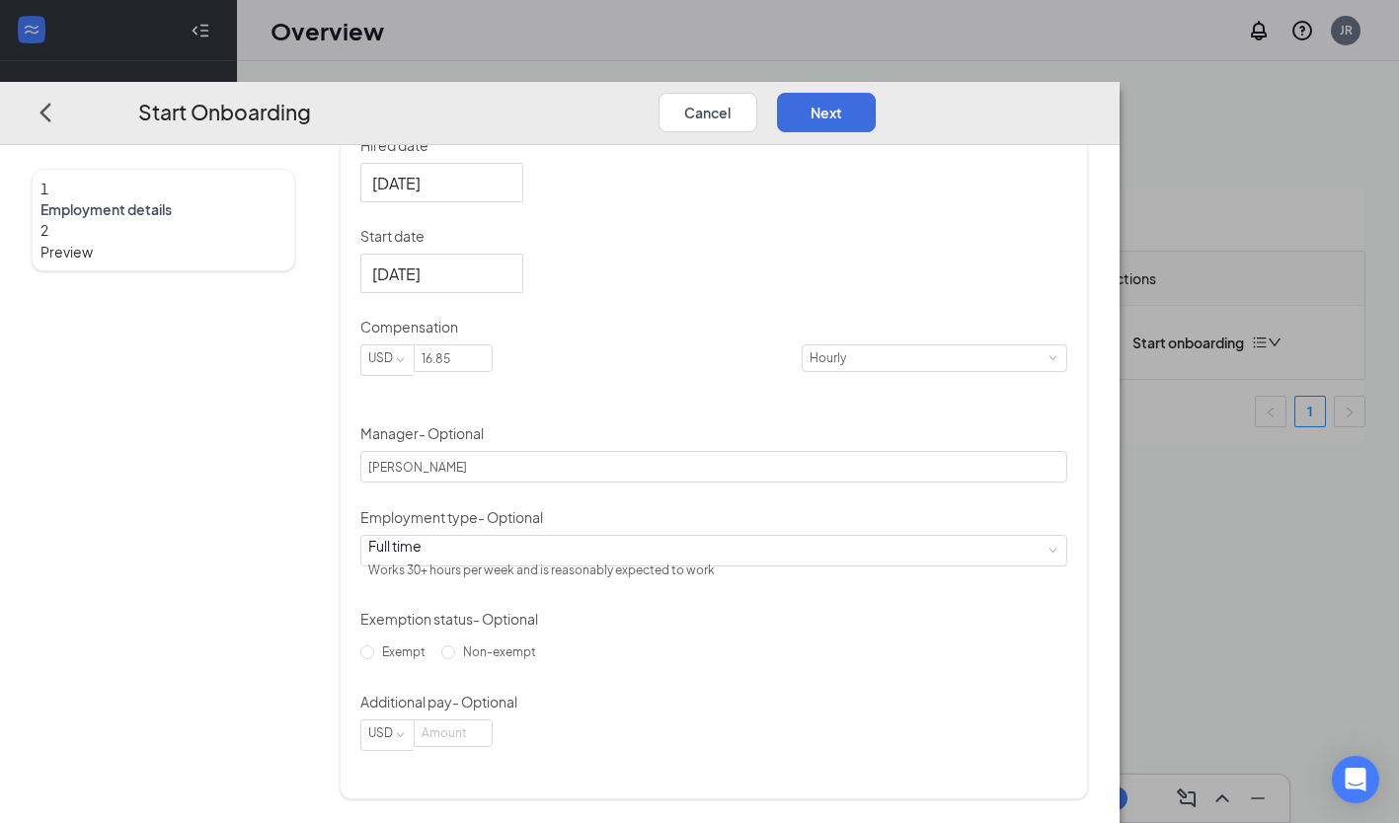
scroll to position [447, 0]
click at [876, 93] on button "Next" at bounding box center [826, 112] width 99 height 39
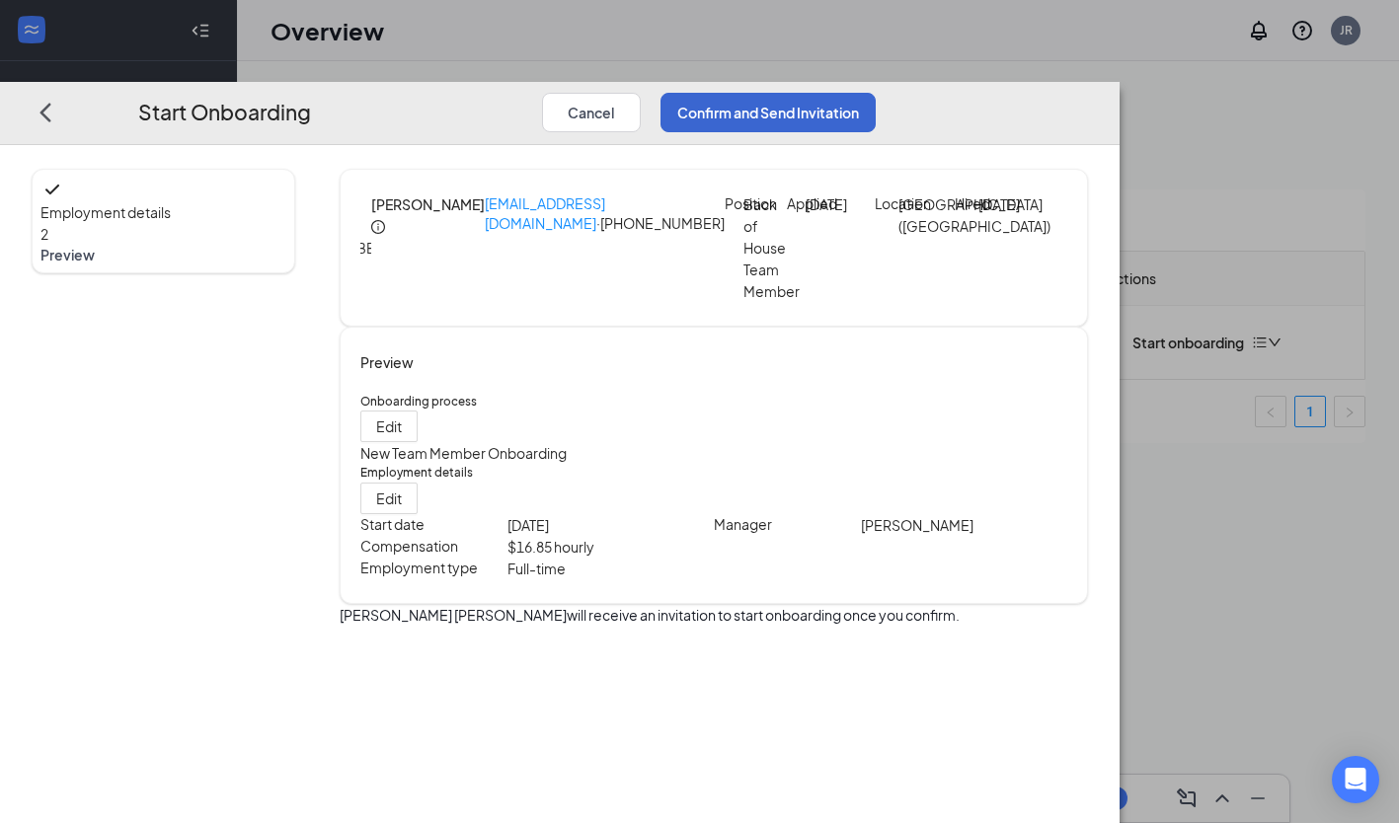
scroll to position [0, 0]
click at [876, 93] on button "Confirm and Send Invitation" at bounding box center [767, 112] width 215 height 39
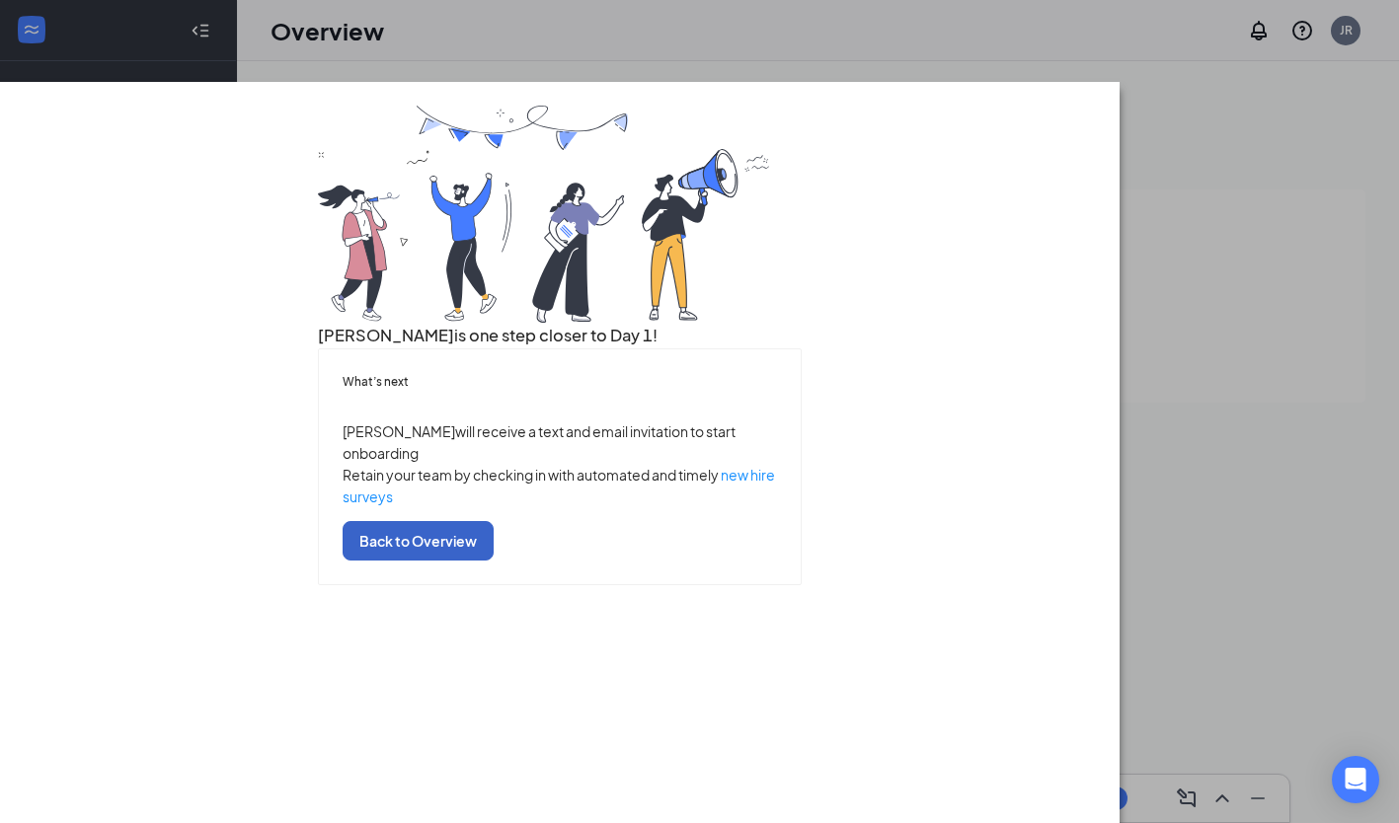
click at [494, 561] on button "Back to Overview" at bounding box center [418, 540] width 151 height 39
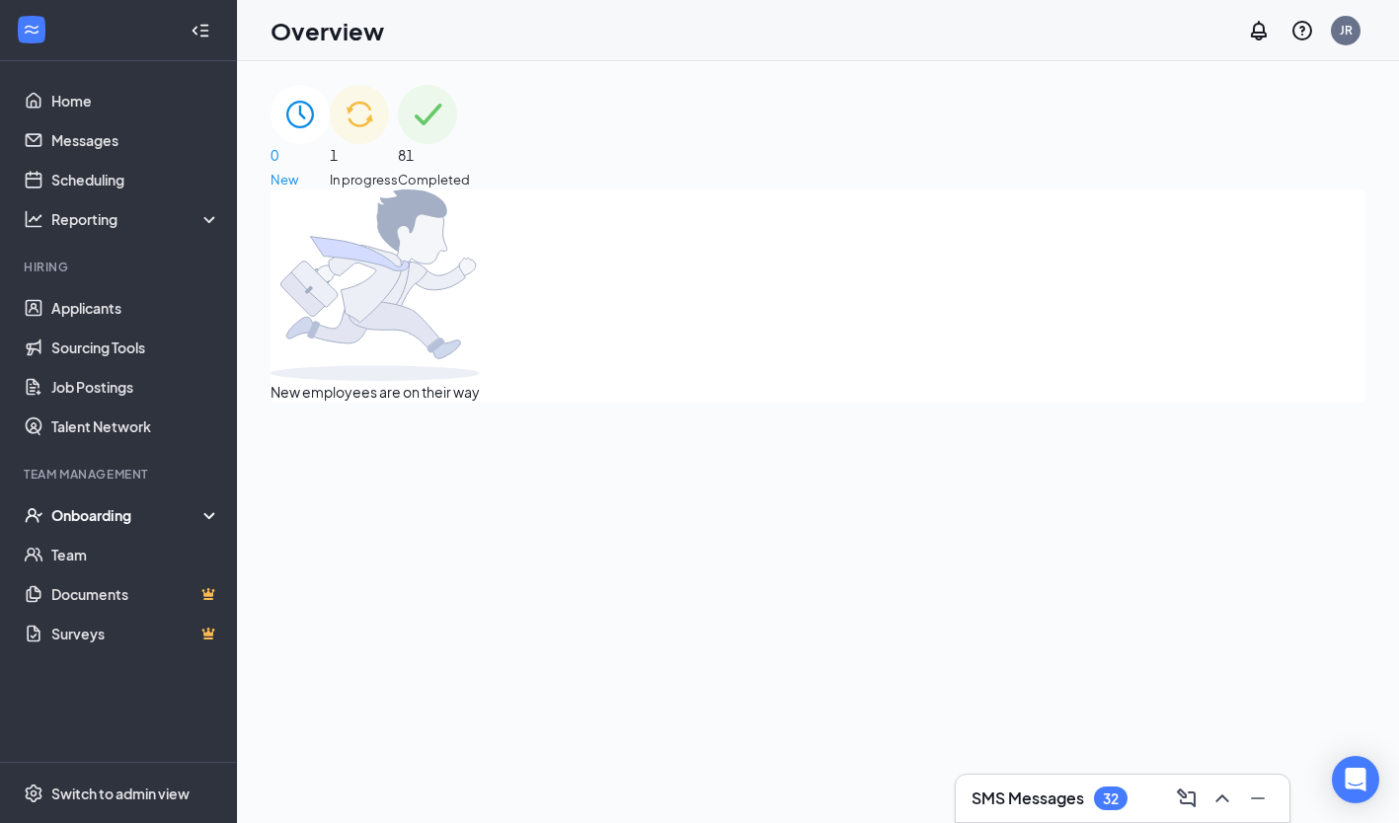
click at [398, 116] on div "1 In progress" at bounding box center [364, 137] width 68 height 105
